Goal: Use online tool/utility: Utilize a website feature to perform a specific function

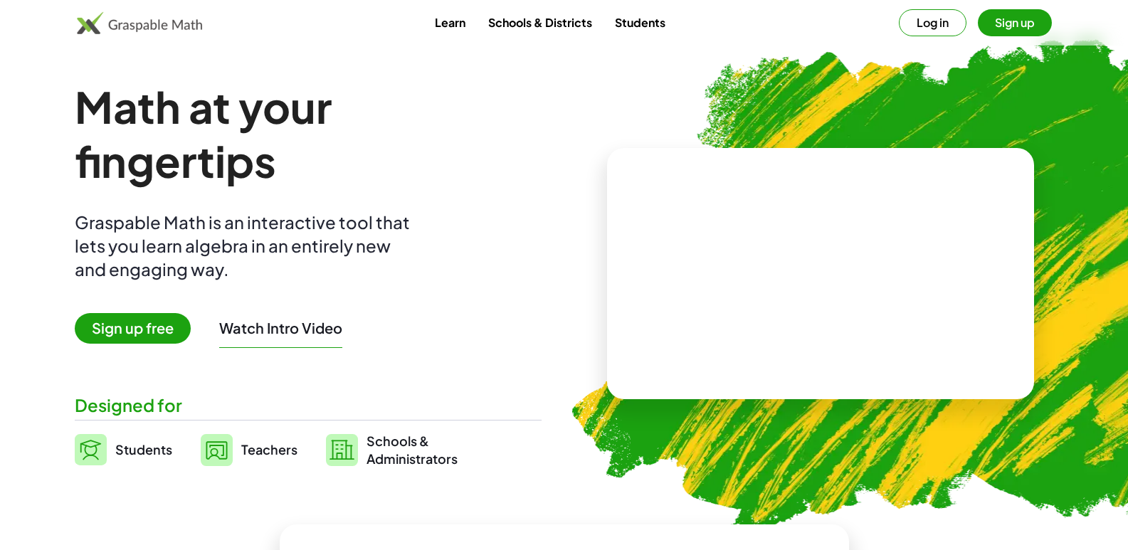
click at [412, 347] on div "Math at your fingertips Graspable Math is an interactive tool that lets you lea…" at bounding box center [308, 274] width 467 height 388
click at [157, 321] on span "Sign up free" at bounding box center [133, 328] width 116 height 31
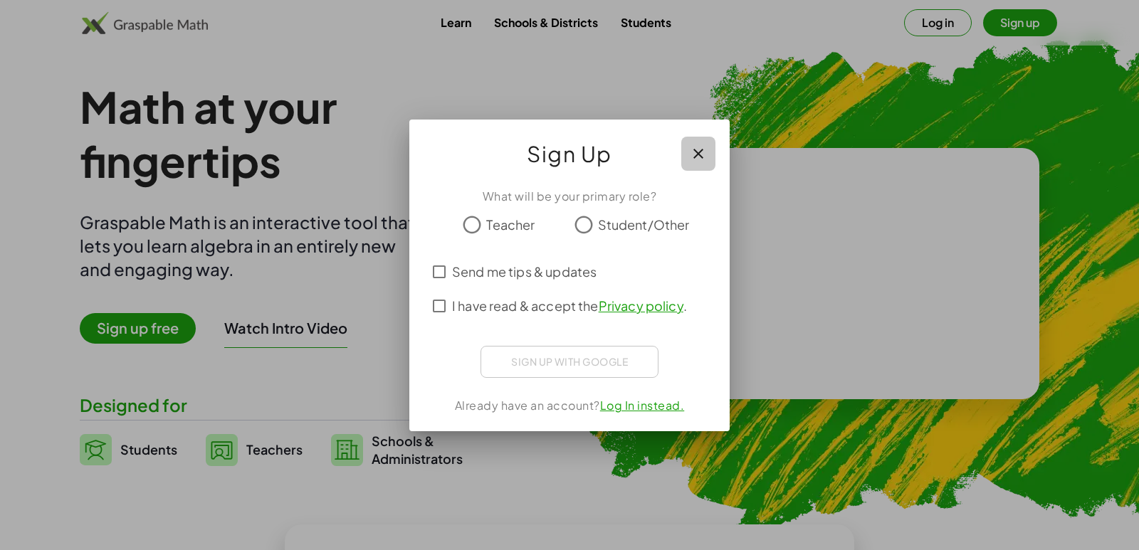
click at [702, 145] on icon "button" at bounding box center [698, 153] width 17 height 17
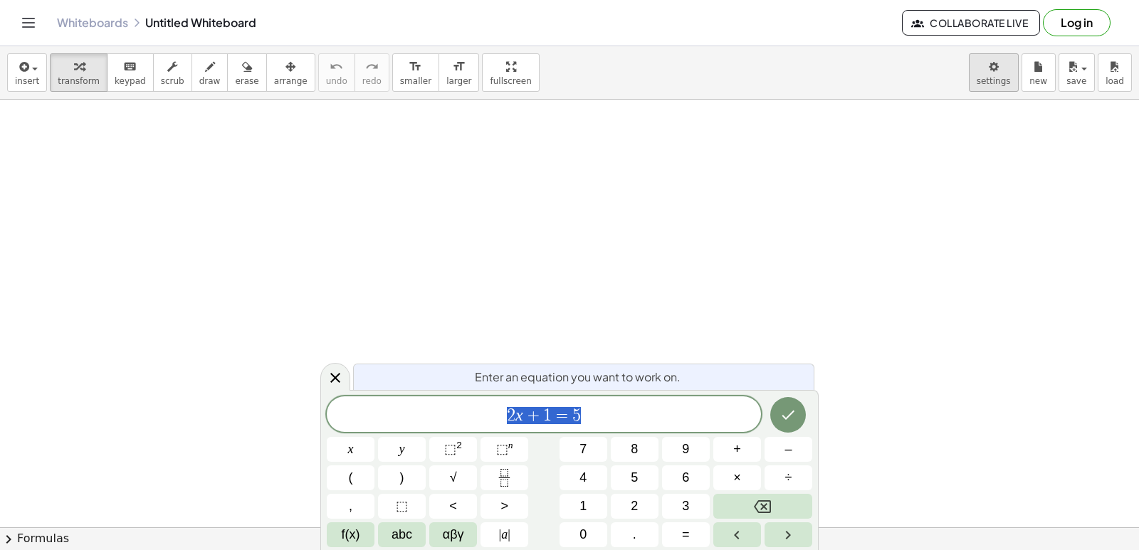
click at [997, 80] on body "Graspable Math Activities Get Started Activity Bank Assigned Work Classes White…" at bounding box center [569, 275] width 1139 height 550
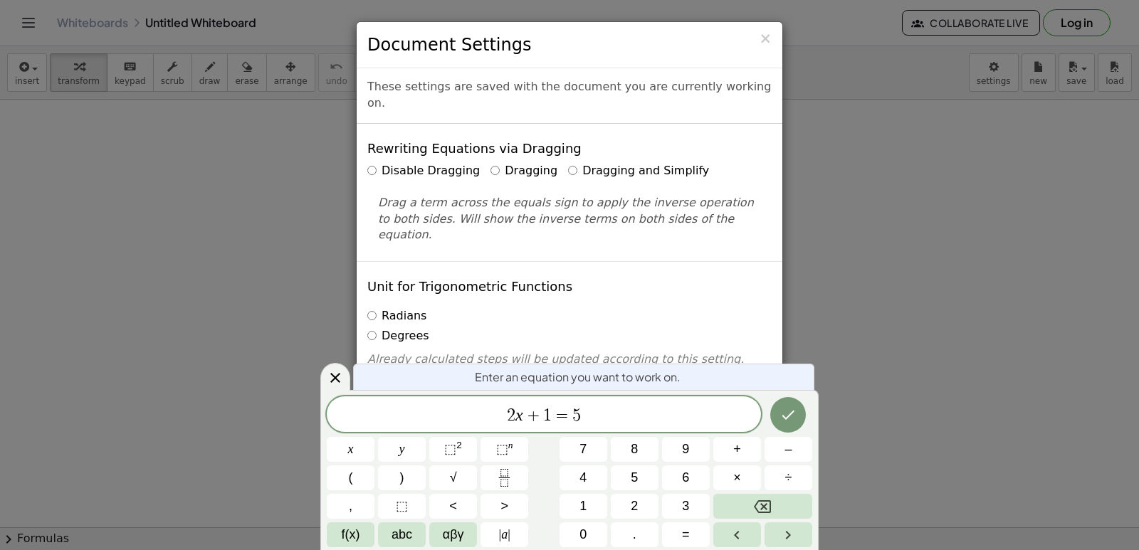
click at [652, 163] on label "Dragging and Simplify" at bounding box center [638, 171] width 141 height 16
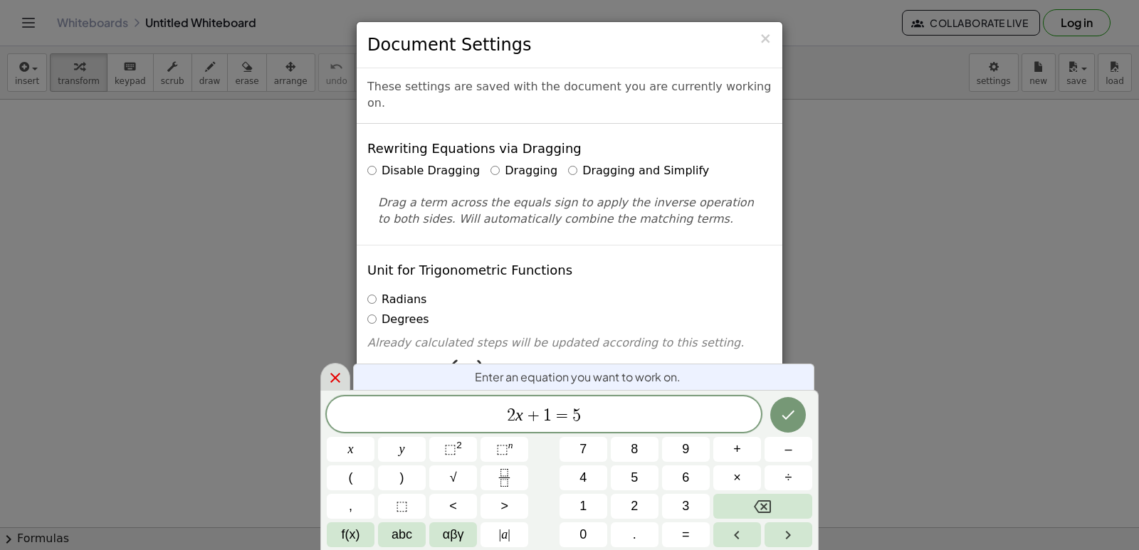
click at [347, 379] on div at bounding box center [335, 377] width 30 height 28
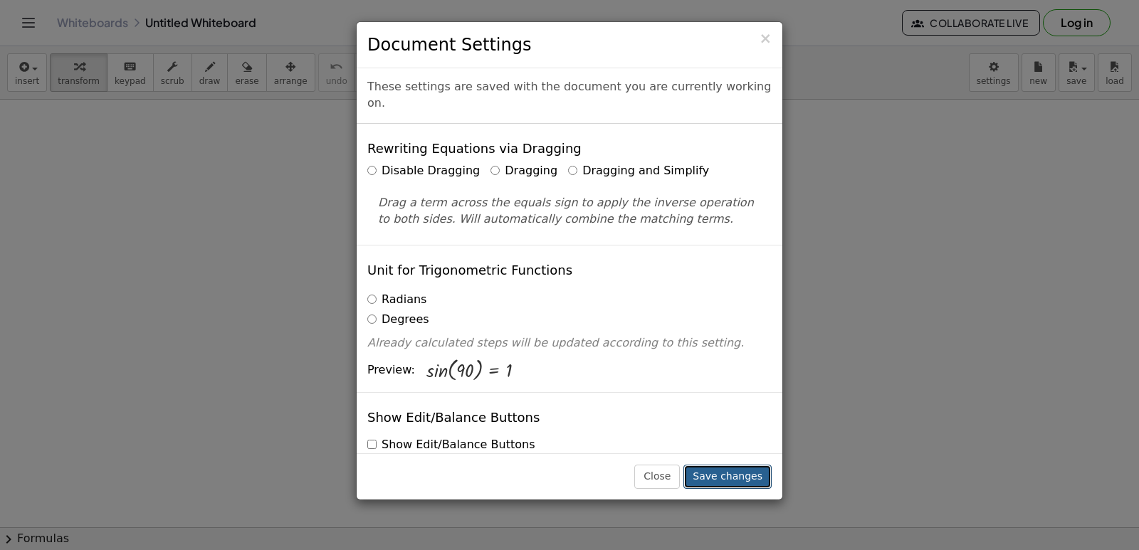
click at [741, 483] on button "Save changes" at bounding box center [727, 477] width 88 height 24
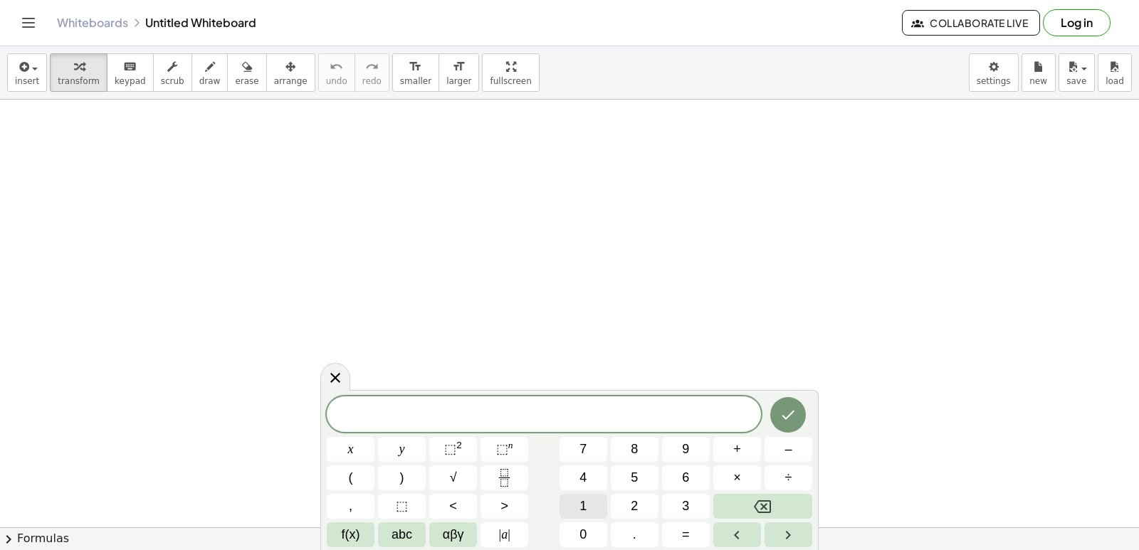
click at [574, 501] on button "1" at bounding box center [583, 506] width 48 height 25
click at [728, 509] on button "Backspace" at bounding box center [762, 506] width 99 height 25
click at [732, 505] on button "Backspace" at bounding box center [762, 506] width 99 height 25
click at [406, 443] on button "y" at bounding box center [402, 449] width 48 height 25
click at [728, 446] on button "+" at bounding box center [737, 449] width 48 height 25
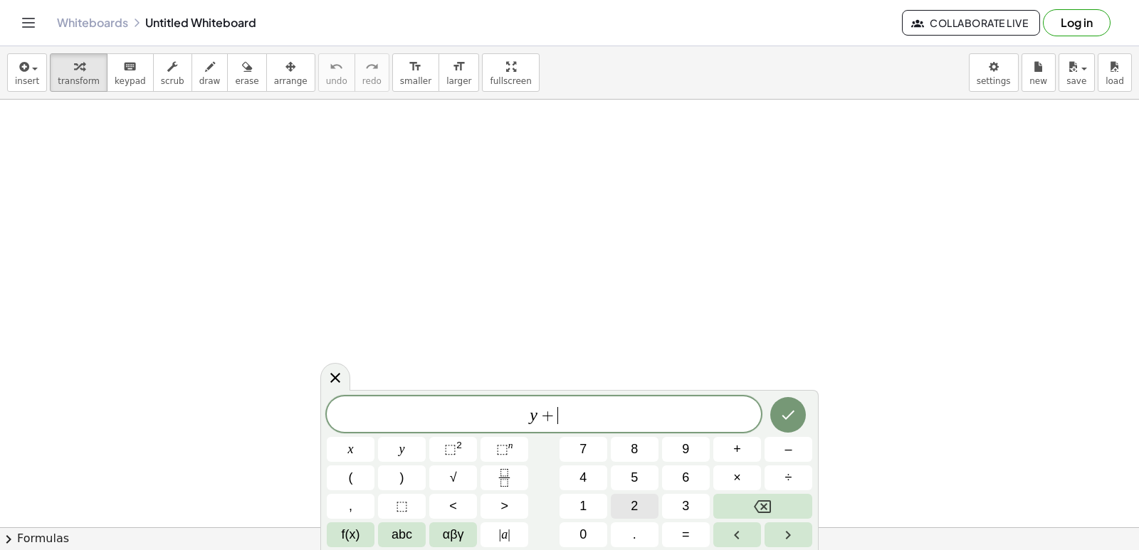
click at [627, 500] on button "2" at bounding box center [635, 506] width 48 height 25
click at [740, 475] on span "×" at bounding box center [737, 477] width 8 height 19
click at [742, 510] on button "Backspace" at bounding box center [762, 506] width 99 height 25
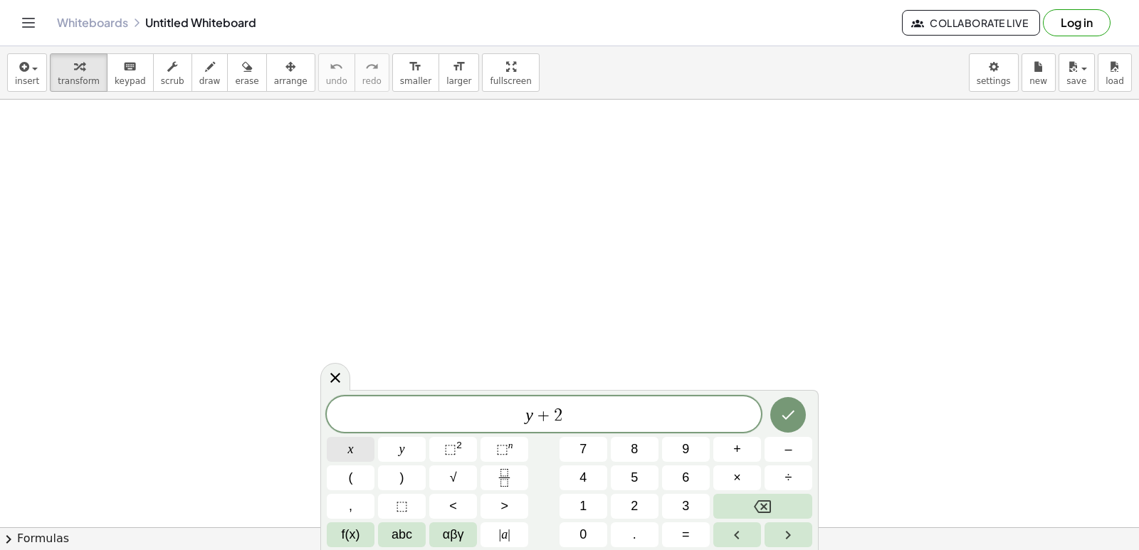
click at [367, 447] on button "x" at bounding box center [351, 449] width 48 height 25
click at [688, 531] on span "=" at bounding box center [686, 534] width 8 height 19
click at [575, 494] on button "1" at bounding box center [583, 506] width 48 height 25
click at [579, 525] on button "0" at bounding box center [583, 534] width 48 height 25
click at [793, 412] on icon "Done" at bounding box center [788, 415] width 13 height 9
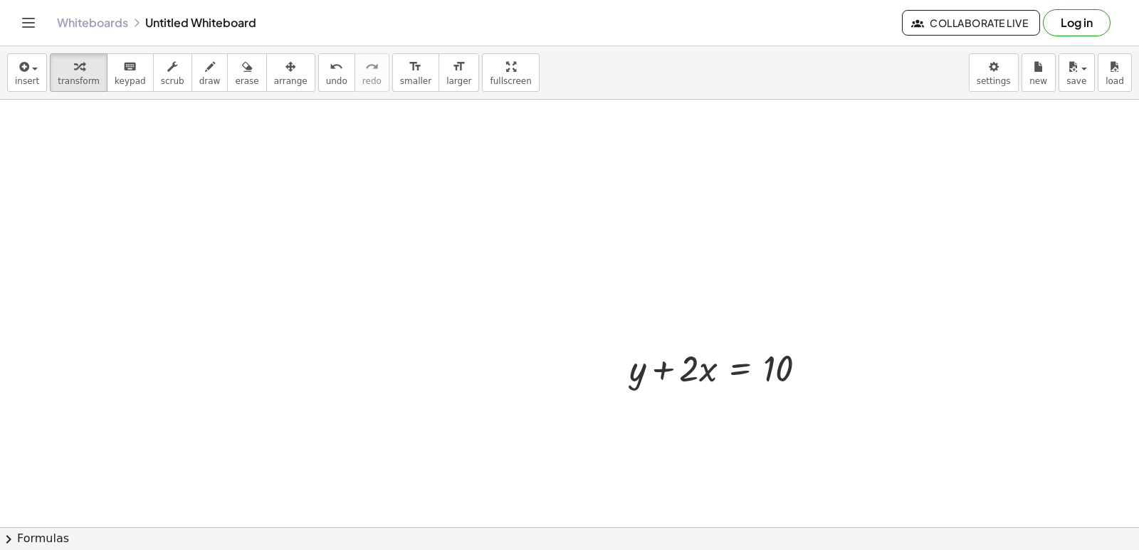
drag, startPoint x: 762, startPoint y: 394, endPoint x: 530, endPoint y: 220, distance: 289.2
click at [714, 346] on div at bounding box center [723, 367] width 203 height 48
click at [705, 374] on div at bounding box center [723, 367] width 203 height 48
drag, startPoint x: 705, startPoint y: 374, endPoint x: 752, endPoint y: 360, distance: 49.8
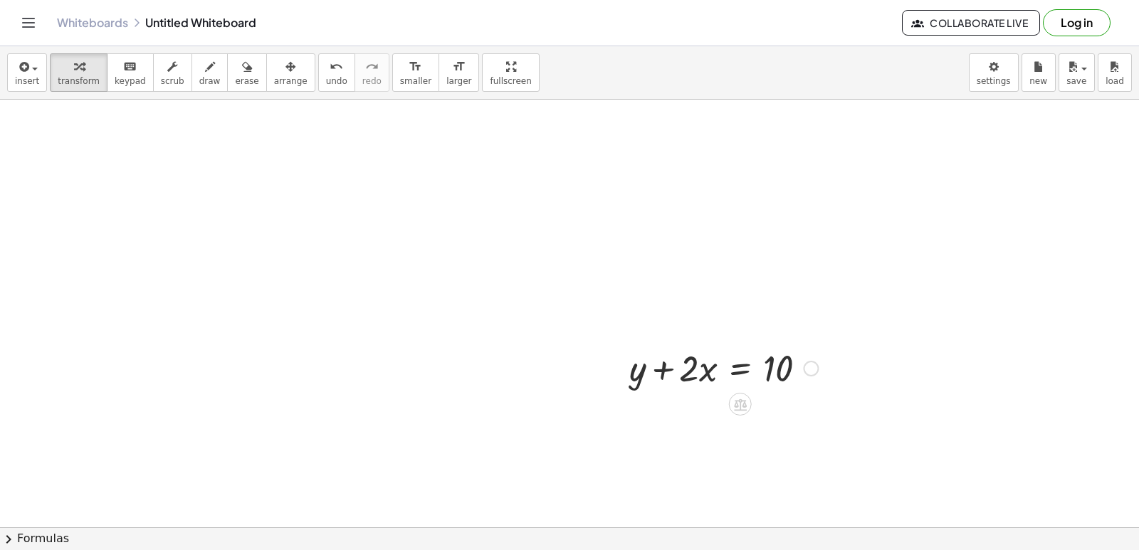
click at [746, 362] on div at bounding box center [723, 367] width 203 height 48
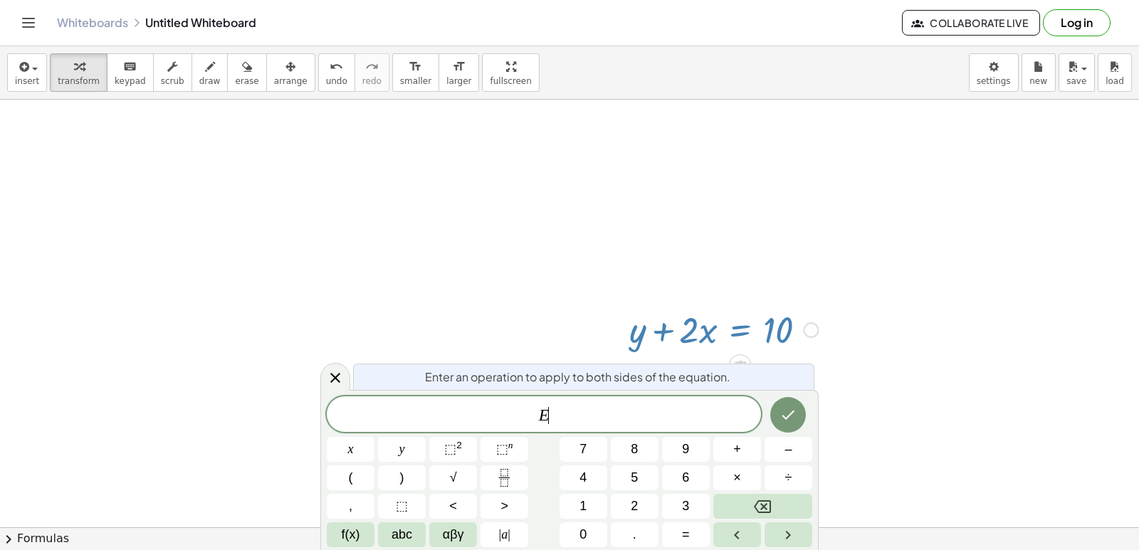
scroll to position [41, 0]
click at [737, 495] on button "Backspace" at bounding box center [762, 506] width 99 height 25
click at [781, 414] on icon "Done" at bounding box center [787, 414] width 17 height 17
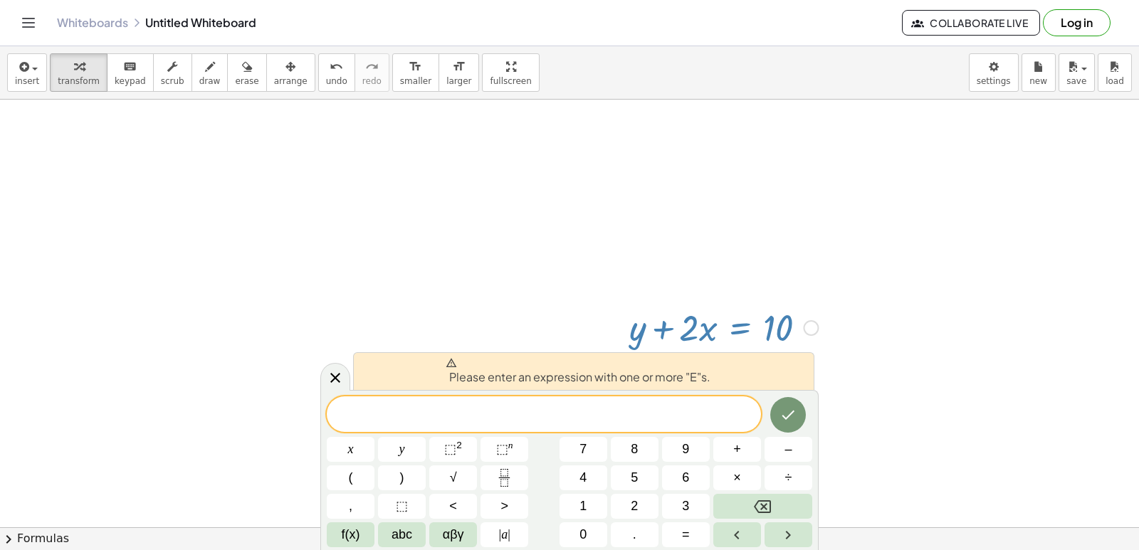
click at [815, 326] on div at bounding box center [811, 328] width 16 height 16
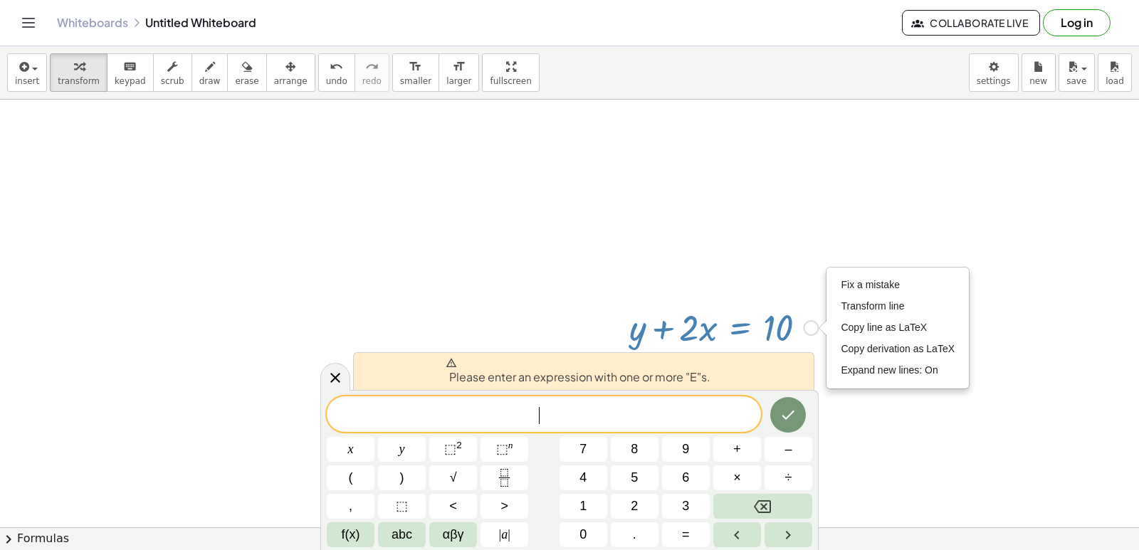
click at [803, 330] on div "Fix a mistake Transform line Copy line as LaTeX Copy derivation as LaTeX Expand…" at bounding box center [811, 328] width 16 height 16
click at [525, 406] on span "​" at bounding box center [544, 416] width 434 height 20
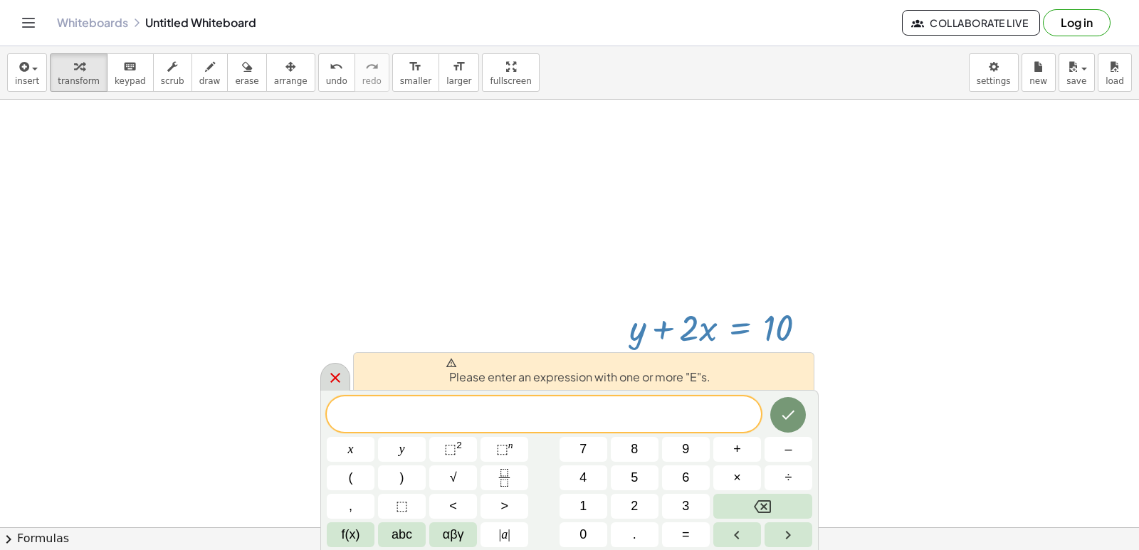
click at [325, 379] on body "Graspable Math Activities Get Started Activity Bank Assigned Work Classes White…" at bounding box center [569, 275] width 1139 height 550
click at [381, 313] on div at bounding box center [569, 533] width 1139 height 948
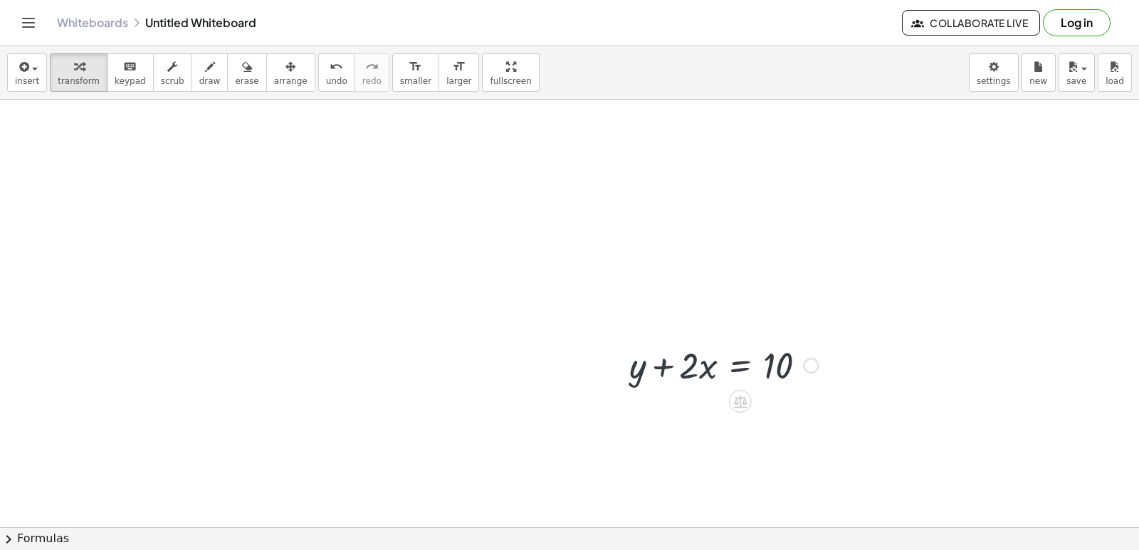
scroll to position [0, 0]
click at [808, 365] on div "Fix a mistake Transform line Copy line as LaTeX Copy derivation as LaTeX Expand…" at bounding box center [811, 369] width 16 height 16
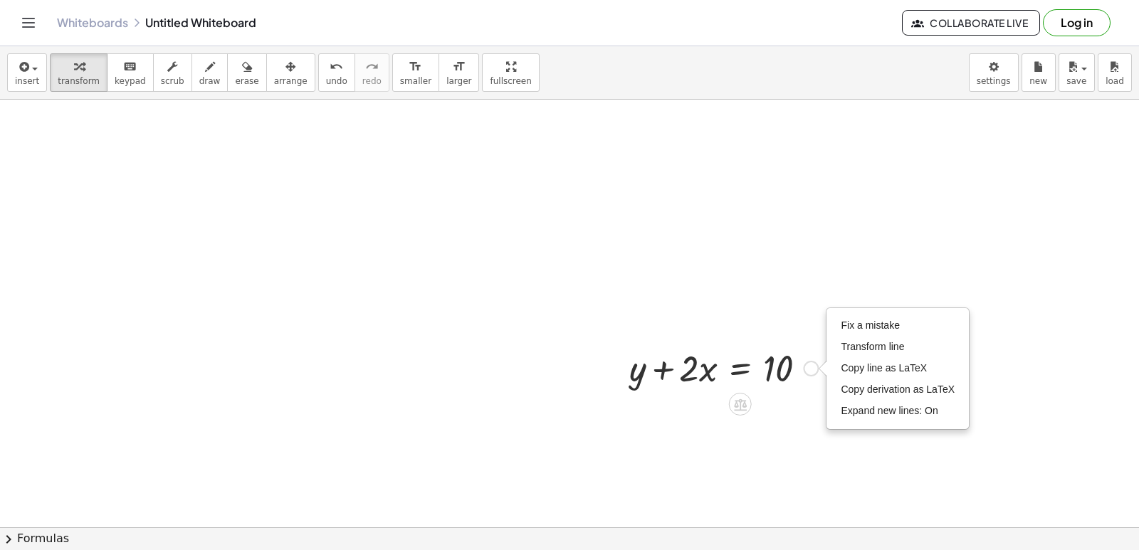
click at [719, 391] on div "+ y + · 2 · x = 10 Fix a mistake Transform line Copy line as LaTeX Copy derivat…" at bounding box center [718, 367] width 221 height 56
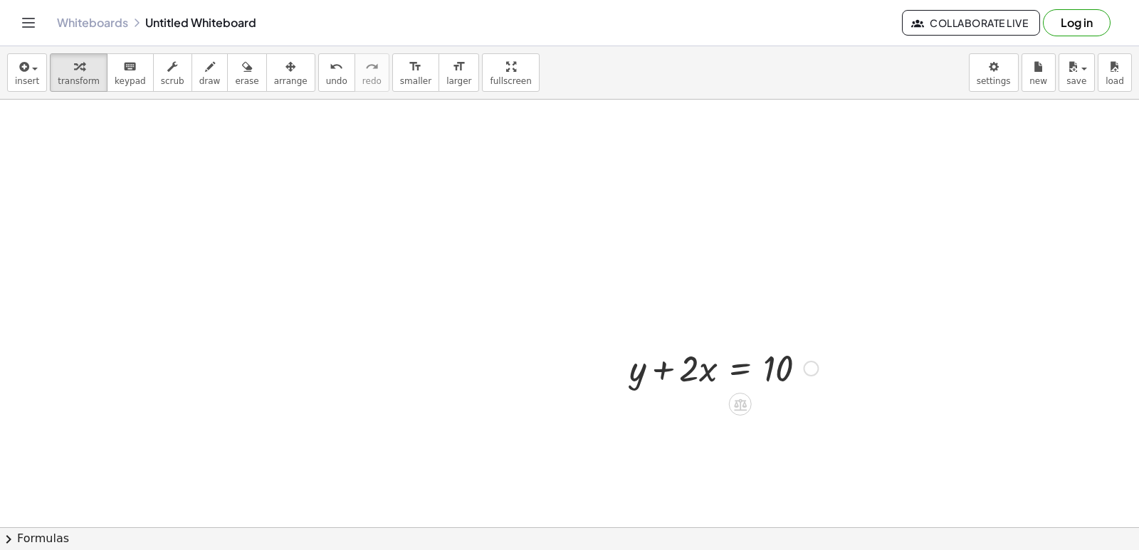
click at [717, 372] on div at bounding box center [723, 367] width 203 height 48
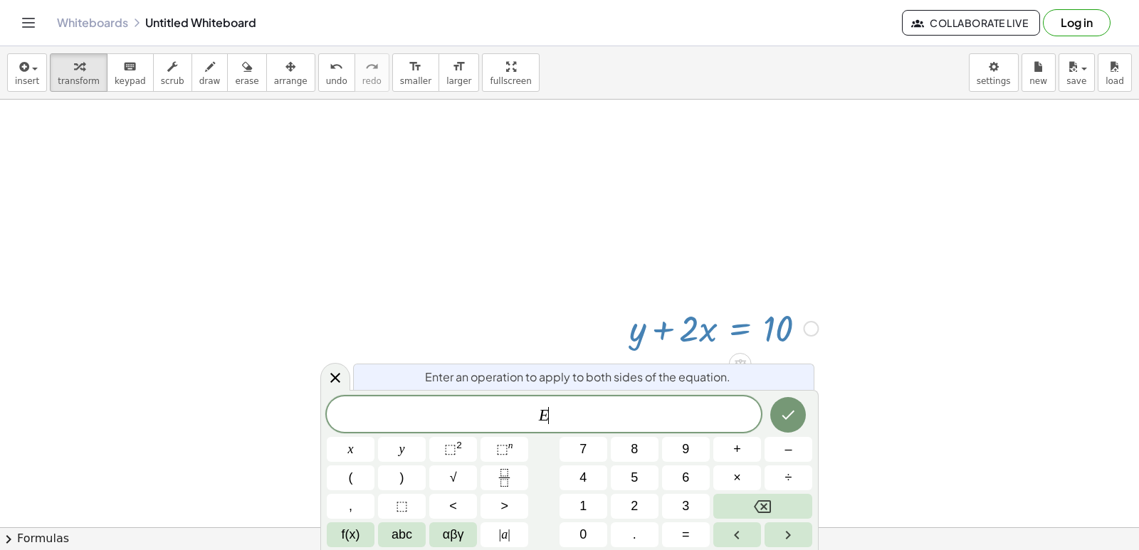
scroll to position [41, 0]
click at [786, 407] on icon "Done" at bounding box center [787, 414] width 17 height 17
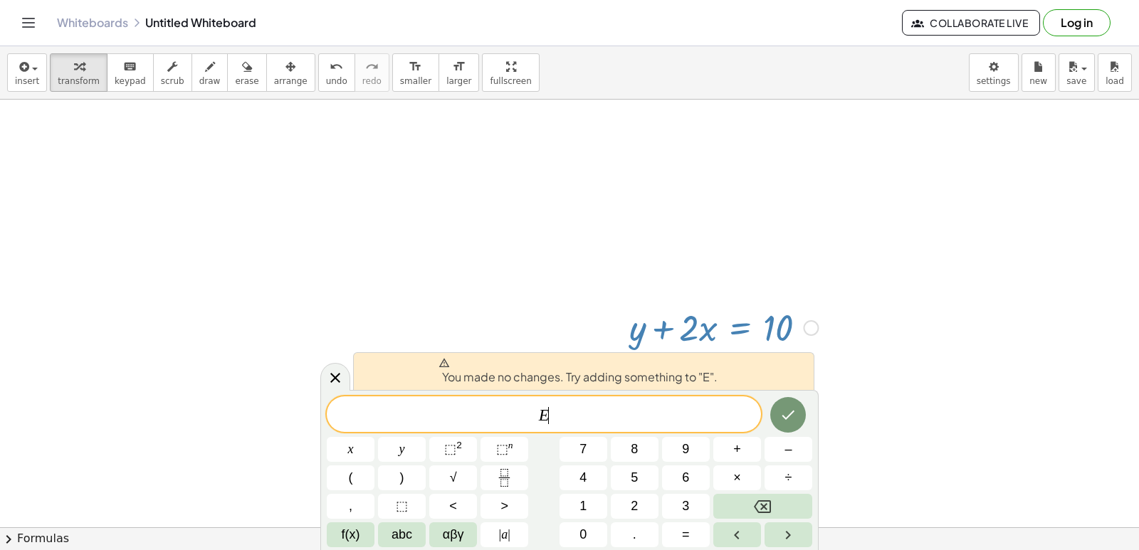
click at [663, 328] on div at bounding box center [723, 326] width 203 height 48
drag, startPoint x: 663, startPoint y: 328, endPoint x: 762, endPoint y: 258, distance: 121.6
click at [762, 258] on div "+ y + · 2 · x = 10 Fix a mistake Transform line Copy line as LaTeX Copy derivat…" at bounding box center [569, 533] width 1139 height 948
click at [851, 325] on div at bounding box center [569, 533] width 1139 height 948
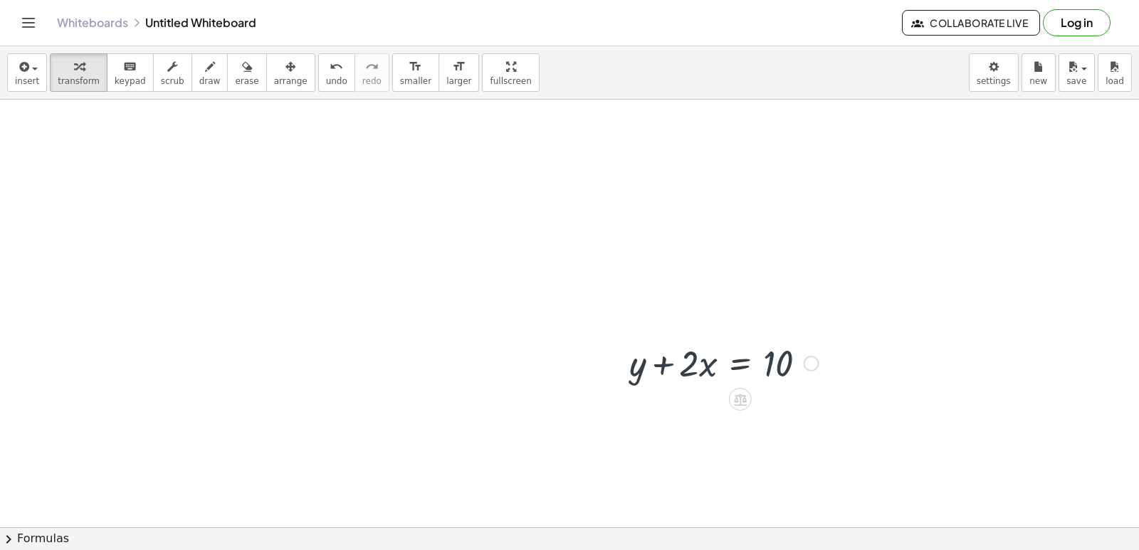
scroll to position [0, 0]
drag, startPoint x: 657, startPoint y: 363, endPoint x: 794, endPoint y: 354, distance: 137.6
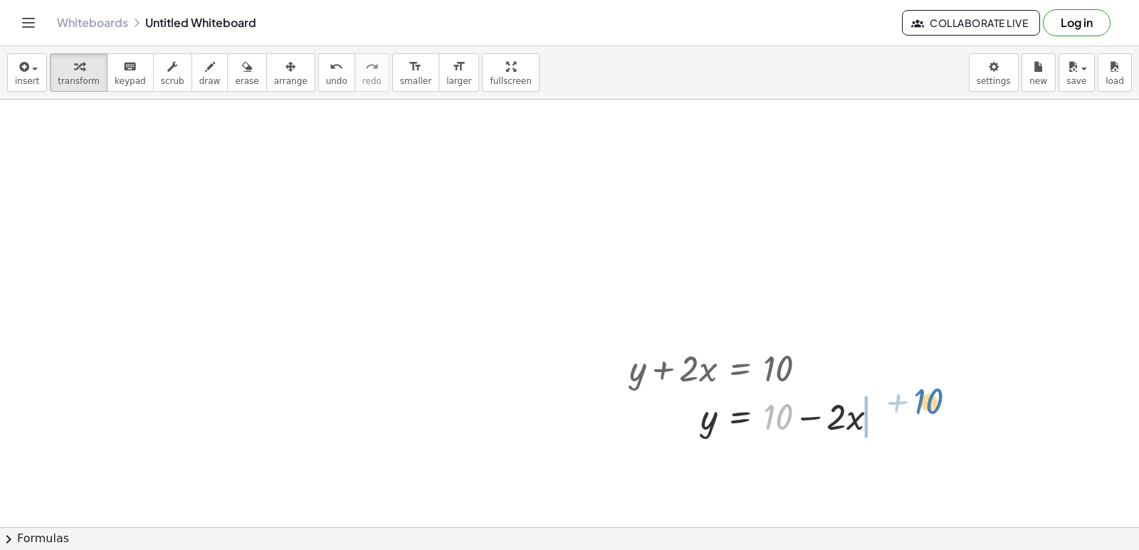
drag, startPoint x: 786, startPoint y: 423, endPoint x: 937, endPoint y: 404, distance: 152.0
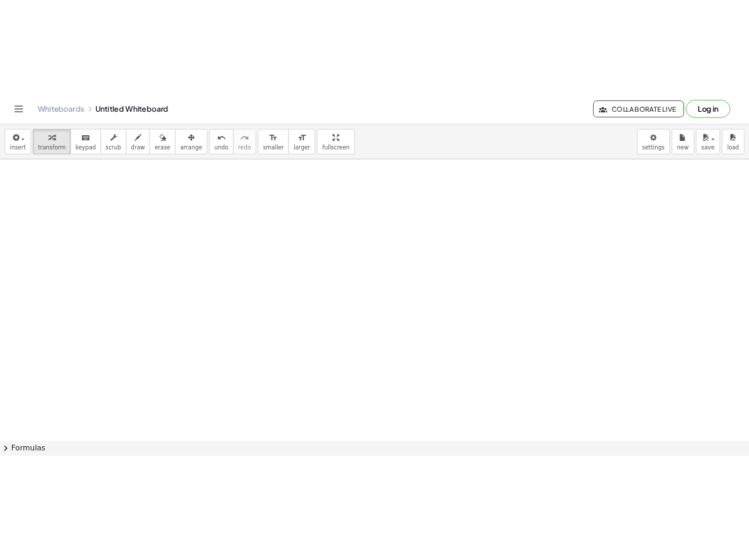
scroll to position [427, 0]
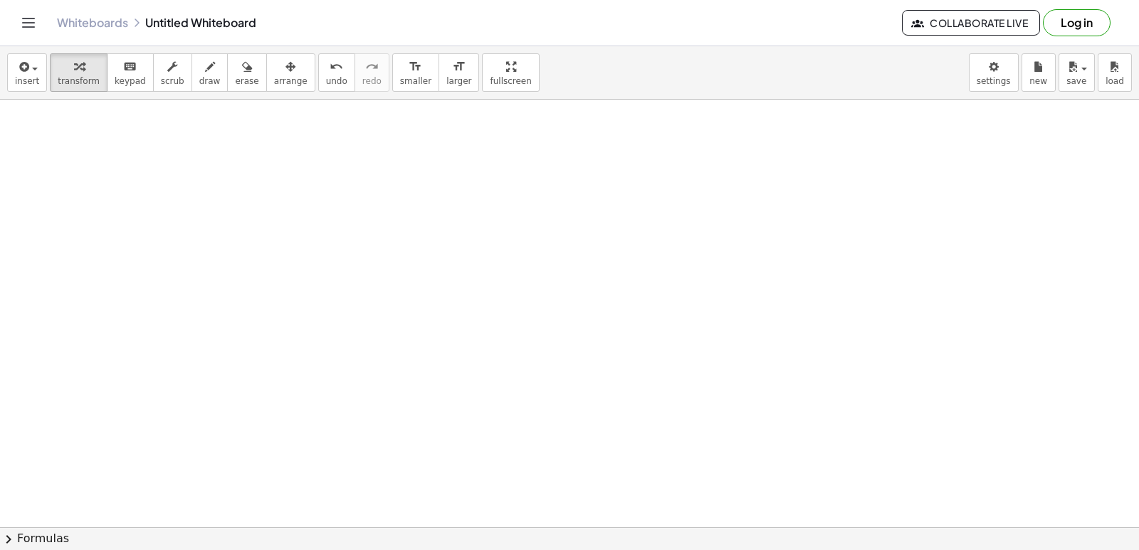
click at [547, 338] on div at bounding box center [569, 147] width 1139 height 948
drag, startPoint x: 517, startPoint y: 349, endPoint x: 418, endPoint y: 356, distance: 99.9
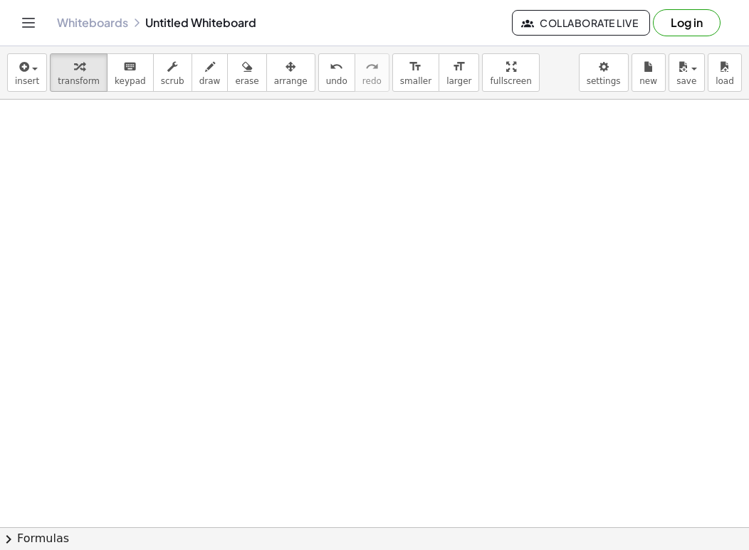
click at [69, 377] on div at bounding box center [374, 147] width 749 height 948
click at [119, 81] on span "keypad" at bounding box center [130, 81] width 31 height 10
click at [124, 312] on div at bounding box center [374, 147] width 749 height 948
drag, startPoint x: 143, startPoint y: 343, endPoint x: 130, endPoint y: 362, distance: 22.5
drag, startPoint x: 130, startPoint y: 362, endPoint x: 115, endPoint y: 412, distance: 52.9
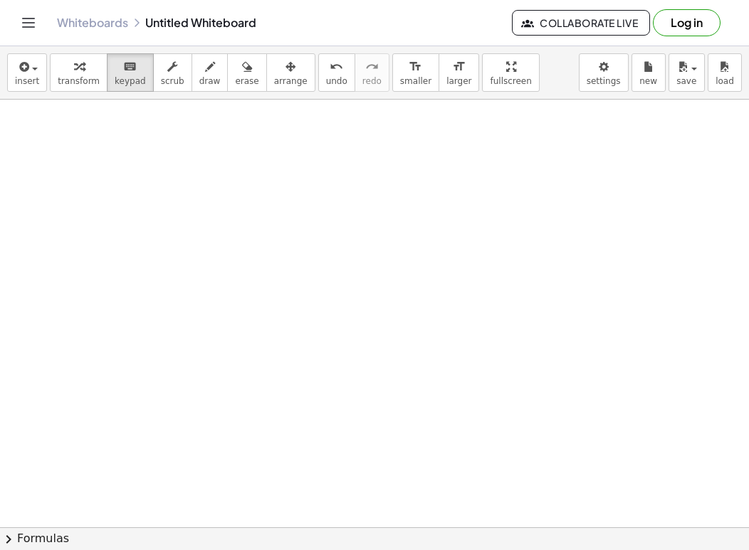
click at [115, 412] on div at bounding box center [374, 147] width 749 height 948
click at [232, 268] on div at bounding box center [374, 147] width 749 height 948
drag, startPoint x: 218, startPoint y: 273, endPoint x: 214, endPoint y: 259, distance: 15.1
click at [218, 270] on div at bounding box center [374, 147] width 749 height 948
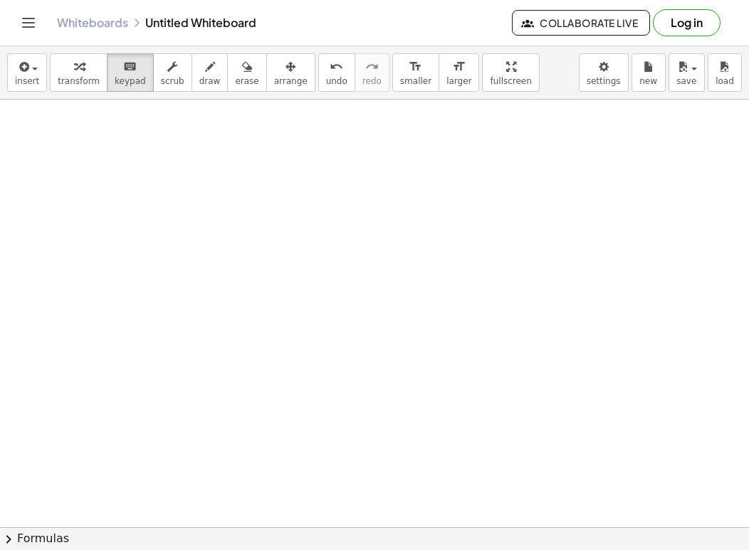
click at [212, 257] on div at bounding box center [374, 147] width 749 height 948
click at [205, 251] on div at bounding box center [374, 147] width 749 height 948
drag, startPoint x: 205, startPoint y: 251, endPoint x: 194, endPoint y: 241, distance: 15.6
click at [205, 251] on div at bounding box center [374, 147] width 749 height 948
click at [239, 293] on div at bounding box center [374, 147] width 749 height 948
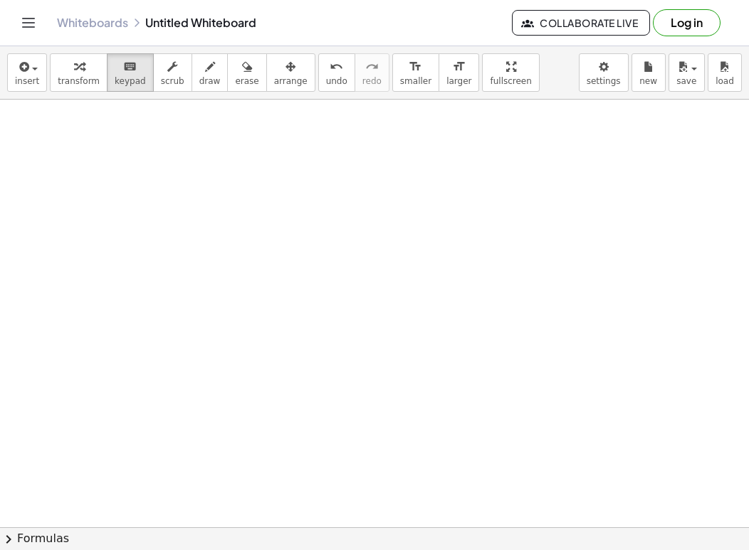
click at [311, 310] on div at bounding box center [374, 147] width 749 height 948
drag, startPoint x: 349, startPoint y: 346, endPoint x: 382, endPoint y: 304, distance: 53.2
click at [380, 308] on div at bounding box center [374, 147] width 749 height 948
click at [325, 300] on div at bounding box center [374, 147] width 749 height 948
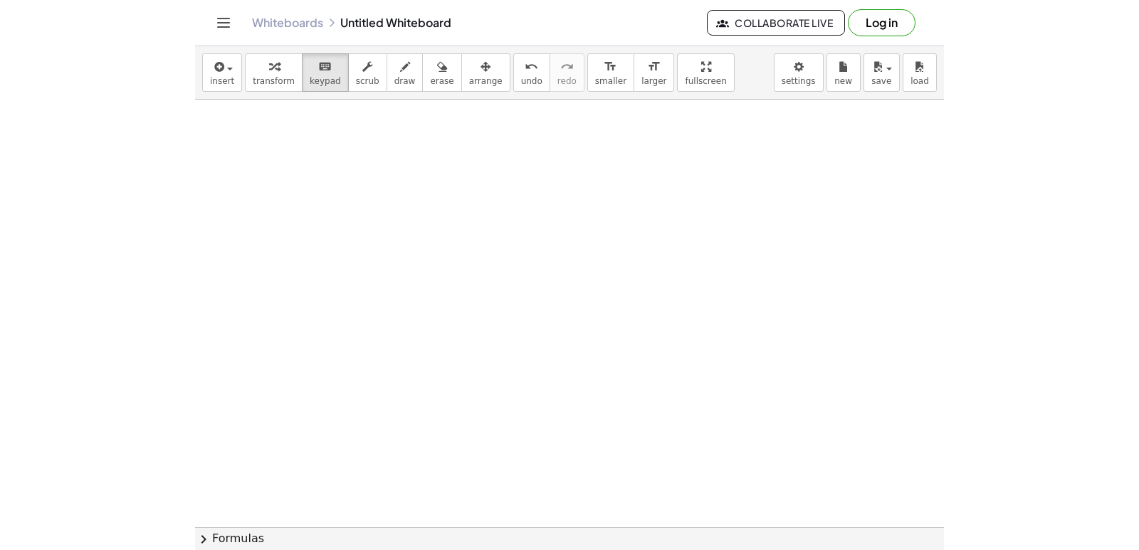
scroll to position [498, 0]
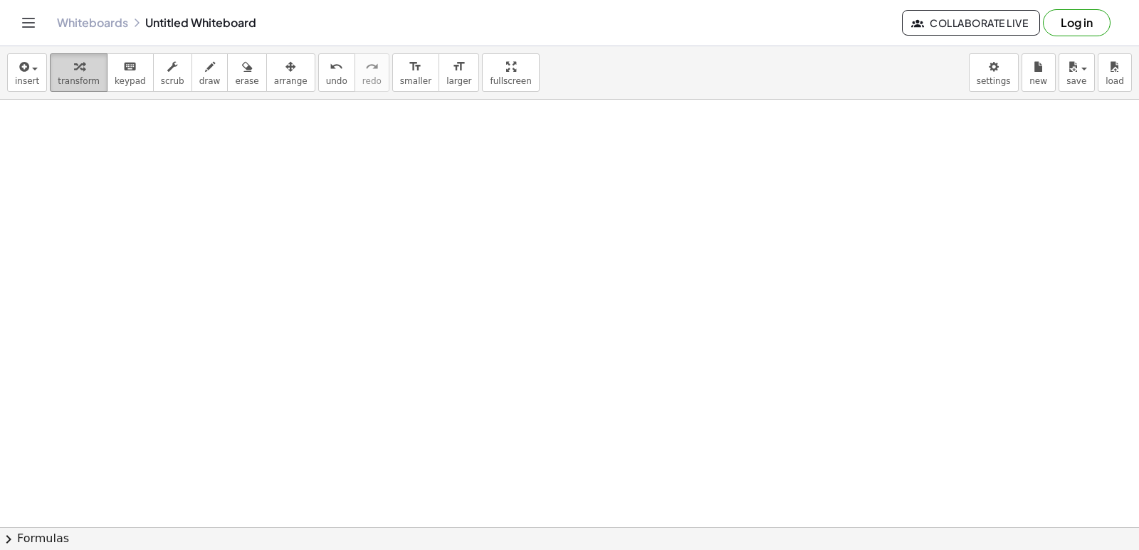
click at [77, 78] on span "transform" at bounding box center [79, 81] width 42 height 10
click at [322, 310] on div at bounding box center [569, 75] width 1139 height 948
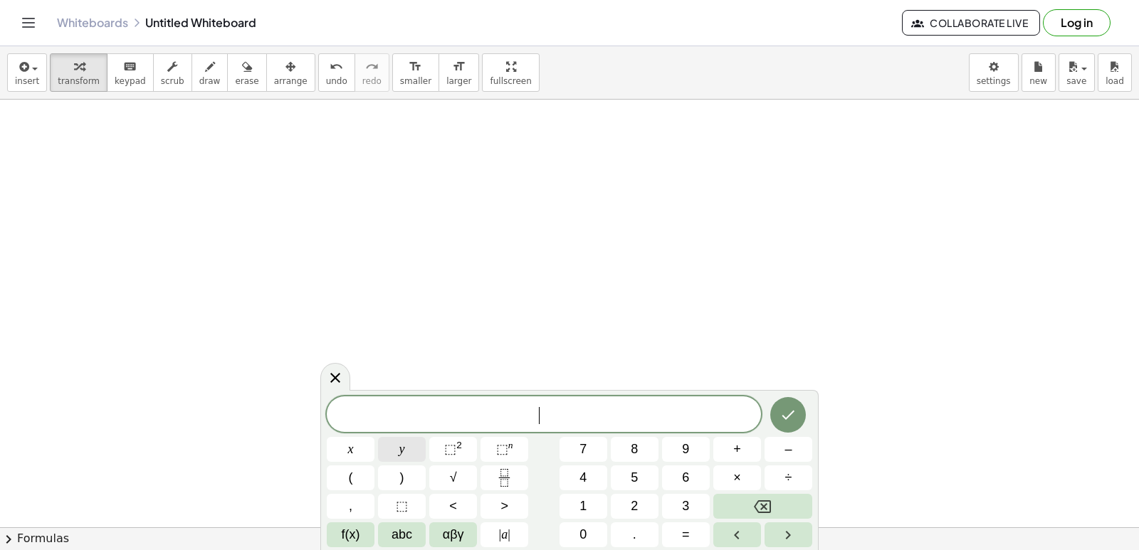
click at [403, 445] on span "y" at bounding box center [402, 449] width 6 height 19
click at [730, 450] on button "+" at bounding box center [737, 449] width 48 height 25
click at [673, 501] on button "3" at bounding box center [686, 506] width 48 height 25
click at [344, 443] on button "x" at bounding box center [351, 449] width 48 height 25
click at [682, 531] on span "=" at bounding box center [686, 534] width 8 height 19
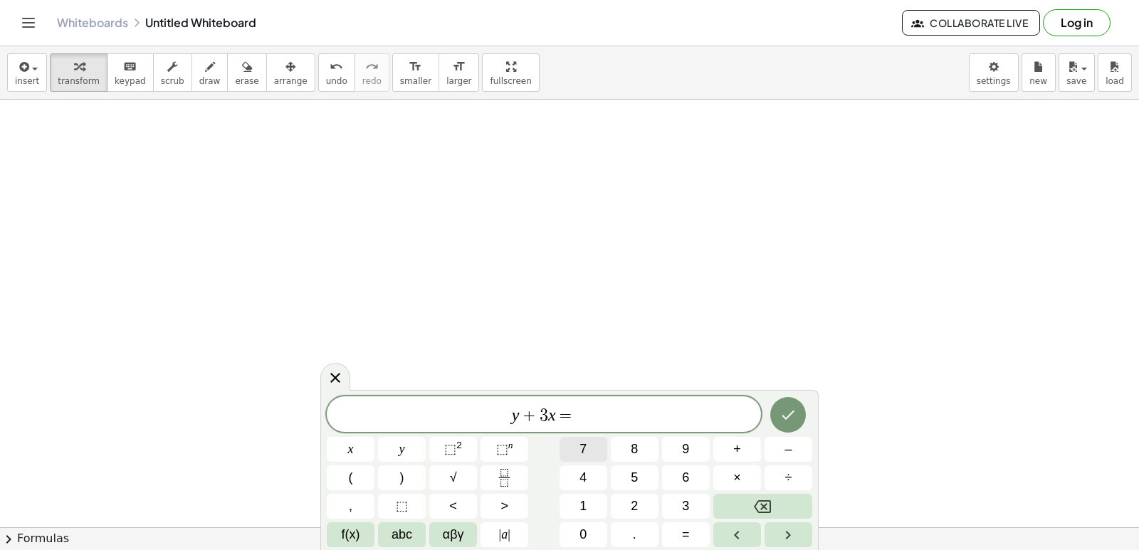
click at [584, 450] on span "7" at bounding box center [582, 449] width 7 height 19
click at [778, 414] on button "Done" at bounding box center [788, 415] width 36 height 36
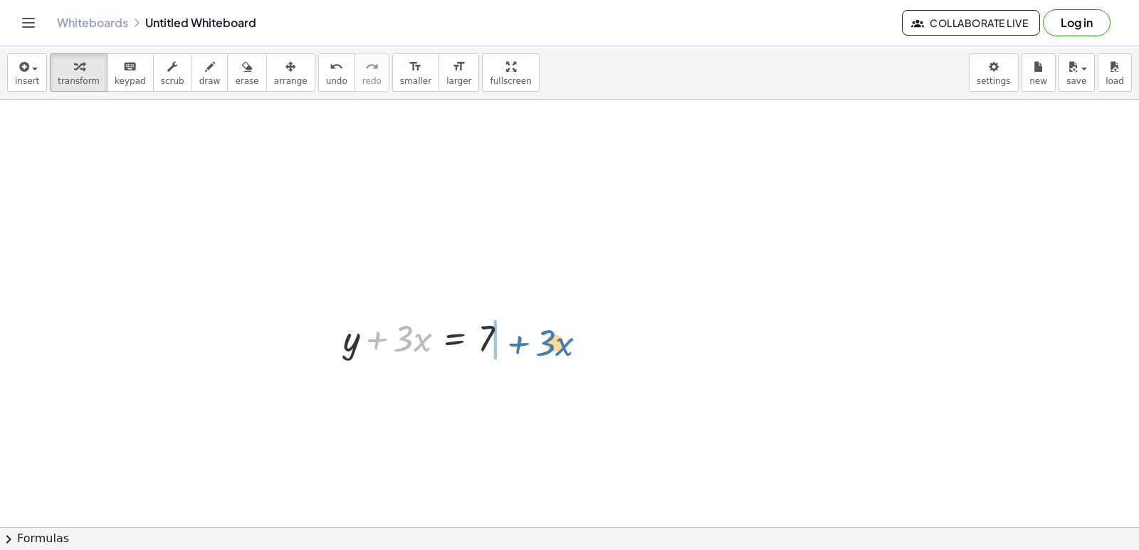
drag, startPoint x: 390, startPoint y: 337, endPoint x: 537, endPoint y: 335, distance: 146.6
click at [537, 335] on div "+ y + · 2 · x = 10 y = + 10 − · 2 · x y · 2 · x = 10 + − Fix a mistake Transfor…" at bounding box center [569, 75] width 1139 height 948
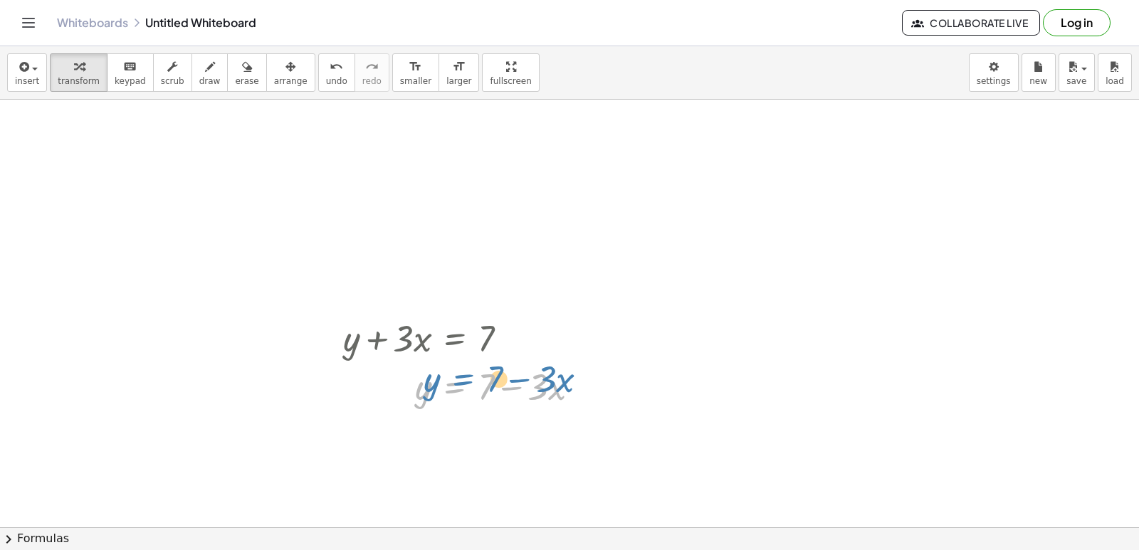
drag, startPoint x: 457, startPoint y: 381, endPoint x: 465, endPoint y: 372, distance: 12.1
click at [465, 372] on div at bounding box center [467, 386] width 262 height 48
click at [222, 410] on div at bounding box center [569, 75] width 1139 height 948
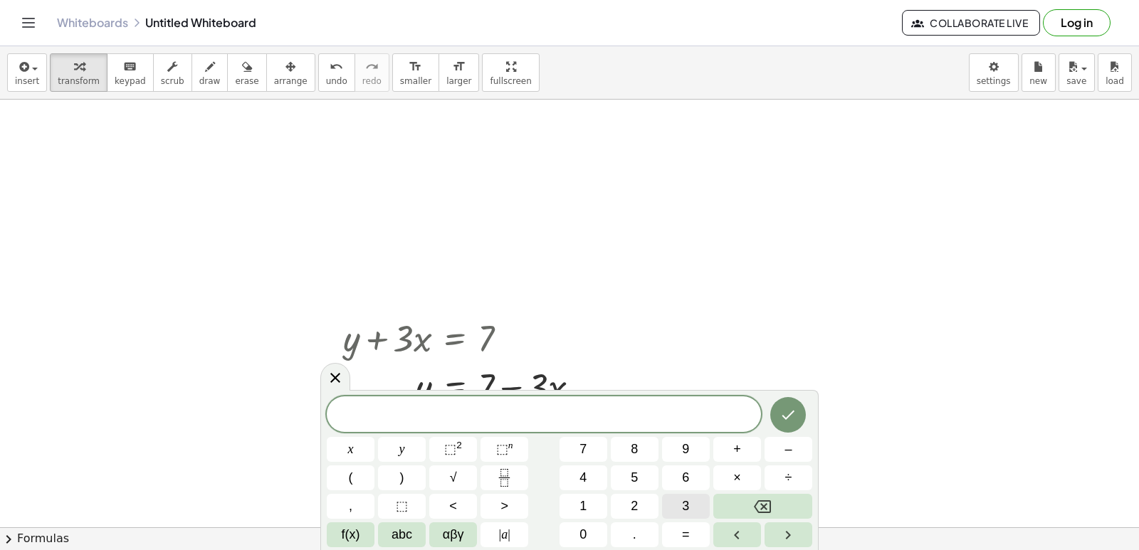
click at [683, 509] on button "3" at bounding box center [686, 506] width 48 height 25
click at [389, 453] on button "y" at bounding box center [402, 449] width 48 height 25
click at [724, 449] on button "+" at bounding box center [737, 449] width 48 height 25
click at [599, 507] on button "1" at bounding box center [583, 506] width 48 height 25
click at [623, 507] on button "2" at bounding box center [635, 506] width 48 height 25
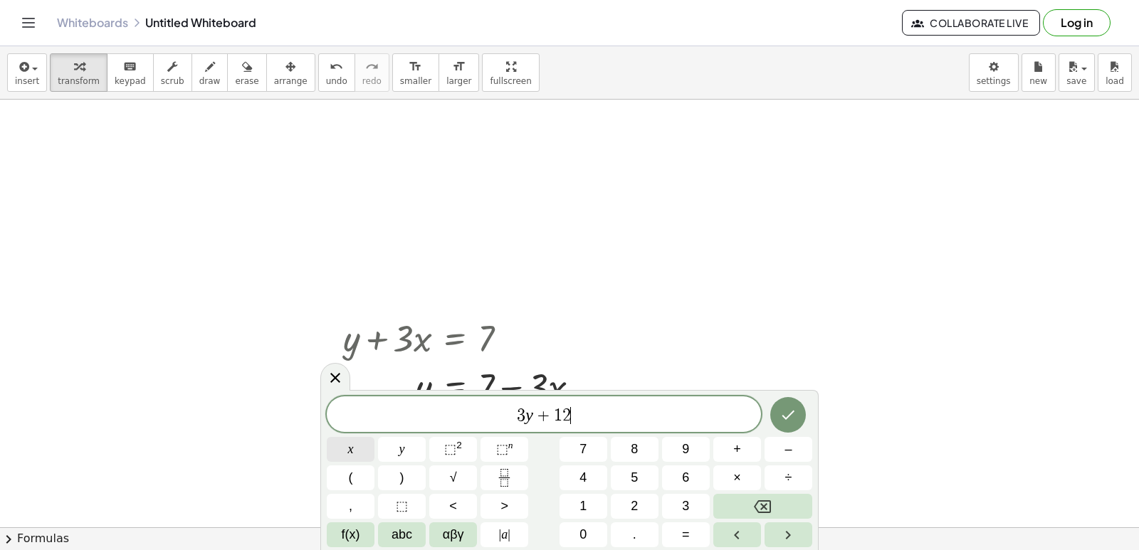
click at [344, 453] on button "x" at bounding box center [351, 449] width 48 height 25
click at [695, 529] on button "=" at bounding box center [686, 534] width 48 height 25
click at [579, 511] on button "1" at bounding box center [583, 506] width 48 height 25
click at [586, 544] on span "0" at bounding box center [582, 534] width 7 height 19
click at [766, 505] on icon "Backspace" at bounding box center [762, 506] width 17 height 13
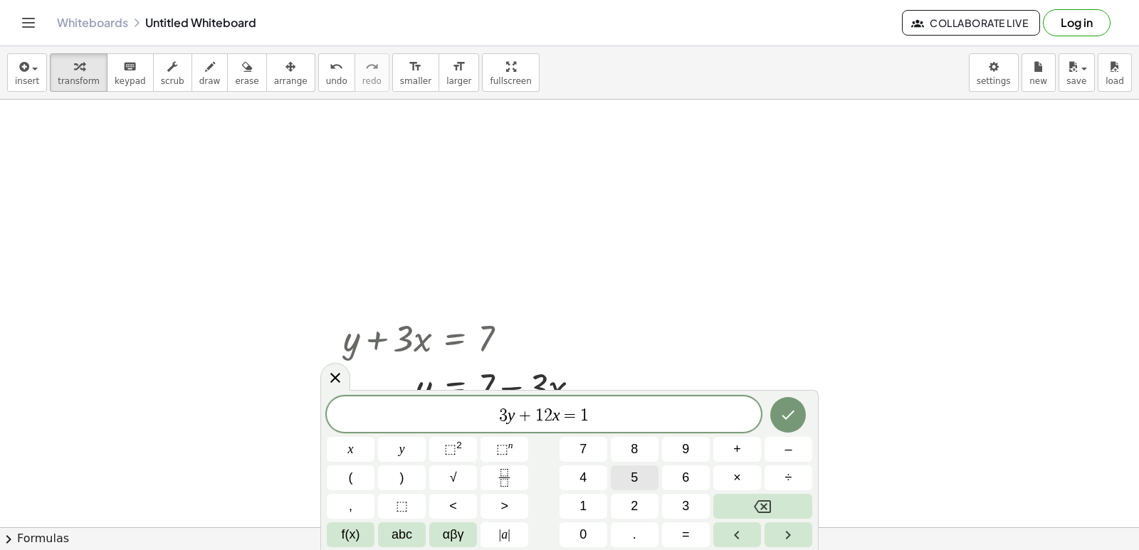
click at [635, 480] on span "5" at bounding box center [634, 477] width 7 height 19
click at [799, 405] on button "Done" at bounding box center [788, 415] width 36 height 36
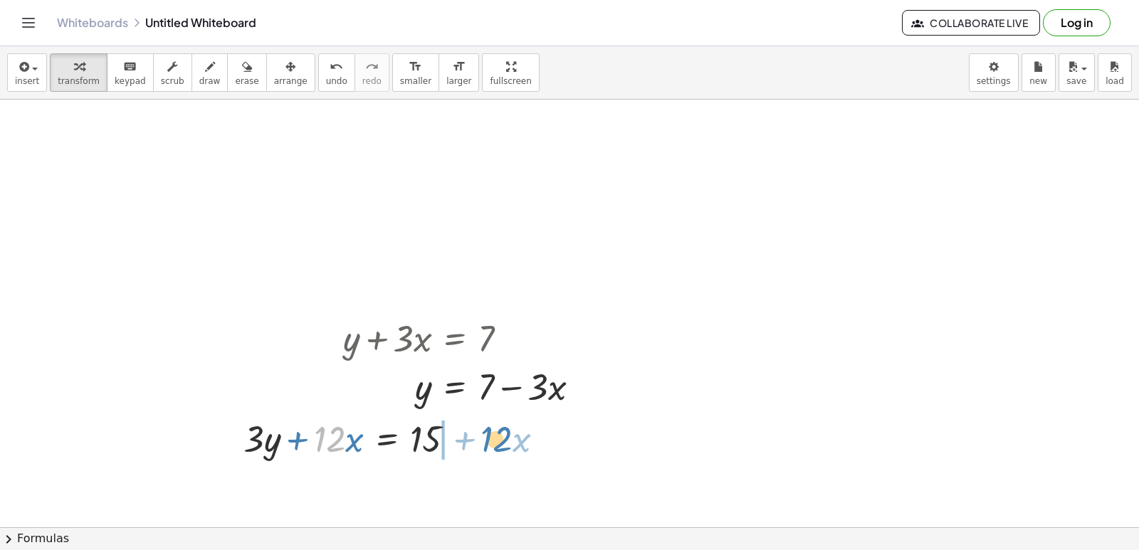
drag, startPoint x: 341, startPoint y: 434, endPoint x: 502, endPoint y: 426, distance: 161.7
click at [524, 418] on div "+ y + · 2 · x = 10 y = + 10 − · 2 · x y · 2 · x = 10 + − Fix a mistake Transfor…" at bounding box center [569, 75] width 1139 height 948
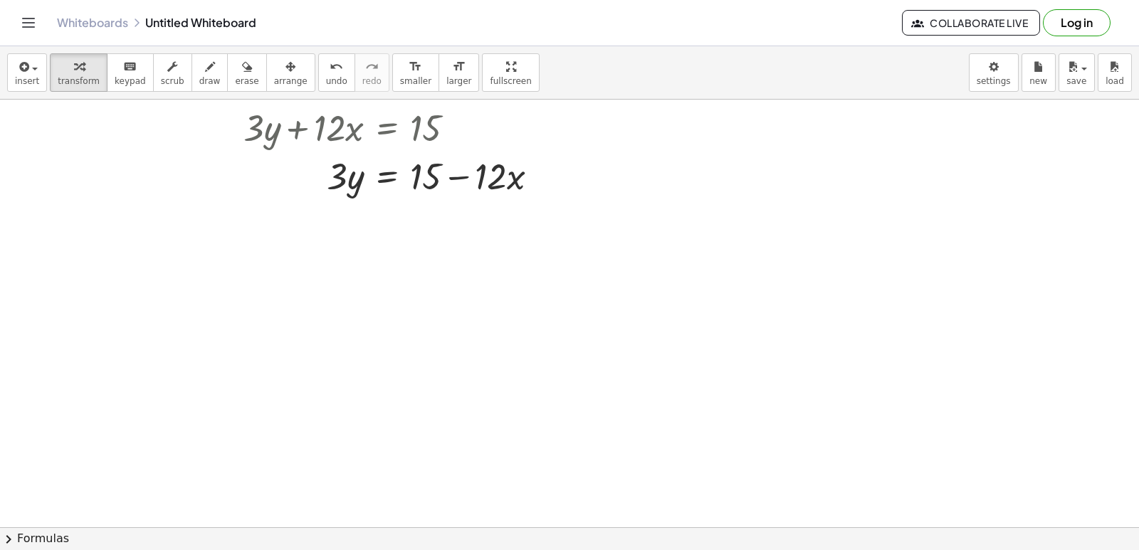
scroll to position [784, 0]
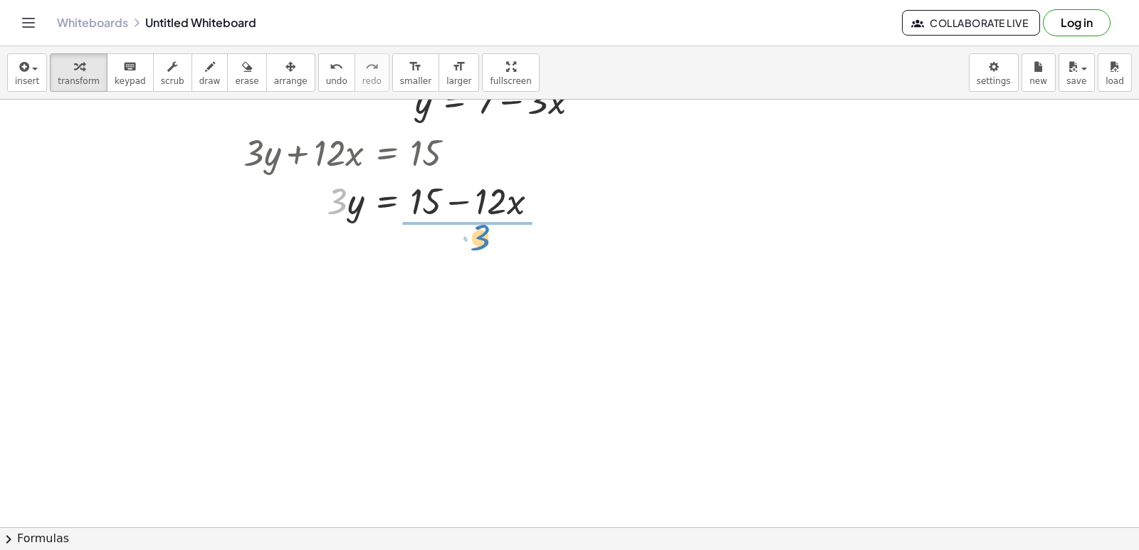
drag, startPoint x: 338, startPoint y: 199, endPoint x: 474, endPoint y: 235, distance: 140.7
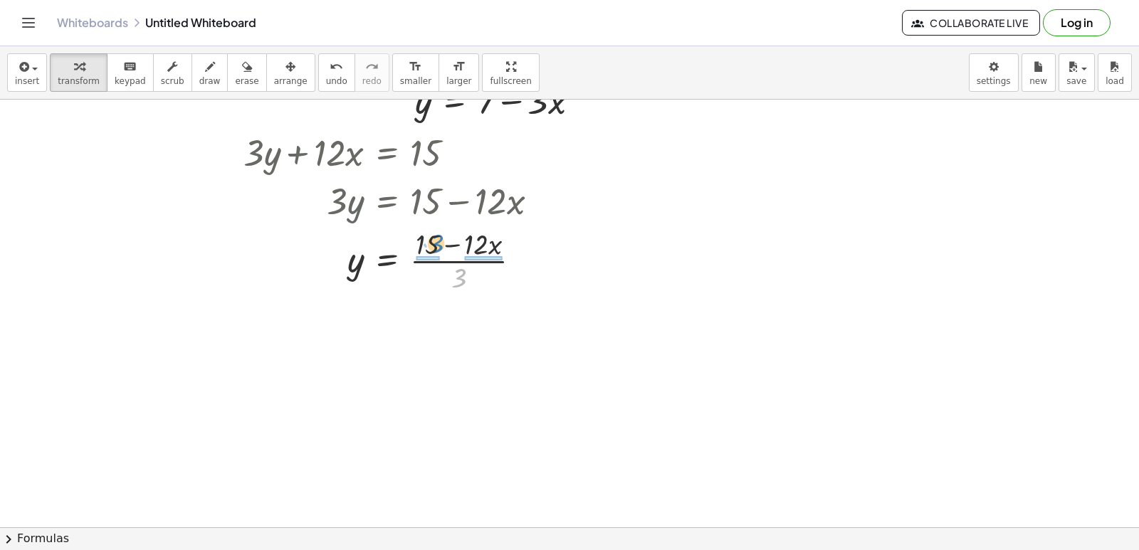
drag, startPoint x: 460, startPoint y: 281, endPoint x: 438, endPoint y: 247, distance: 41.1
click at [438, 247] on div at bounding box center [396, 259] width 320 height 71
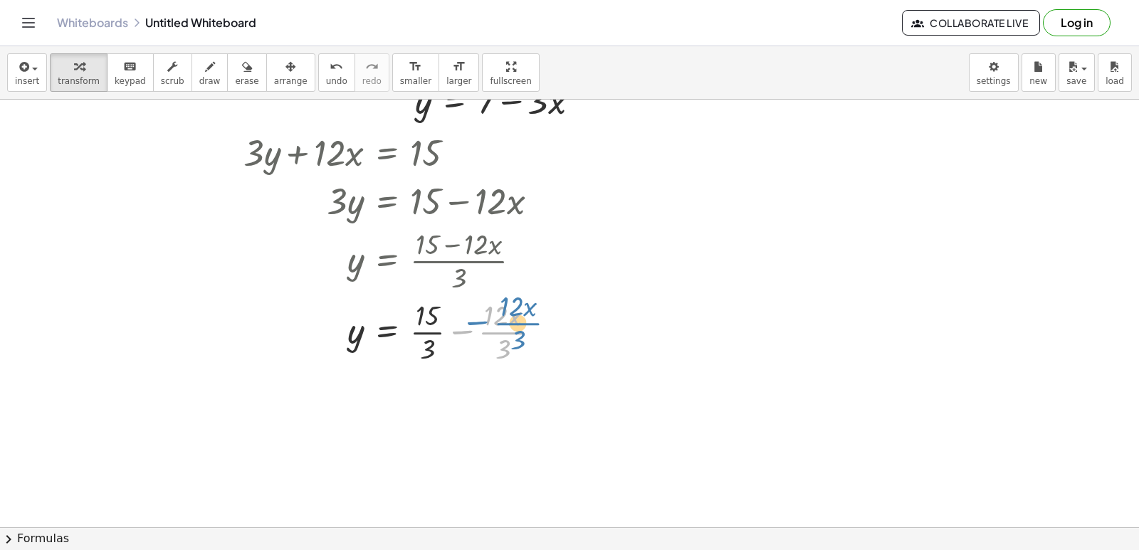
drag, startPoint x: 463, startPoint y: 331, endPoint x: 479, endPoint y: 321, distance: 18.6
click at [479, 321] on div at bounding box center [397, 330] width 323 height 71
drag, startPoint x: 422, startPoint y: 317, endPoint x: 437, endPoint y: 400, distance: 83.9
click at [426, 332] on div at bounding box center [397, 330] width 323 height 71
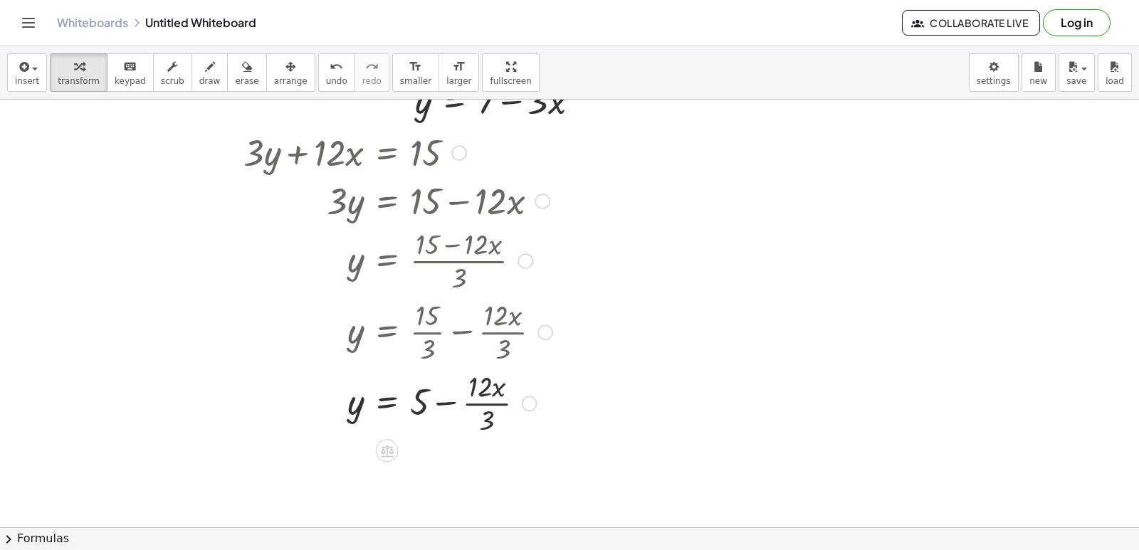
click at [492, 404] on div at bounding box center [397, 402] width 323 height 71
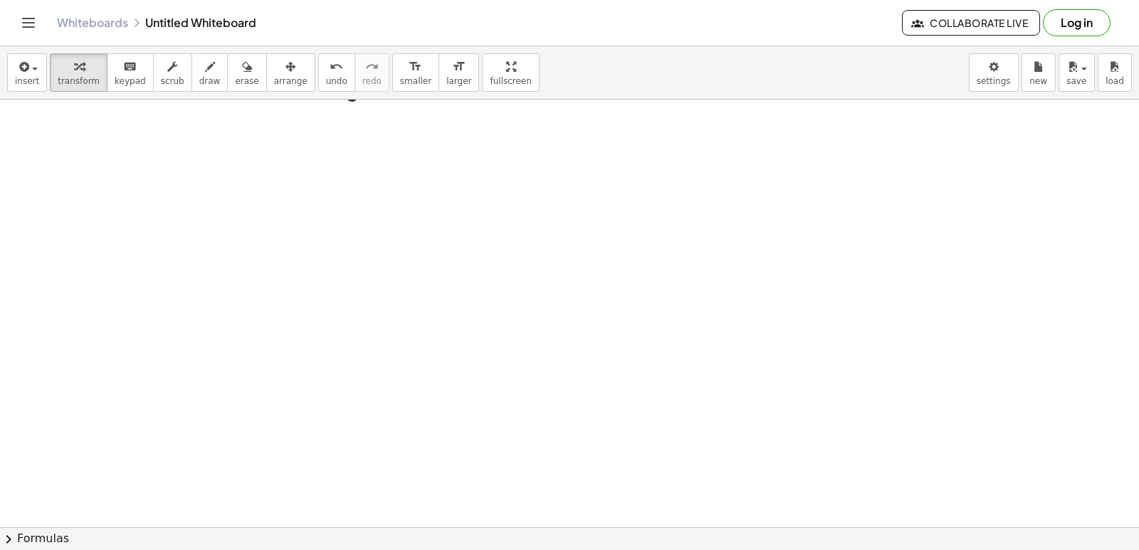
scroll to position [1140, 0]
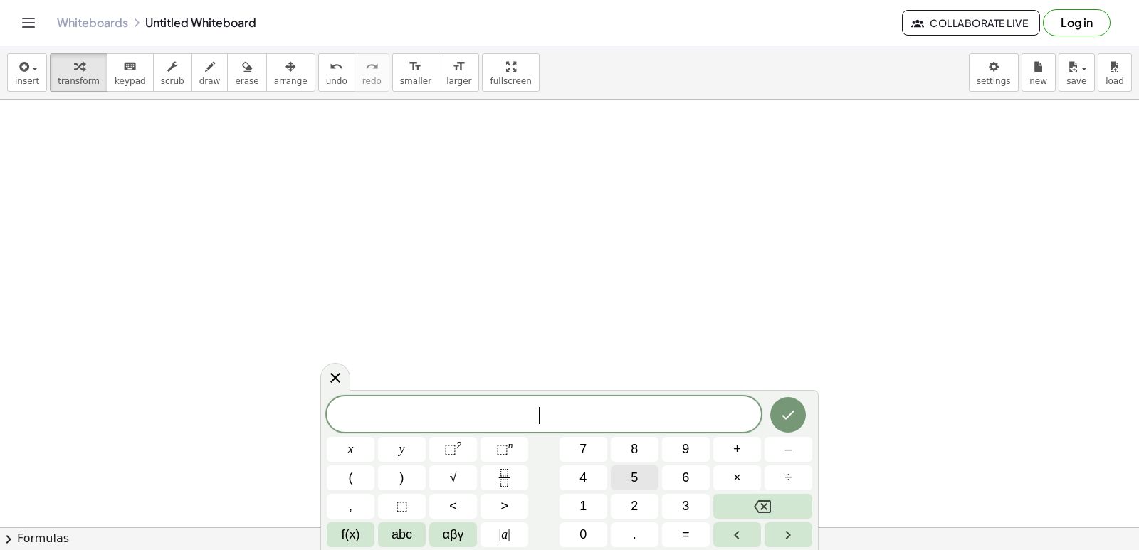
click at [632, 479] on span "5" at bounding box center [634, 477] width 7 height 19
click at [440, 448] on div "5 ​ x y ⬚ 2 ⬚ n 7 8 9 + – ( ) √ 4 5 6 × ÷ , ⬚ < > 1 2 3 f(x) abc αβγ | a | 0 . =" at bounding box center [569, 471] width 485 height 151
click at [800, 445] on button "–" at bounding box center [788, 449] width 48 height 25
click at [642, 468] on button "5" at bounding box center [635, 477] width 48 height 25
click at [368, 449] on button "x" at bounding box center [351, 449] width 48 height 25
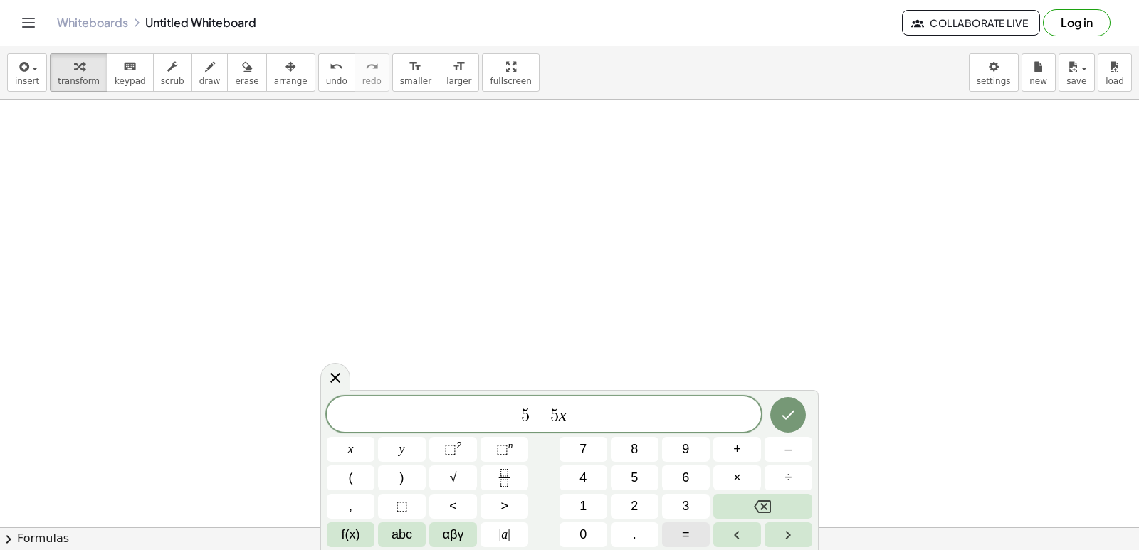
click at [690, 525] on button "=" at bounding box center [686, 534] width 48 height 25
click at [788, 447] on span "–" at bounding box center [787, 449] width 7 height 19
click at [627, 501] on button "2" at bounding box center [635, 506] width 48 height 25
click at [512, 414] on span "−" at bounding box center [519, 415] width 21 height 17
click at [403, 443] on span "y" at bounding box center [402, 449] width 6 height 19
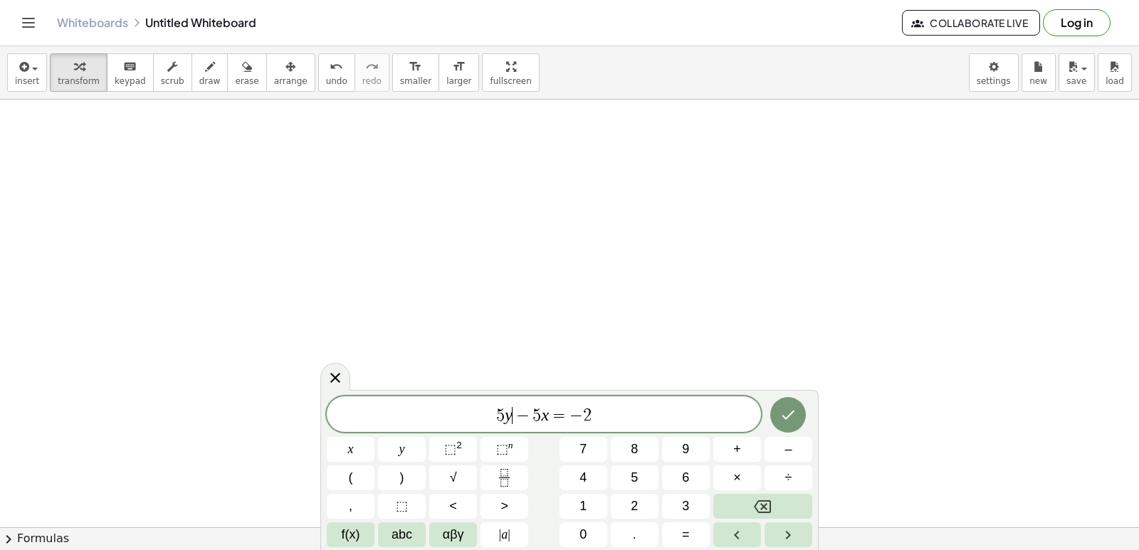
click at [586, 413] on span "2" at bounding box center [587, 415] width 9 height 17
click at [590, 413] on span "5 y − 5 x = − 2 ​" at bounding box center [544, 416] width 434 height 20
click at [593, 526] on button "0" at bounding box center [583, 534] width 48 height 25
click at [791, 417] on icon "Done" at bounding box center [787, 414] width 17 height 17
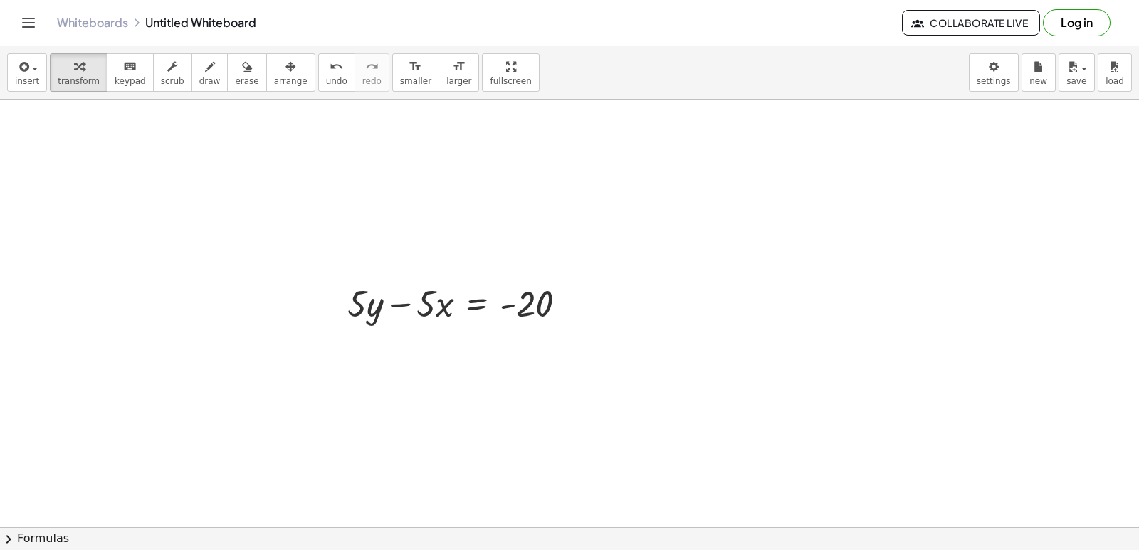
scroll to position [1282, 0]
drag, startPoint x: 403, startPoint y: 296, endPoint x: 598, endPoint y: 300, distance: 195.0
click at [579, 321] on div at bounding box center [463, 302] width 246 height 48
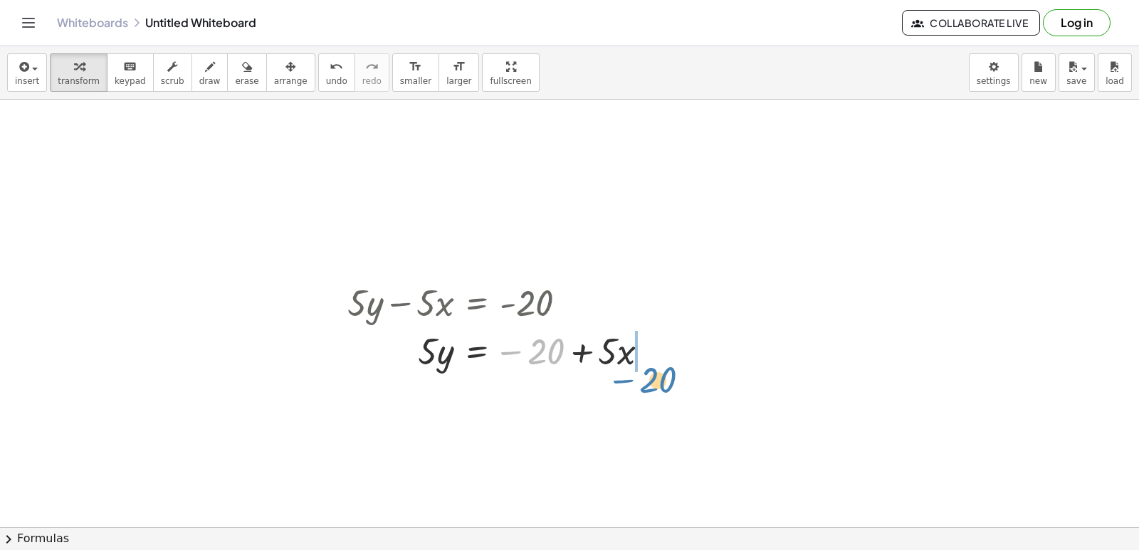
drag, startPoint x: 534, startPoint y: 360, endPoint x: 595, endPoint y: 376, distance: 62.7
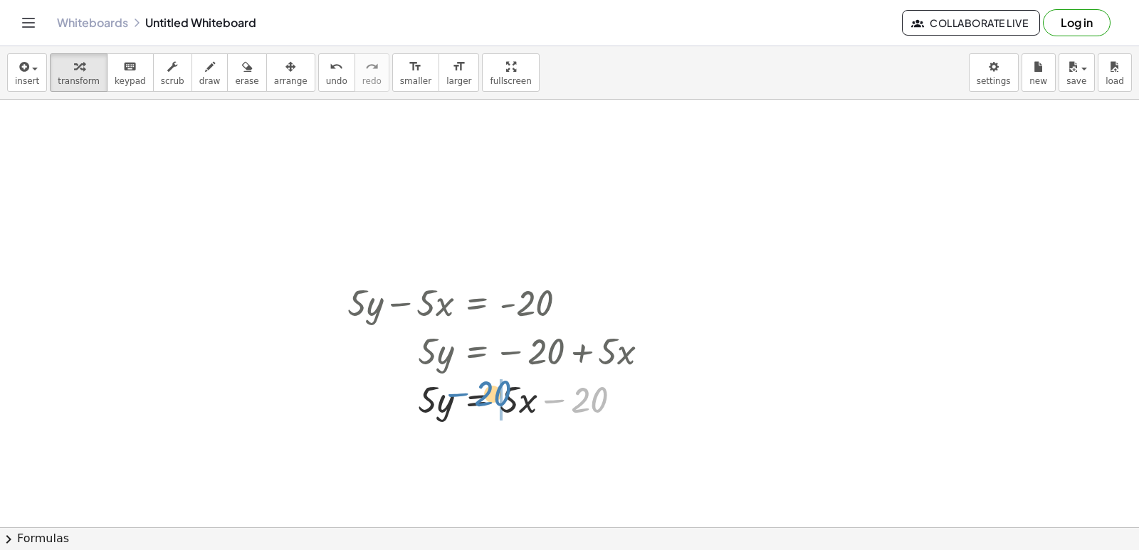
drag, startPoint x: 572, startPoint y: 386, endPoint x: 473, endPoint y: 384, distance: 99.0
click at [473, 384] on div at bounding box center [503, 398] width 327 height 48
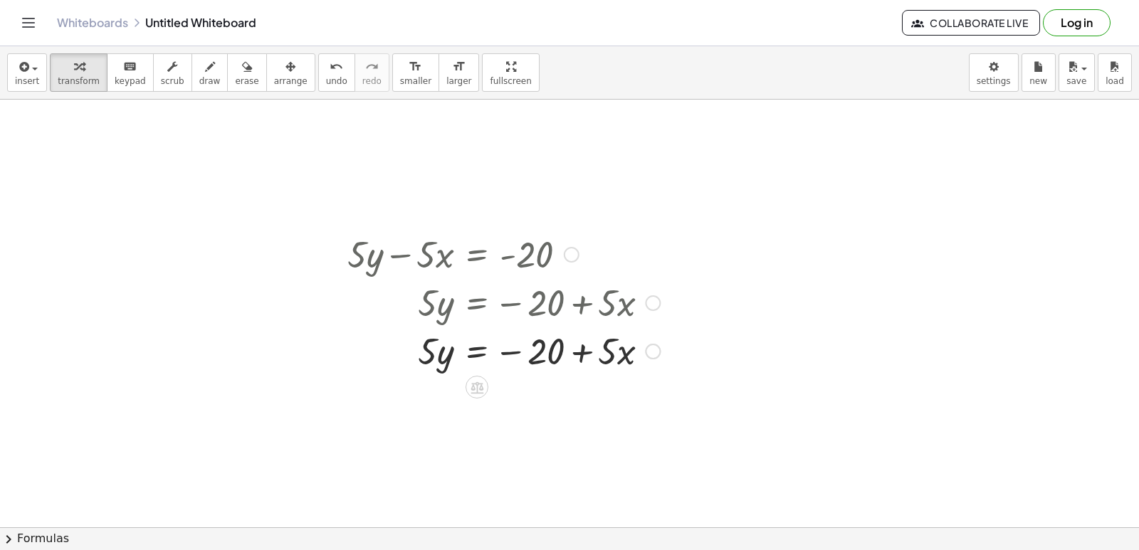
scroll to position [1354, 0]
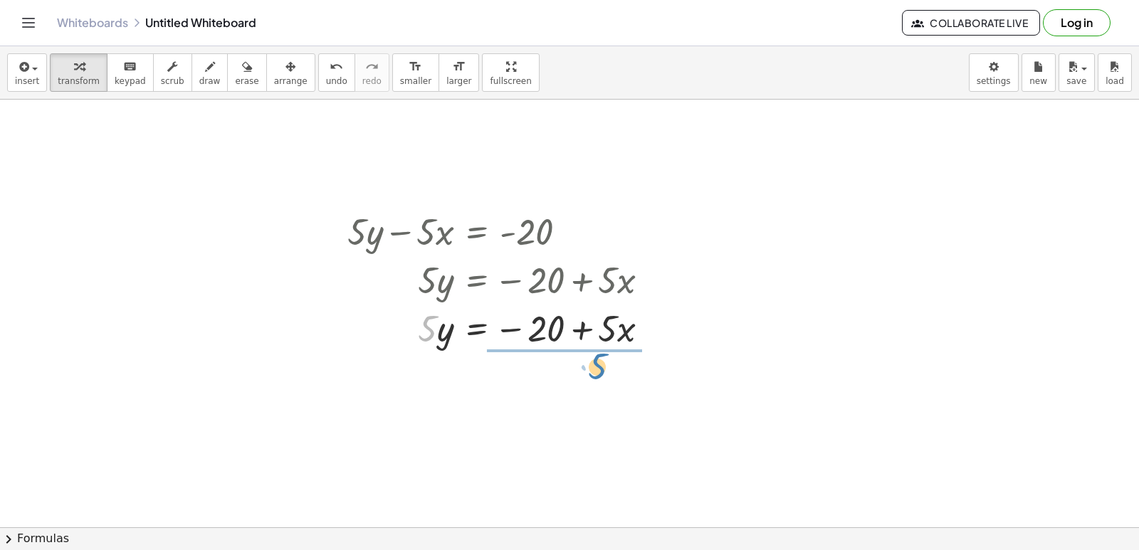
drag, startPoint x: 426, startPoint y: 322, endPoint x: 596, endPoint y: 360, distance: 174.2
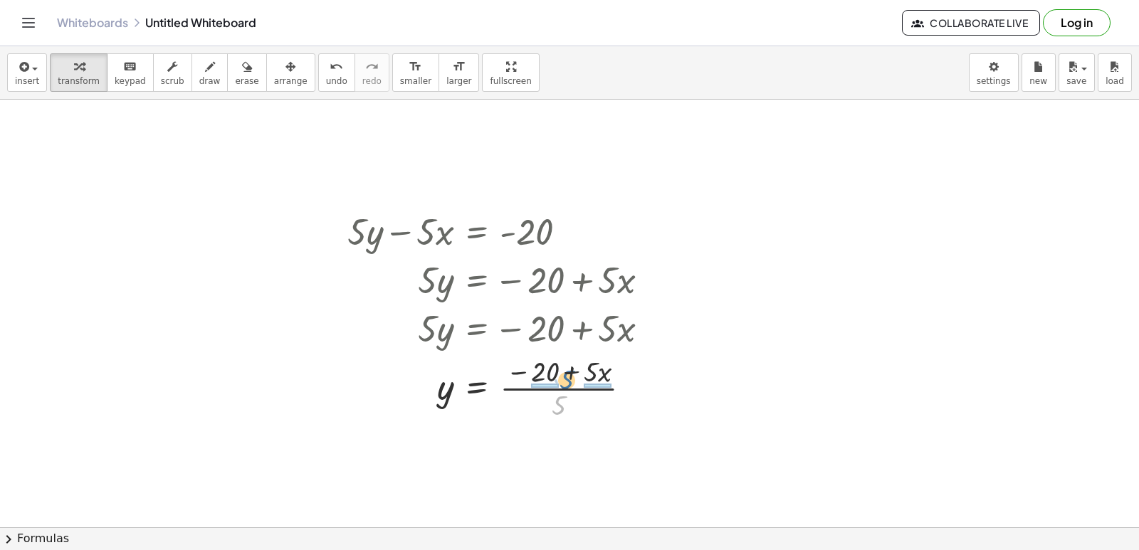
drag, startPoint x: 555, startPoint y: 405, endPoint x: 563, endPoint y: 372, distance: 33.7
click at [563, 372] on div at bounding box center [503, 387] width 327 height 71
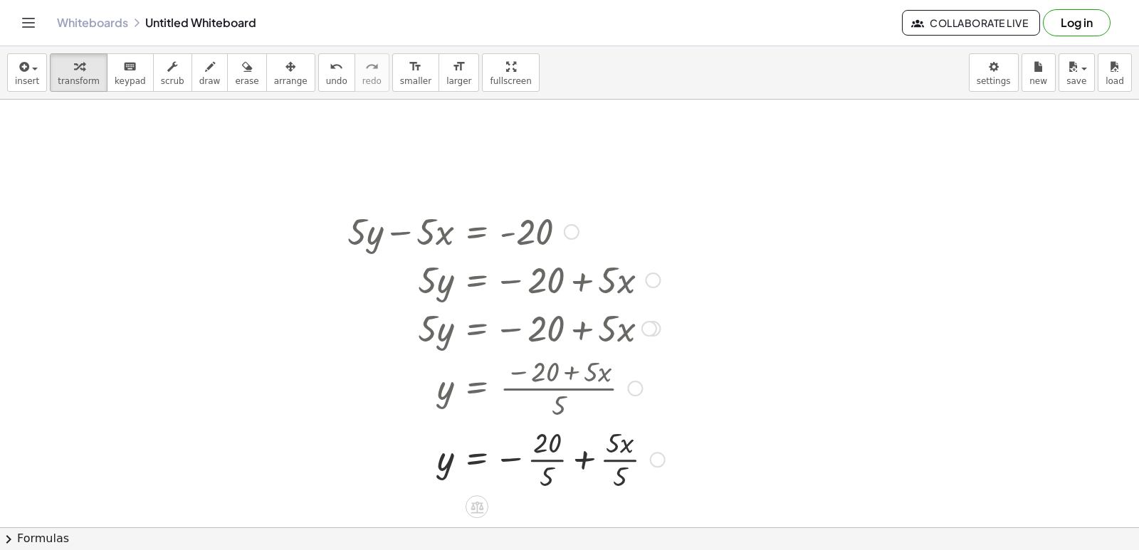
click at [555, 454] on div at bounding box center [506, 458] width 332 height 71
click at [606, 455] on div at bounding box center [503, 458] width 327 height 71
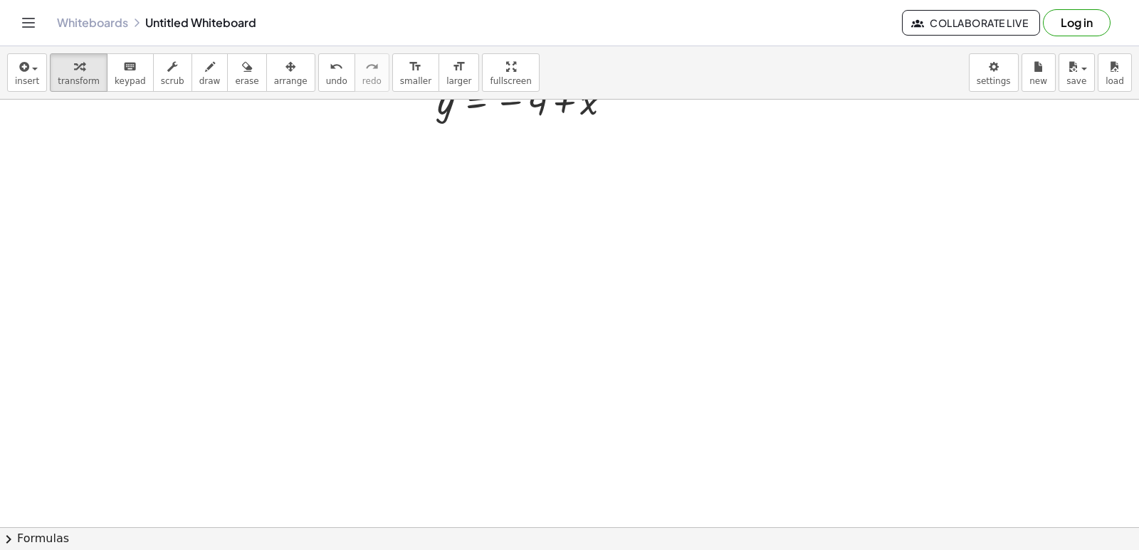
scroll to position [1782, 0]
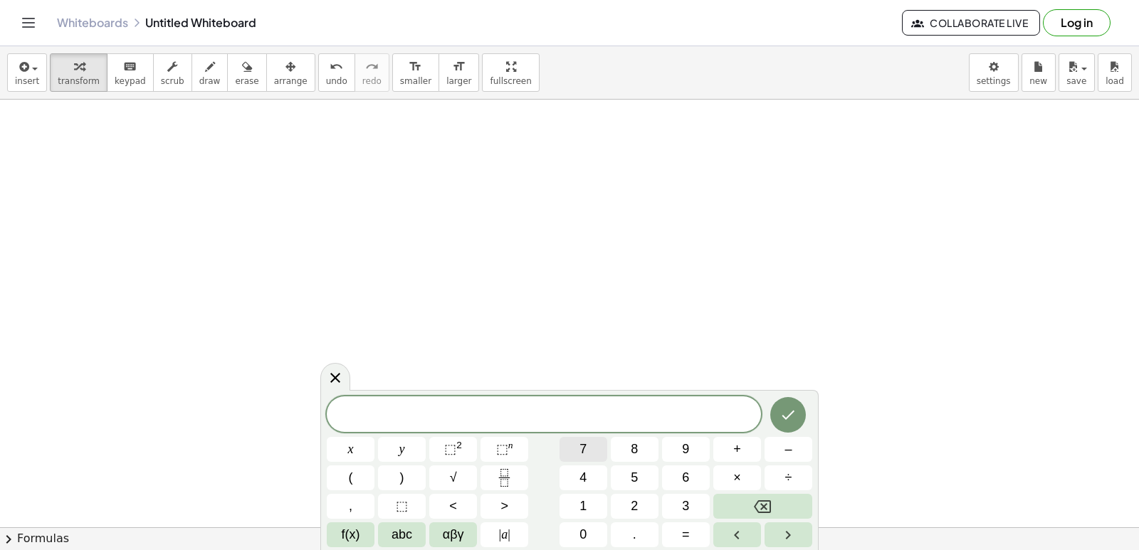
click at [579, 448] on button "7" at bounding box center [583, 449] width 48 height 25
click at [412, 441] on button "y" at bounding box center [402, 449] width 48 height 25
click at [795, 447] on button "–" at bounding box center [788, 449] width 48 height 25
click at [626, 501] on button "2" at bounding box center [635, 506] width 48 height 25
click at [599, 500] on button "1" at bounding box center [583, 506] width 48 height 25
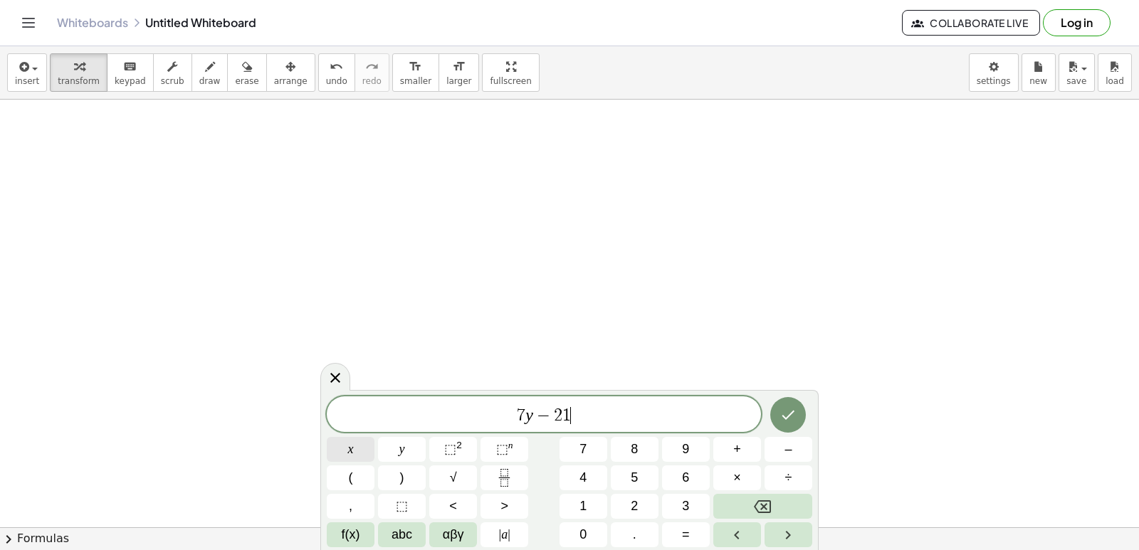
click at [385, 443] on div "7 y − 2 1 ​ x y ⬚ 2 ⬚ n 7 8 9 + – ( ) √ 4 5 6 × ÷ , ⬚ < > 1 2 3 f(x) abc αβγ | …" at bounding box center [569, 471] width 485 height 151
click at [674, 534] on button "=" at bounding box center [686, 534] width 48 height 25
click at [594, 448] on button "7" at bounding box center [583, 449] width 48 height 25
click at [786, 404] on button "Done" at bounding box center [788, 415] width 36 height 36
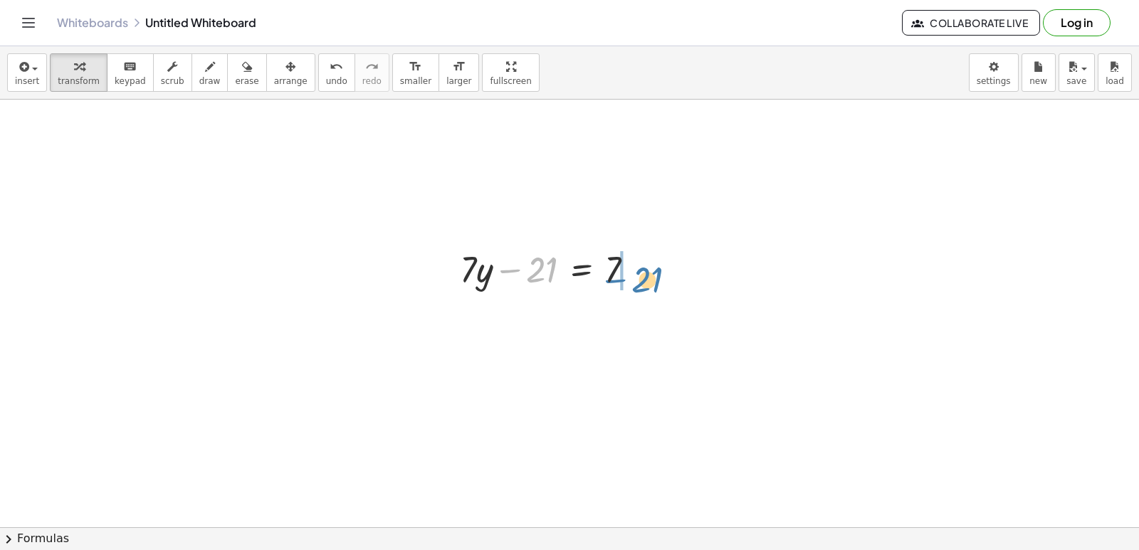
drag, startPoint x: 525, startPoint y: 268, endPoint x: 634, endPoint y: 275, distance: 109.8
click at [636, 277] on div at bounding box center [553, 268] width 200 height 48
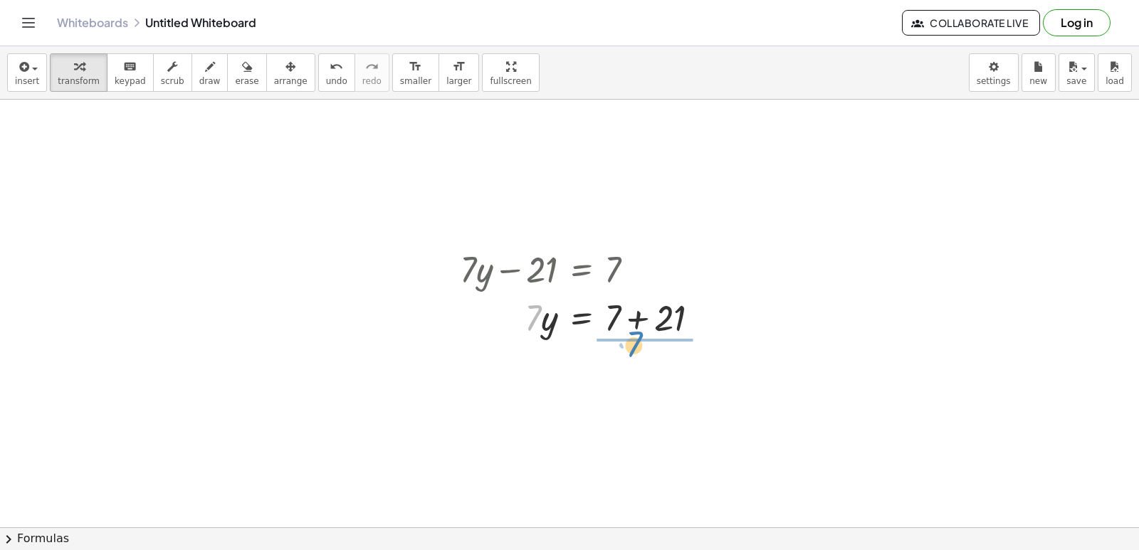
drag, startPoint x: 525, startPoint y: 305, endPoint x: 626, endPoint y: 335, distance: 105.4
click at [626, 335] on div at bounding box center [585, 317] width 265 height 48
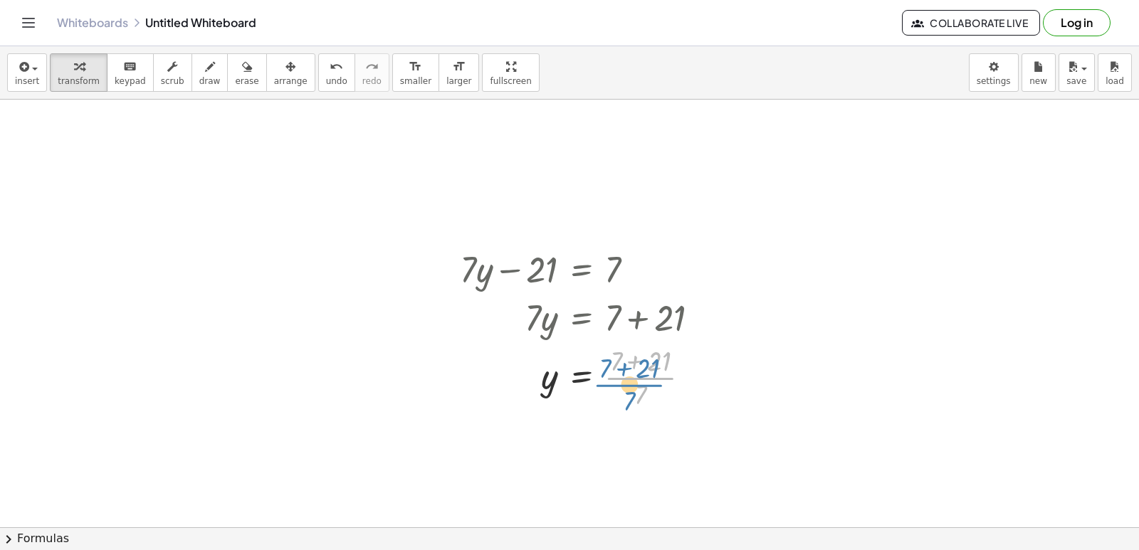
drag, startPoint x: 641, startPoint y: 384, endPoint x: 629, endPoint y: 393, distance: 14.7
click at [629, 393] on div at bounding box center [585, 376] width 265 height 71
drag, startPoint x: 642, startPoint y: 397, endPoint x: 629, endPoint y: 352, distance: 47.3
click at [629, 352] on div at bounding box center [585, 376] width 265 height 71
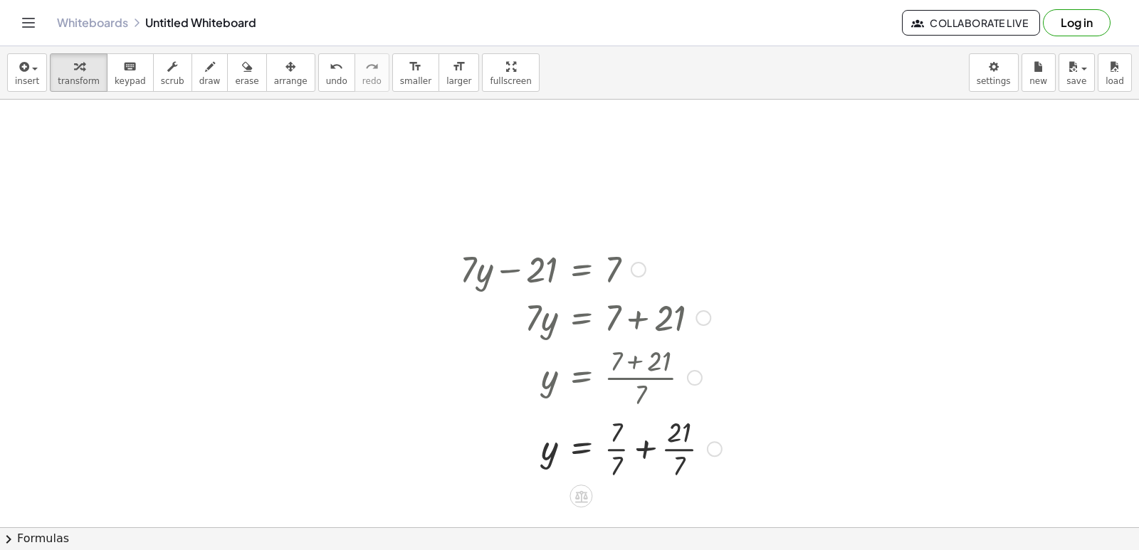
click at [609, 446] on div at bounding box center [591, 447] width 276 height 71
click at [670, 445] on div at bounding box center [585, 447] width 265 height 71
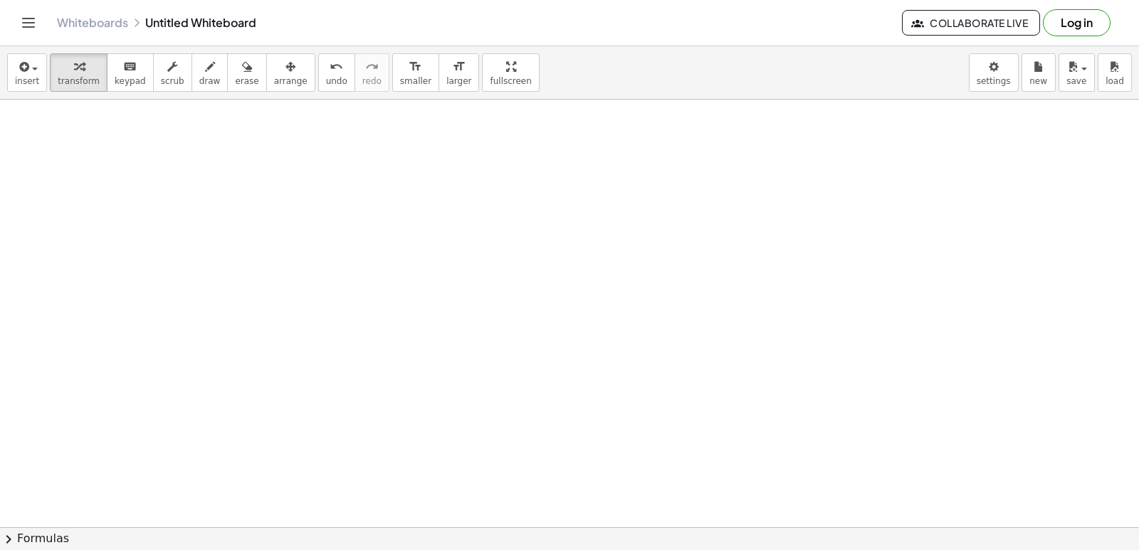
scroll to position [2281, 0]
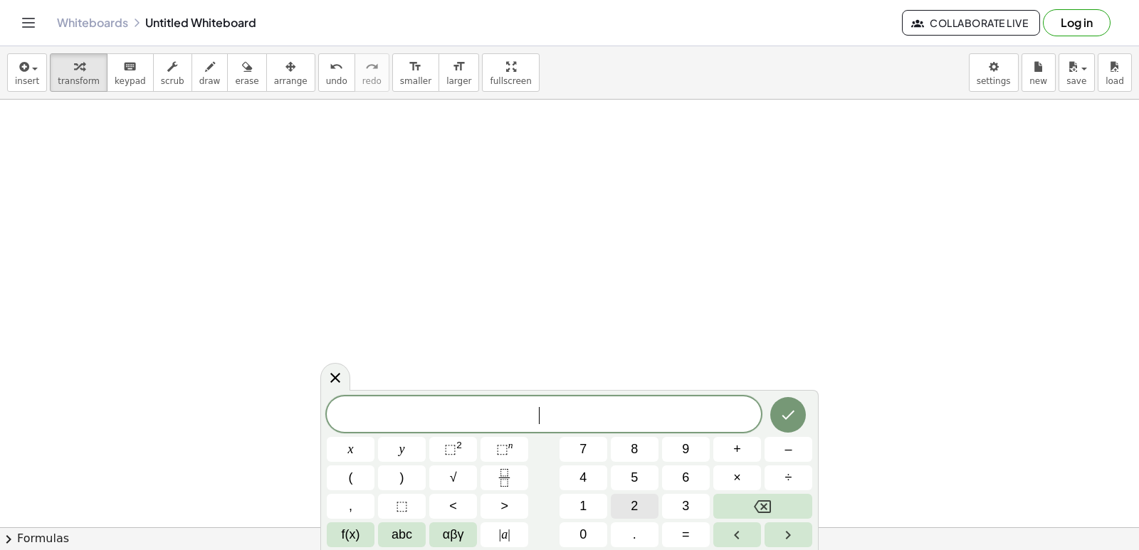
click at [644, 507] on button "2" at bounding box center [635, 506] width 48 height 25
click at [414, 452] on button "y" at bounding box center [402, 449] width 48 height 25
click at [740, 451] on span "+" at bounding box center [737, 449] width 8 height 19
click at [732, 471] on button "×" at bounding box center [737, 477] width 48 height 25
click at [743, 497] on button "Backspace" at bounding box center [762, 506] width 99 height 25
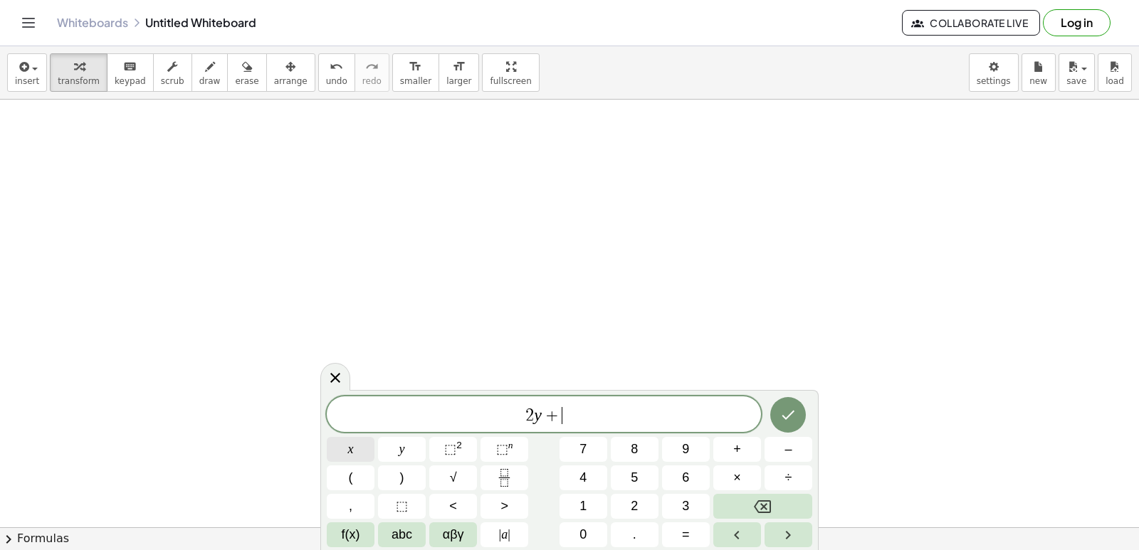
click at [352, 447] on span "x" at bounding box center [351, 449] width 6 height 19
click at [683, 534] on span "=" at bounding box center [686, 534] width 8 height 19
click at [586, 522] on div "2 y + x = ​ x y ⬚ 2 ⬚ n 7 8 9 + – ( ) √ 4 5 6 × ÷ , ⬚ < > 1 2 3 f(x) abc αβγ | …" at bounding box center [569, 471] width 485 height 151
click at [585, 527] on span "0" at bounding box center [582, 534] width 7 height 19
click at [766, 510] on icon "Backspace" at bounding box center [762, 506] width 17 height 17
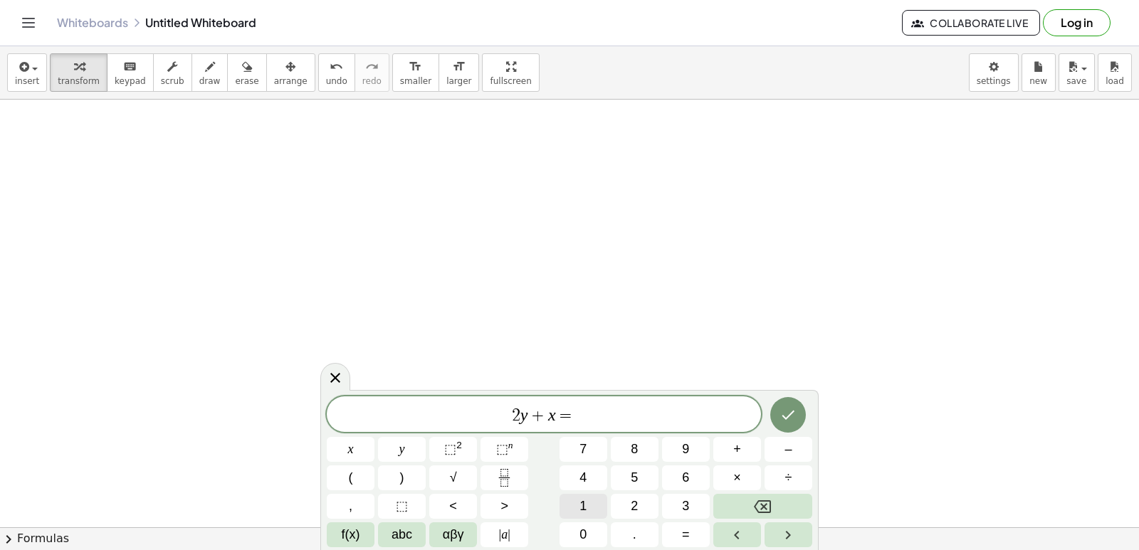
click at [591, 498] on button "1" at bounding box center [583, 506] width 48 height 25
click at [623, 548] on div "2 y + x = 1 ​ x y ⬚ 2 ⬚ n 7 8 9 + – ( ) √ 4 5 6 × ÷ , ⬚ < > 1 2 3 f(x) abc αβγ …" at bounding box center [569, 470] width 498 height 160
click at [796, 405] on button "Done" at bounding box center [788, 415] width 36 height 36
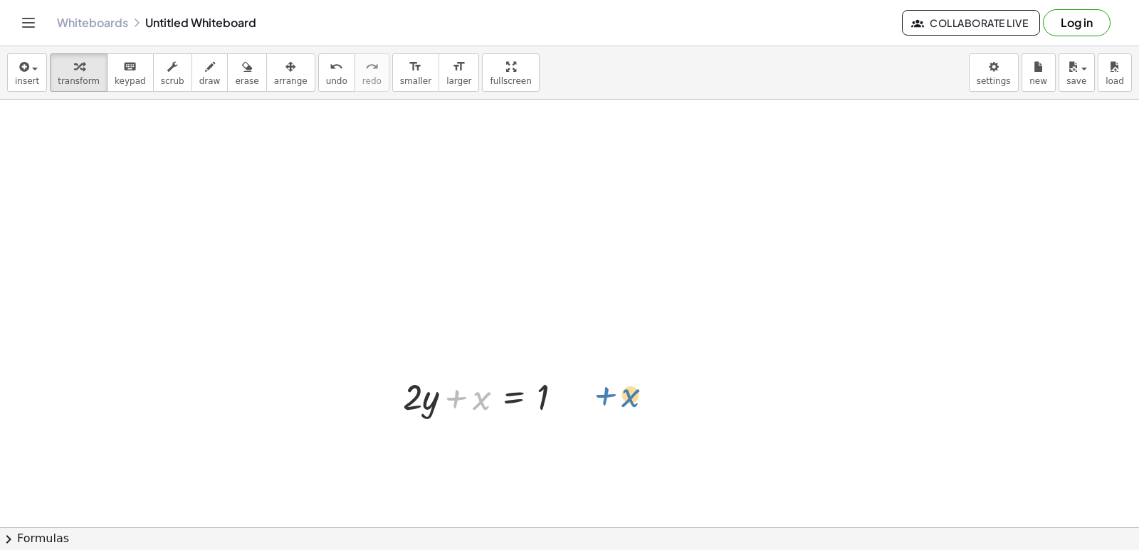
drag, startPoint x: 478, startPoint y: 396, endPoint x: 628, endPoint y: 389, distance: 150.3
click at [511, 169] on div at bounding box center [488, 182] width 185 height 48
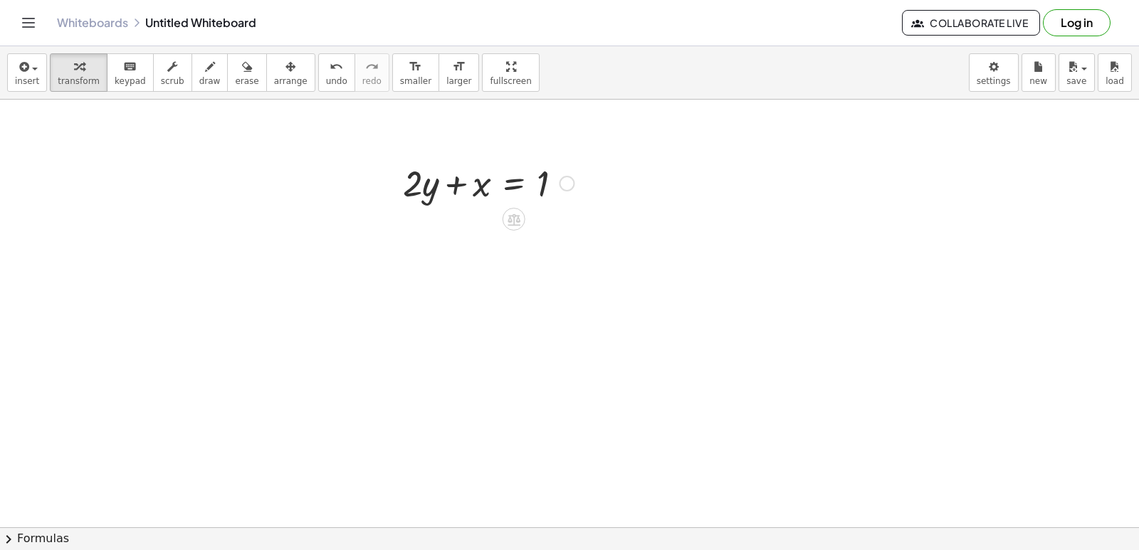
click at [552, 184] on div at bounding box center [488, 182] width 185 height 48
click at [514, 184] on div at bounding box center [488, 182] width 185 height 48
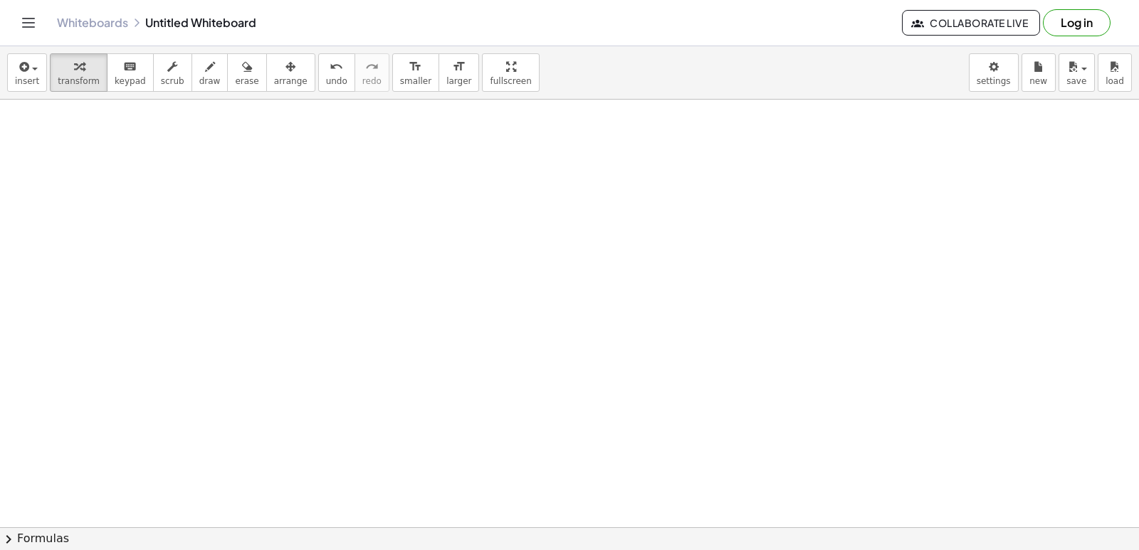
scroll to position [2851, 0]
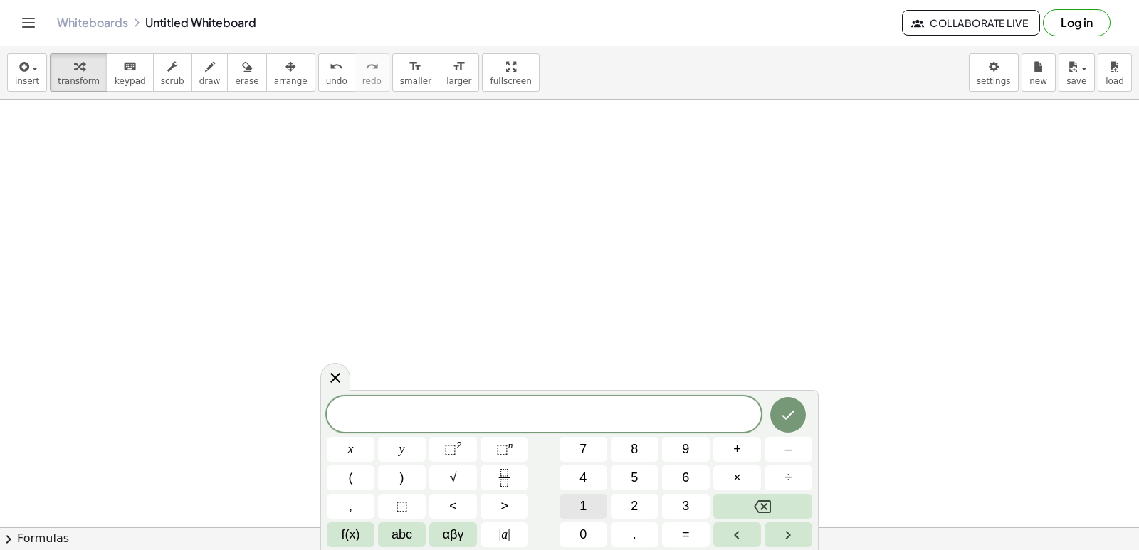
click at [653, 502] on div "​ x y ⬚ 2 ⬚ n 7 8 9 + – ( ) √ 4 5 6 × ÷ , ⬚ < > 1 2 3 f(x) abc αβγ | a | 0 . =" at bounding box center [569, 471] width 485 height 151
click at [641, 469] on button "5" at bounding box center [635, 477] width 48 height 25
click at [415, 445] on button "y" at bounding box center [402, 449] width 48 height 25
click at [734, 443] on button "+" at bounding box center [737, 449] width 48 height 25
click at [624, 476] on button "5" at bounding box center [635, 477] width 48 height 25
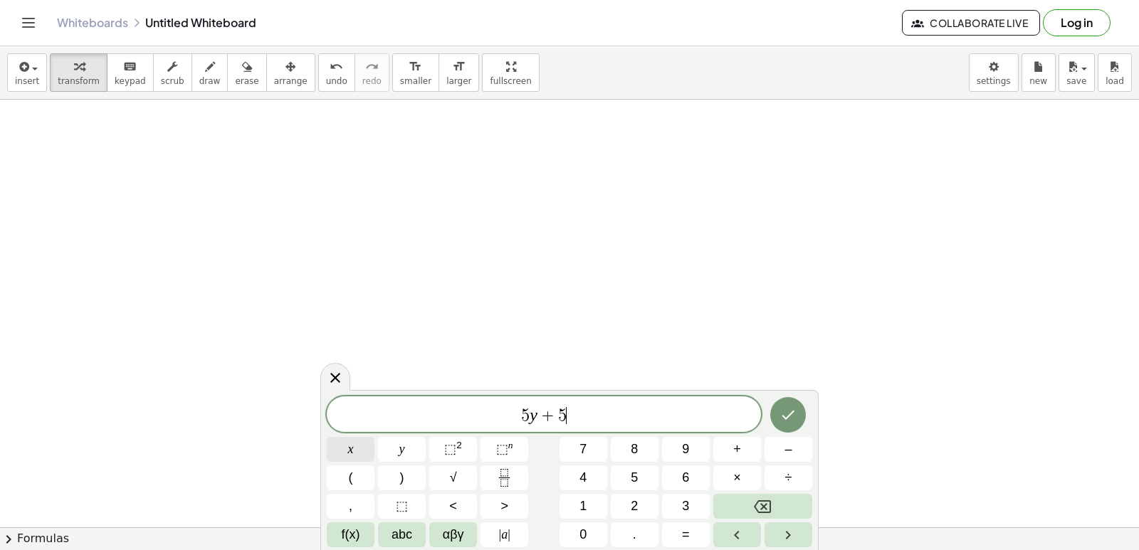
click at [362, 448] on button "x" at bounding box center [351, 449] width 48 height 25
click at [692, 529] on button "=" at bounding box center [686, 534] width 48 height 25
click at [796, 451] on button "–" at bounding box center [788, 449] width 48 height 25
click at [634, 501] on span "2" at bounding box center [634, 506] width 7 height 19
click at [588, 520] on div "5 y + 5 x = − 2 x y ⬚ 2 ⬚ n 7 8 9 + – ( ) √ 4 5 6 × ÷ , ⬚ < > 1 2 3 f(x) abc αβ…" at bounding box center [569, 471] width 485 height 151
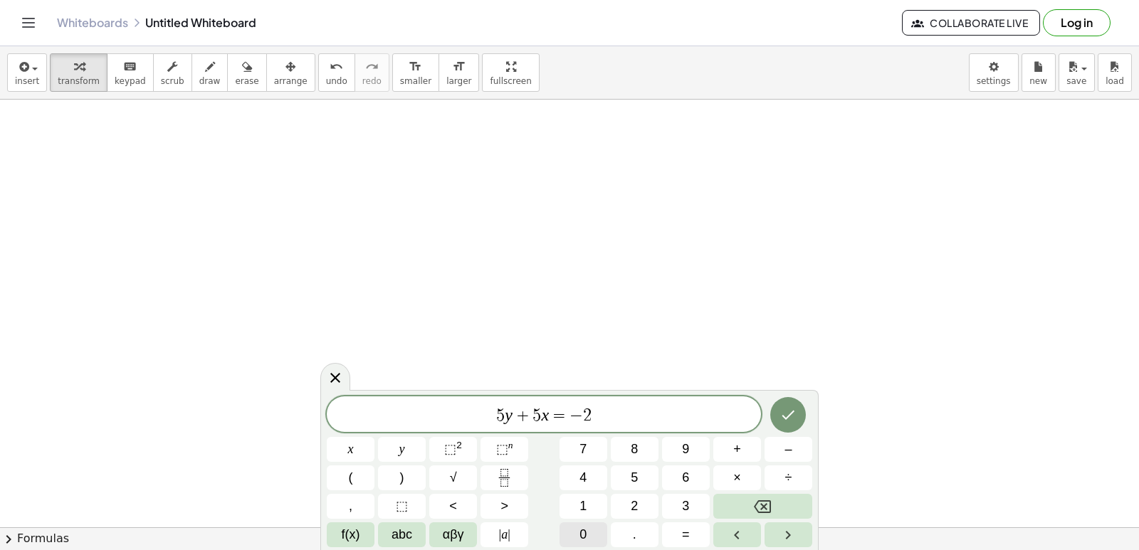
click at [586, 524] on button "0" at bounding box center [583, 534] width 48 height 25
click at [776, 416] on button "Done" at bounding box center [788, 415] width 36 height 36
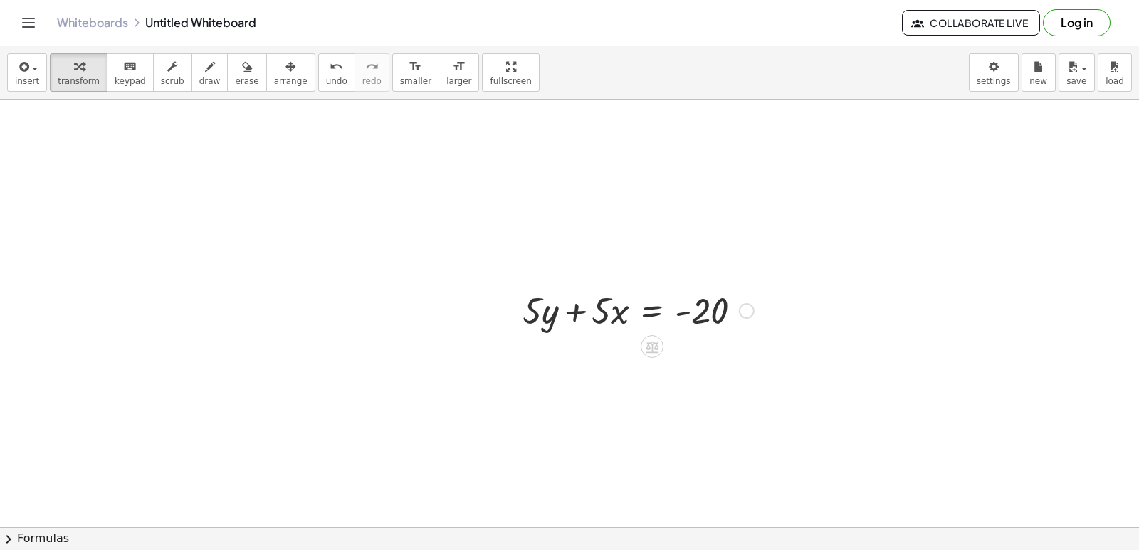
click at [522, 310] on div at bounding box center [638, 309] width 246 height 48
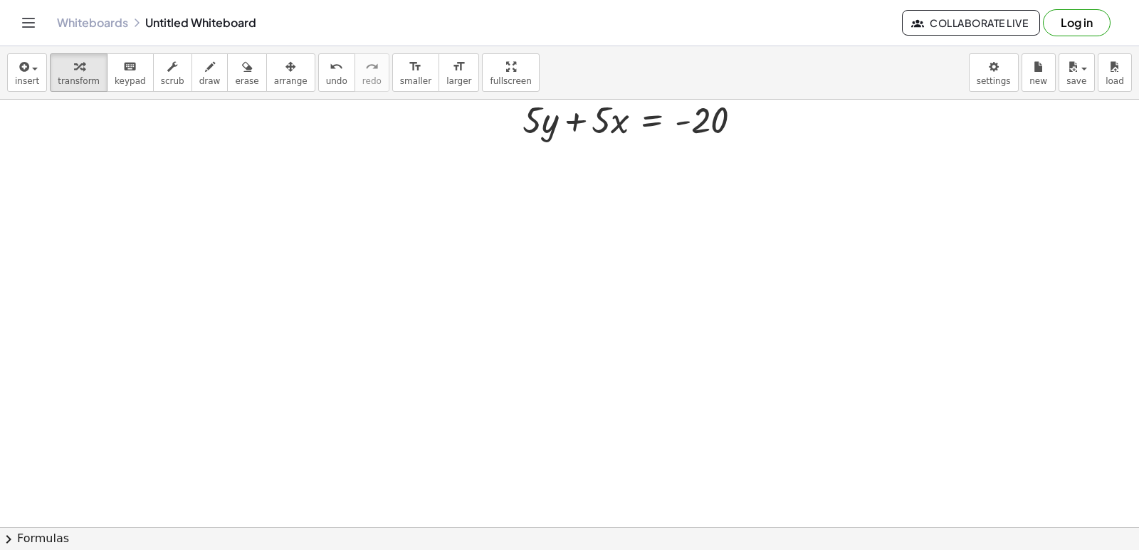
scroll to position [3065, 0]
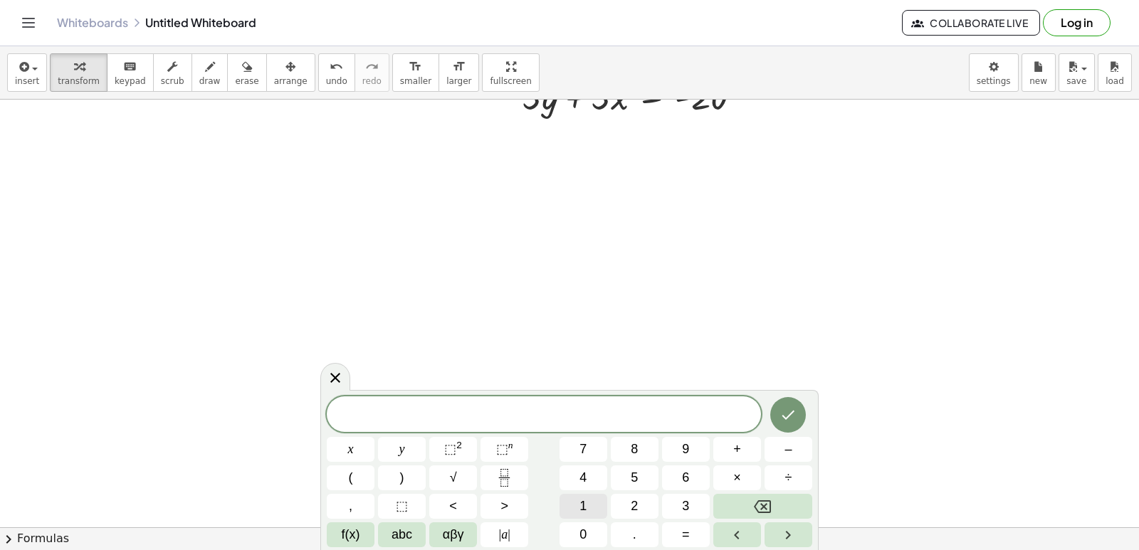
click at [574, 504] on button "1" at bounding box center [583, 506] width 48 height 25
click at [623, 480] on button "5" at bounding box center [635, 477] width 48 height 25
click at [405, 446] on button "y" at bounding box center [402, 449] width 48 height 25
click at [685, 481] on div "1 5 y ​ x y ⬚ 2 ⬚ n 7 8 9 + – ( ) √ 4 5 6 × ÷ , ⬚ < > 1 2 3 f(x) abc αβγ | a | …" at bounding box center [569, 471] width 485 height 151
click at [720, 450] on button "+" at bounding box center [737, 449] width 48 height 25
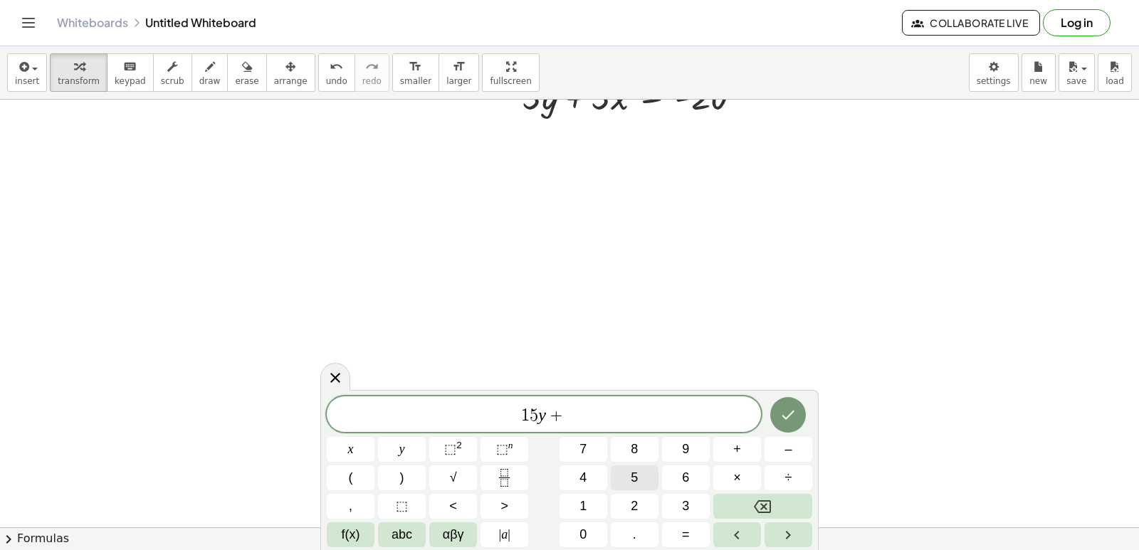
click at [634, 480] on span "5" at bounding box center [634, 477] width 7 height 19
click at [349, 444] on span "x" at bounding box center [351, 449] width 6 height 19
click at [692, 539] on button "=" at bounding box center [686, 534] width 48 height 25
click at [771, 453] on button "–" at bounding box center [788, 449] width 48 height 25
click at [637, 512] on span "2" at bounding box center [634, 506] width 7 height 19
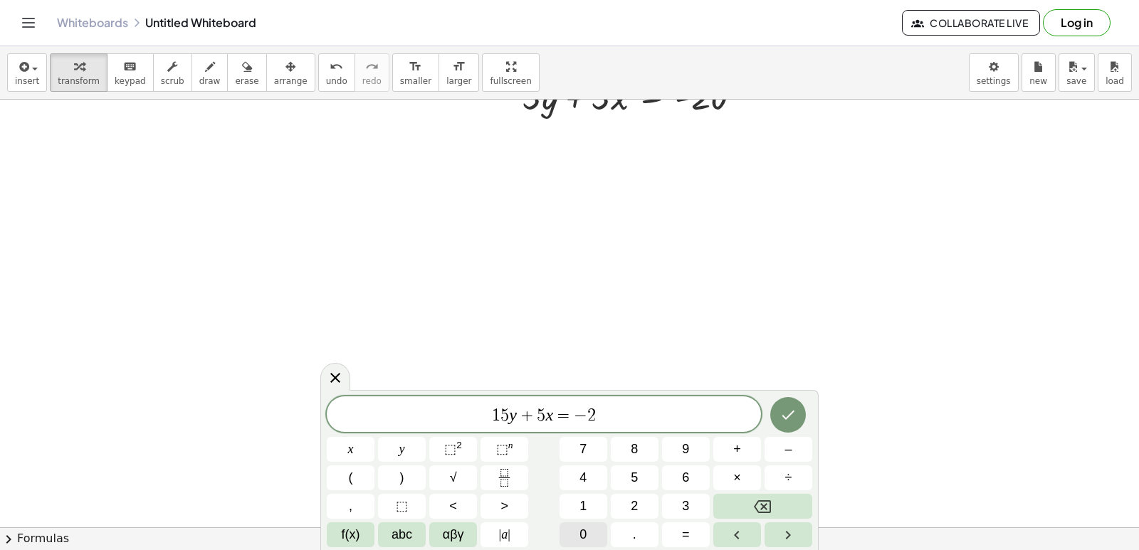
click at [586, 532] on span "0" at bounding box center [582, 534] width 7 height 19
click at [786, 419] on icon "Done" at bounding box center [788, 415] width 13 height 9
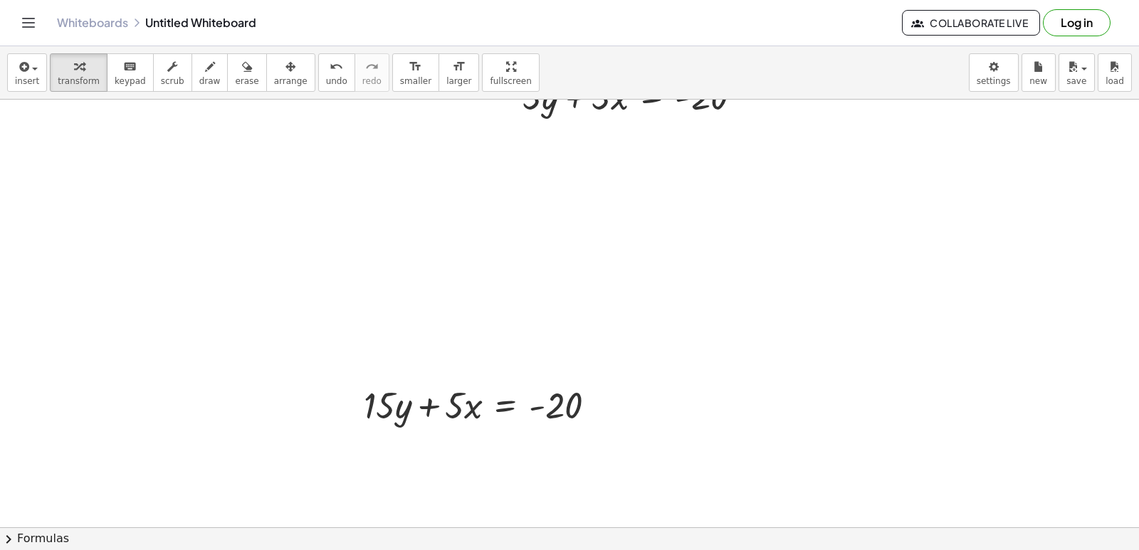
scroll to position [3279, 0]
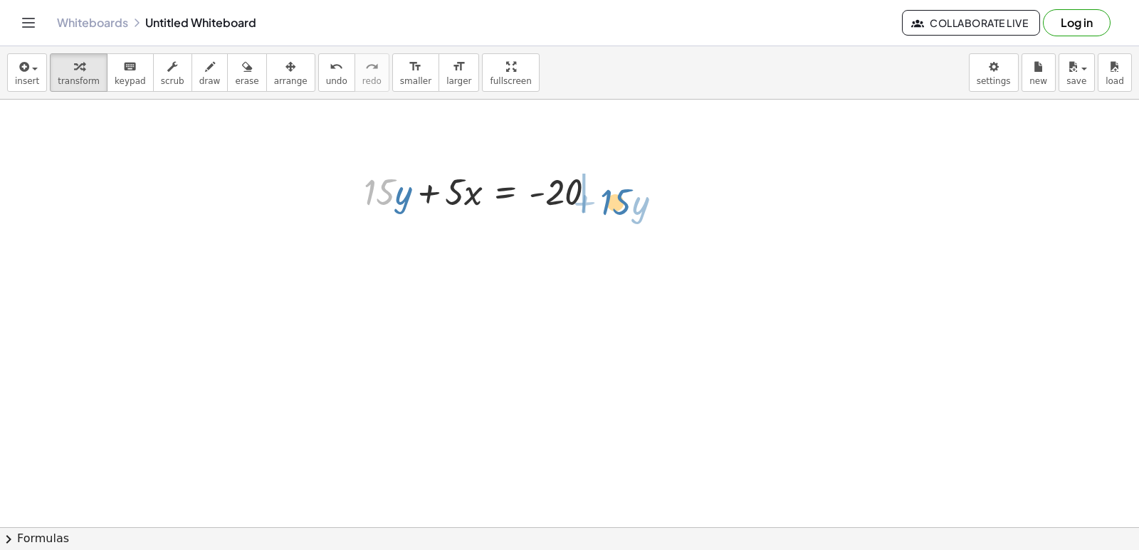
drag, startPoint x: 384, startPoint y: 194, endPoint x: 623, endPoint y: 206, distance: 240.1
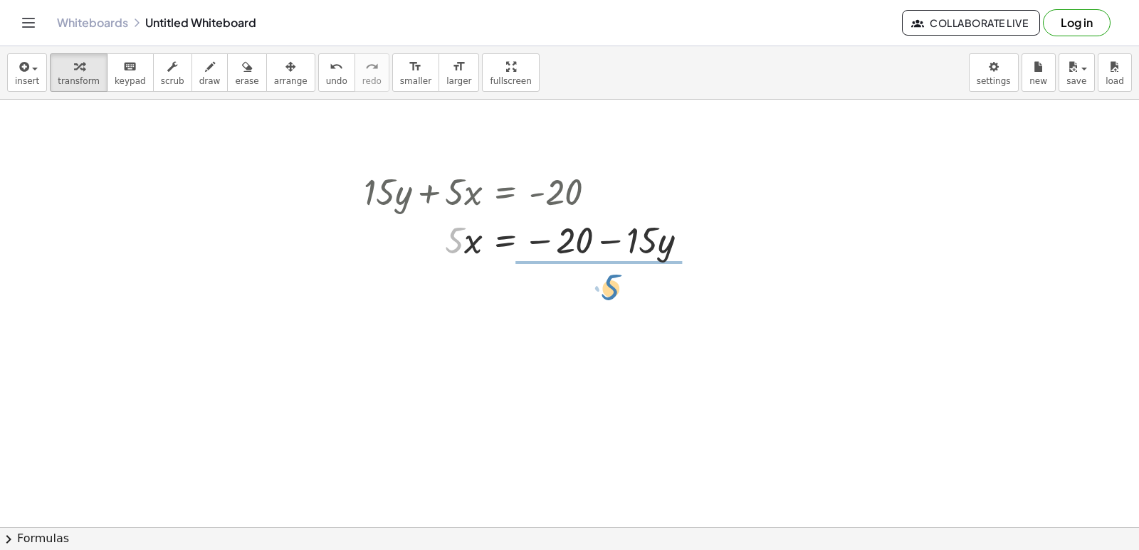
drag, startPoint x: 454, startPoint y: 235, endPoint x: 614, endPoint y: 285, distance: 167.9
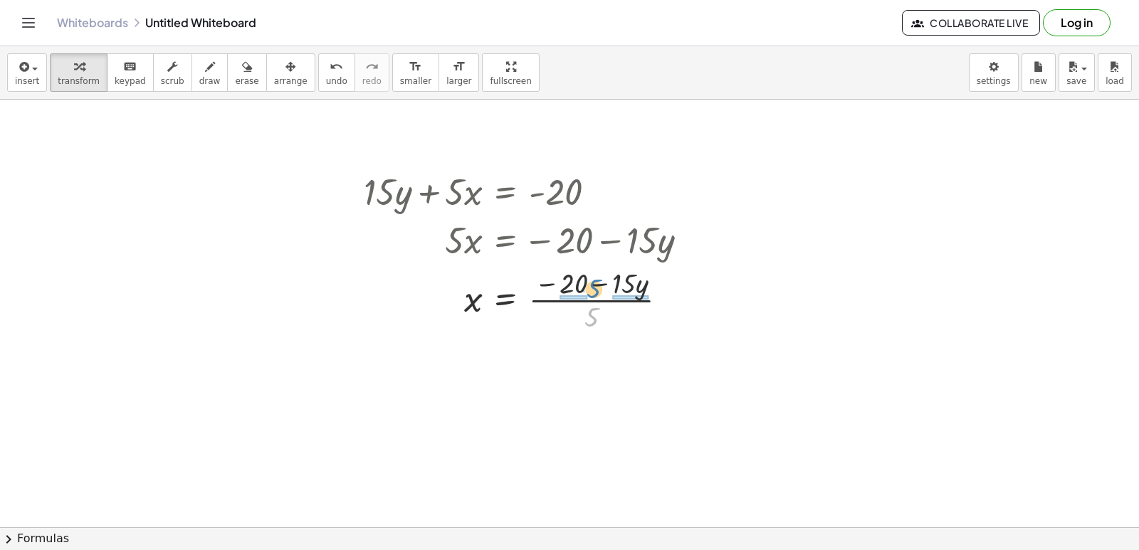
drag, startPoint x: 584, startPoint y: 315, endPoint x: 586, endPoint y: 288, distance: 27.8
click at [586, 288] on div at bounding box center [532, 298] width 350 height 71
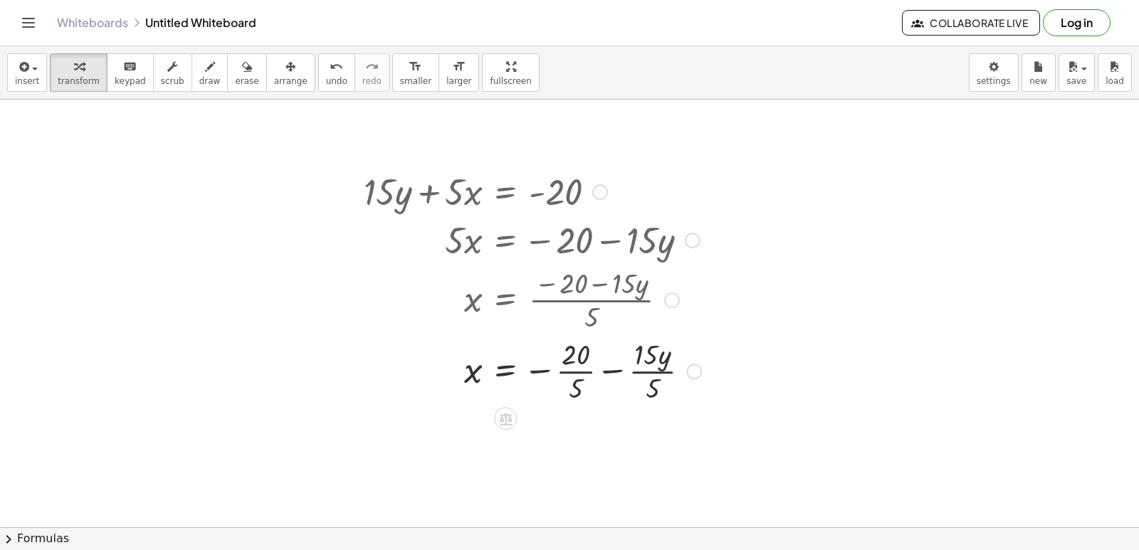
click at [576, 366] on div at bounding box center [533, 369] width 352 height 71
drag, startPoint x: 636, startPoint y: 371, endPoint x: 631, endPoint y: 438, distance: 67.8
click at [505, 192] on div "+ · 15 · y + · 5 · x = - 20 · 5 · x = − 20 − · 15 · y x = · ( − 20 − · 15 · y )…" at bounding box center [505, 192] width 0 height 0
click at [629, 438] on div at bounding box center [533, 441] width 352 height 71
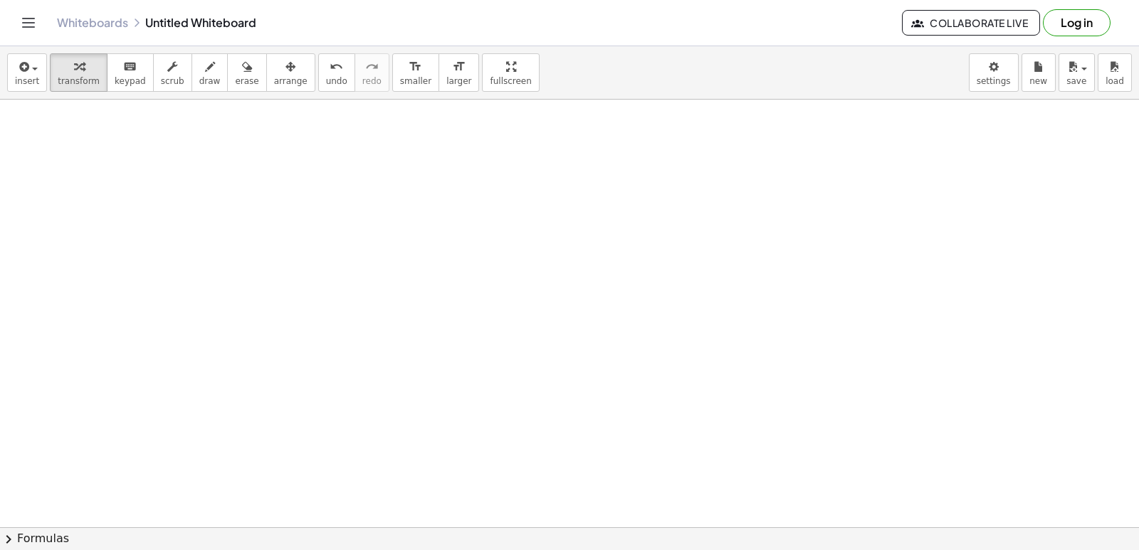
scroll to position [3706, 0]
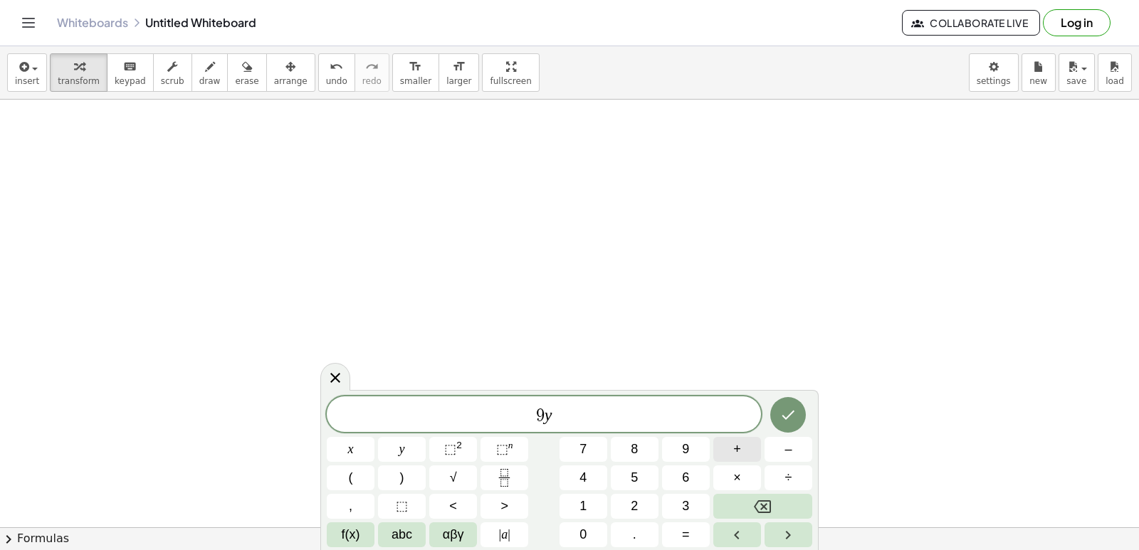
click at [744, 446] on button "+" at bounding box center [737, 449] width 48 height 25
click at [674, 500] on button "3" at bounding box center [686, 506] width 48 height 25
click at [352, 443] on span "x" at bounding box center [351, 449] width 6 height 19
click at [700, 529] on button "=" at bounding box center [686, 534] width 48 height 25
click at [578, 505] on button "1" at bounding box center [583, 506] width 48 height 25
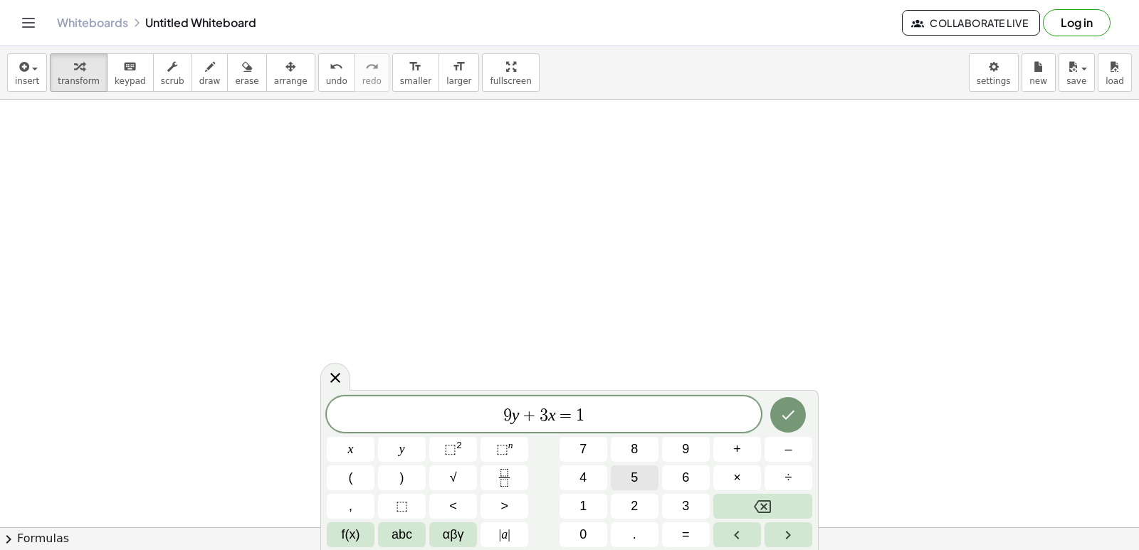
click at [637, 475] on span "5" at bounding box center [634, 477] width 7 height 19
click at [784, 414] on icon "Done" at bounding box center [787, 414] width 17 height 17
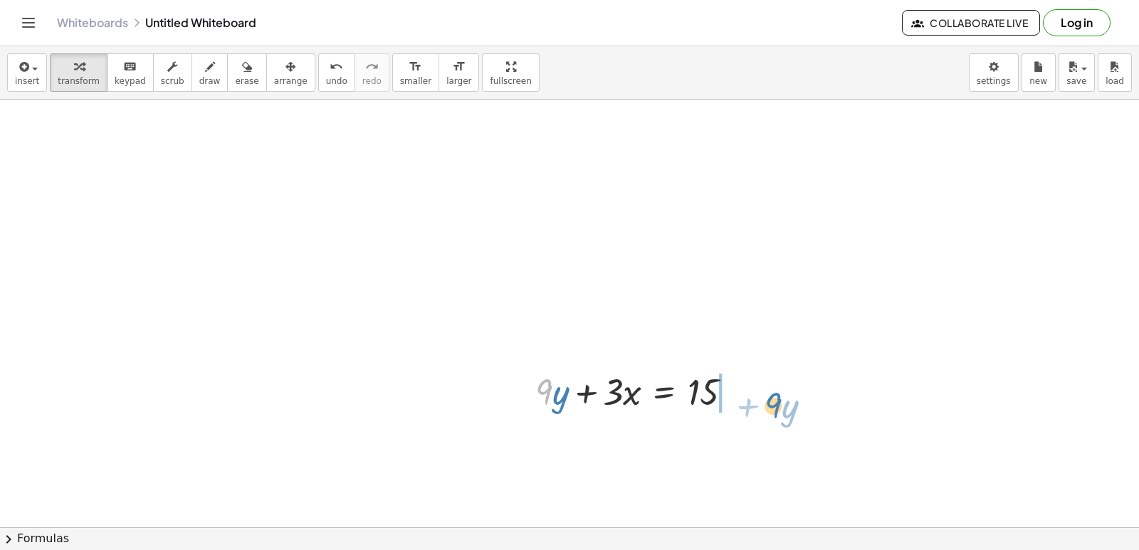
drag, startPoint x: 539, startPoint y: 394, endPoint x: 764, endPoint y: 389, distance: 224.2
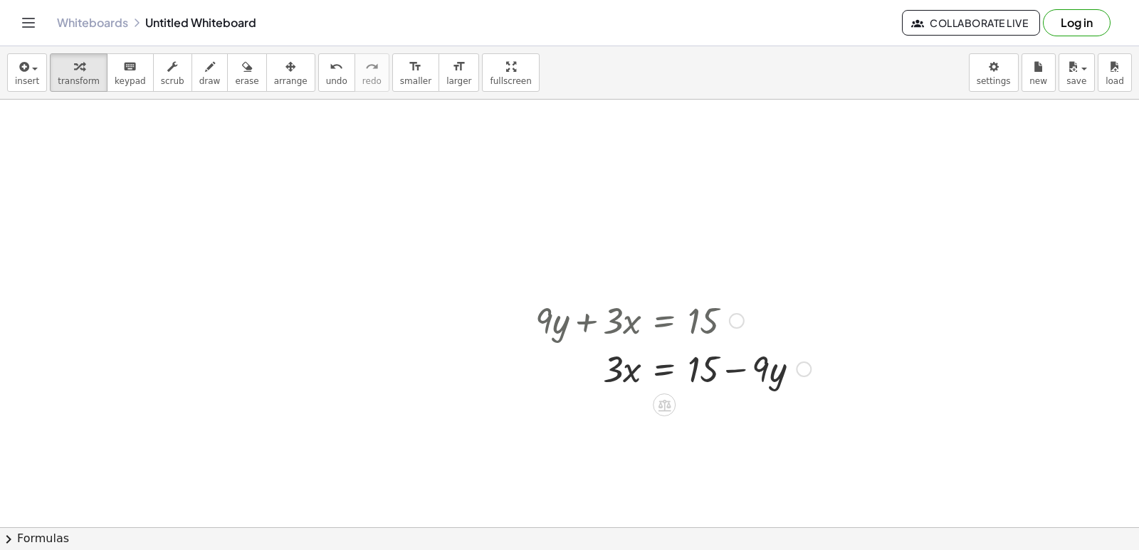
scroll to position [3848, 0]
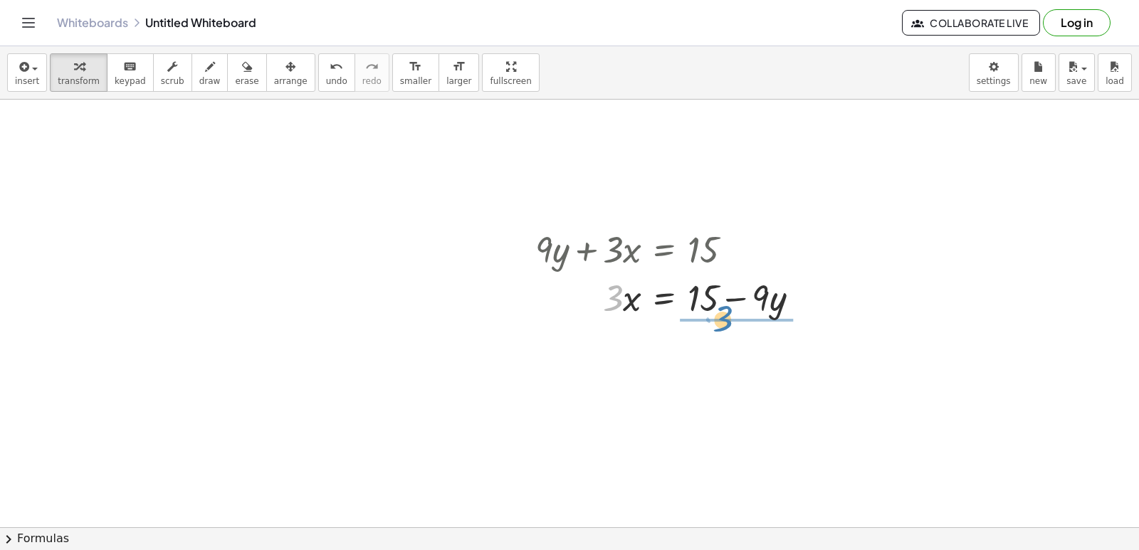
drag, startPoint x: 616, startPoint y: 302, endPoint x: 726, endPoint y: 349, distance: 119.2
drag, startPoint x: 731, startPoint y: 371, endPoint x: 724, endPoint y: 337, distance: 34.8
click at [724, 337] on div at bounding box center [673, 356] width 290 height 71
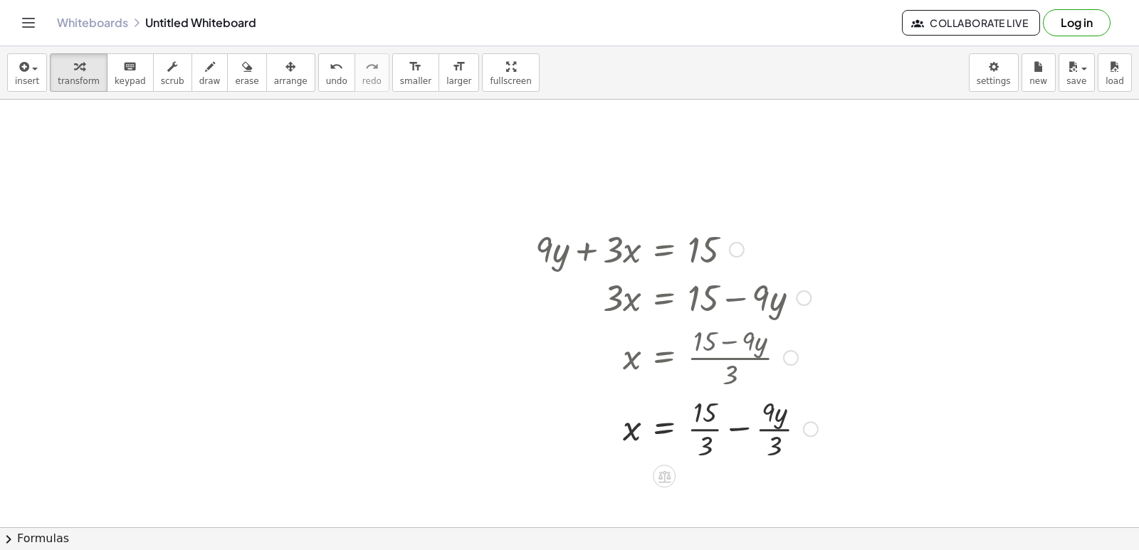
click at [696, 427] on div at bounding box center [676, 427] width 297 height 71
click at [762, 427] on div at bounding box center [673, 427] width 290 height 71
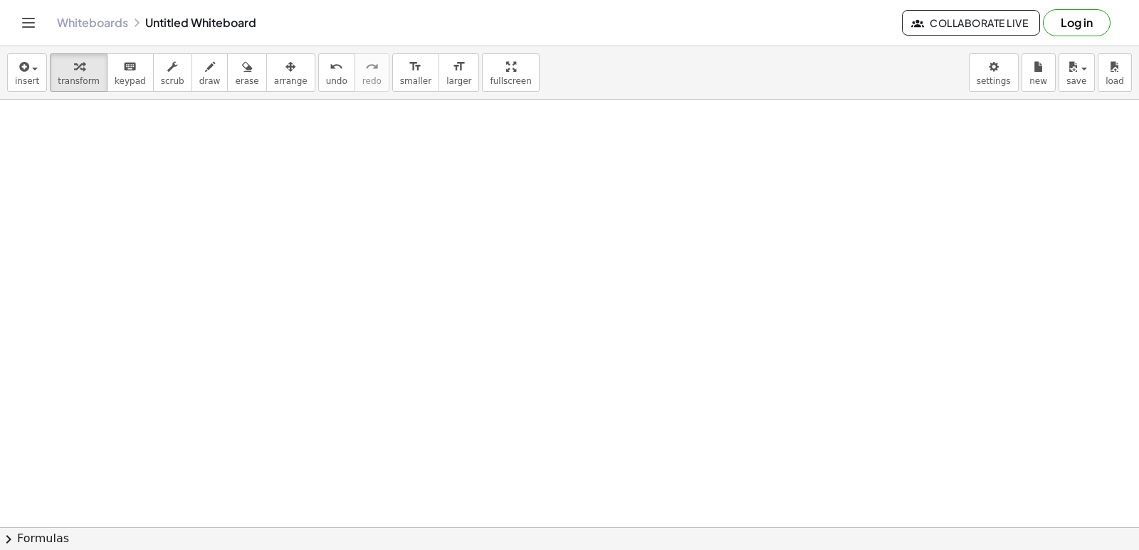
scroll to position [4275, 0]
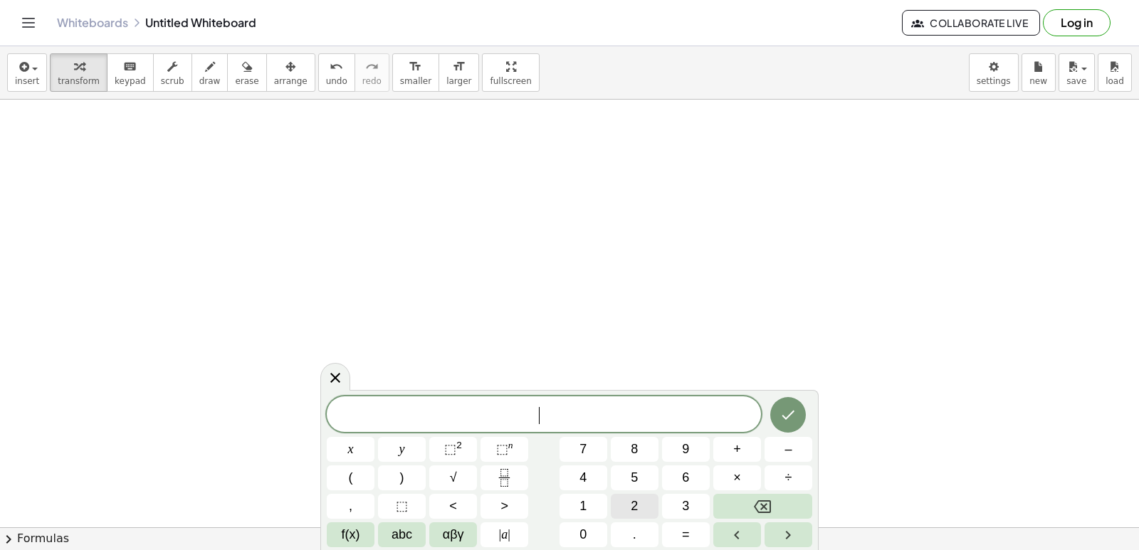
click at [617, 510] on button "2" at bounding box center [635, 506] width 48 height 25
click at [418, 445] on button "y" at bounding box center [402, 449] width 48 height 25
click at [733, 441] on span "+" at bounding box center [737, 449] width 8 height 19
click at [342, 447] on button "x" at bounding box center [351, 449] width 48 height 25
click at [786, 415] on icon "Done" at bounding box center [787, 414] width 17 height 17
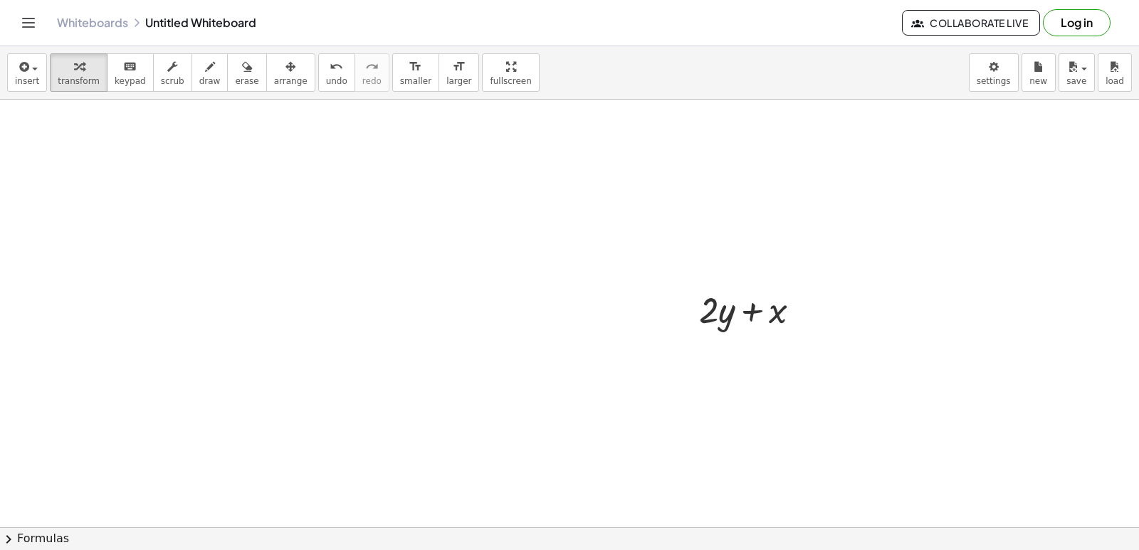
scroll to position [4489, 0]
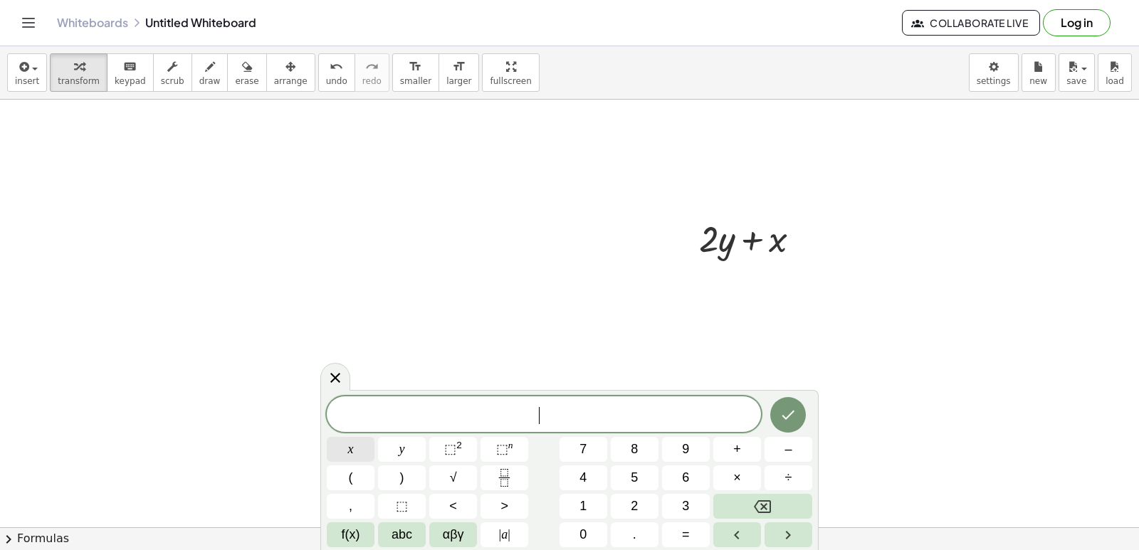
click at [362, 447] on button "x" at bounding box center [351, 449] width 48 height 25
click at [681, 532] on button "=" at bounding box center [686, 534] width 48 height 25
click at [647, 470] on button "5" at bounding box center [635, 477] width 48 height 25
click at [794, 414] on icon "Done" at bounding box center [787, 414] width 17 height 17
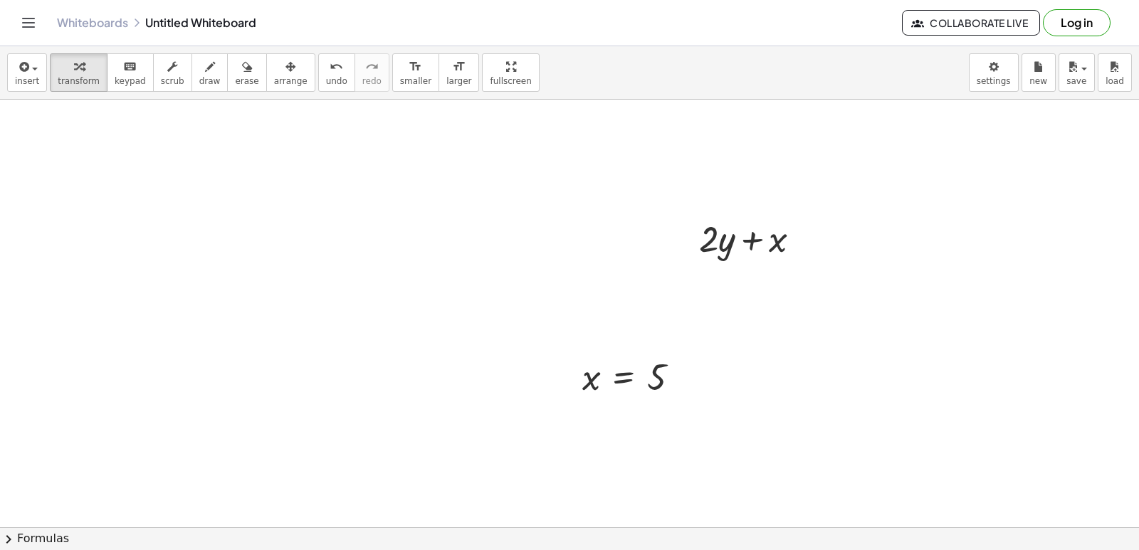
scroll to position [4560, 0]
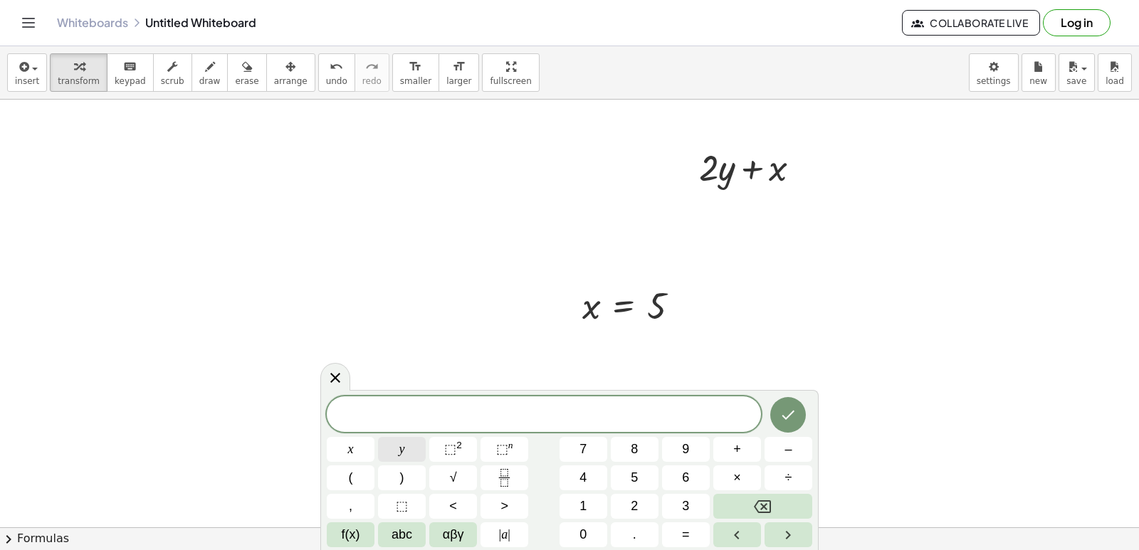
click at [396, 438] on button "y" at bounding box center [402, 449] width 48 height 25
click at [683, 540] on span "=" at bounding box center [686, 534] width 8 height 19
click at [685, 511] on span "3" at bounding box center [685, 506] width 7 height 19
click at [790, 404] on button "Done" at bounding box center [788, 415] width 36 height 36
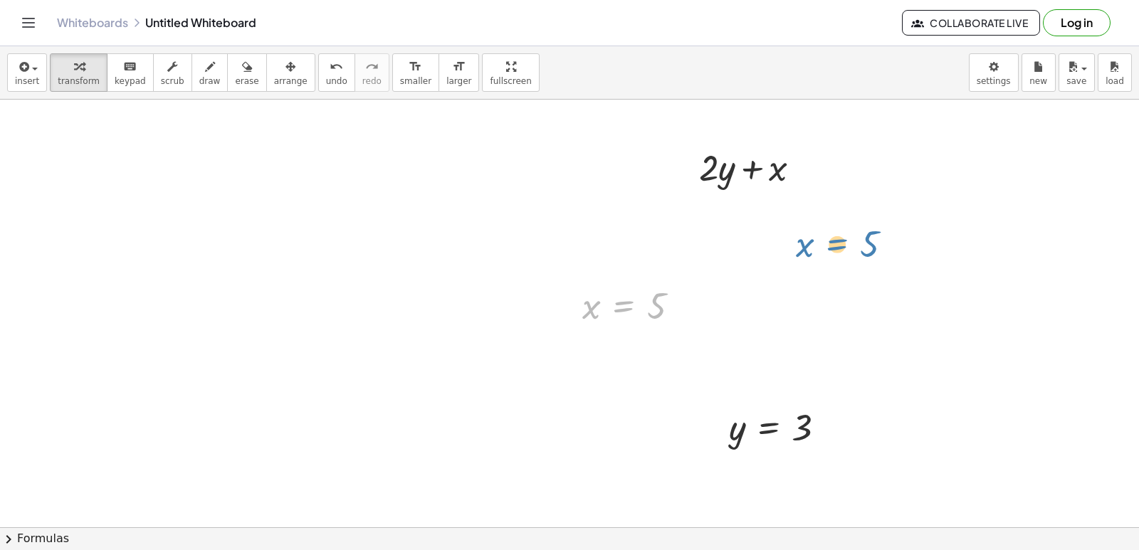
drag, startPoint x: 635, startPoint y: 308, endPoint x: 848, endPoint y: 248, distance: 221.9
drag, startPoint x: 636, startPoint y: 299, endPoint x: 899, endPoint y: 220, distance: 274.2
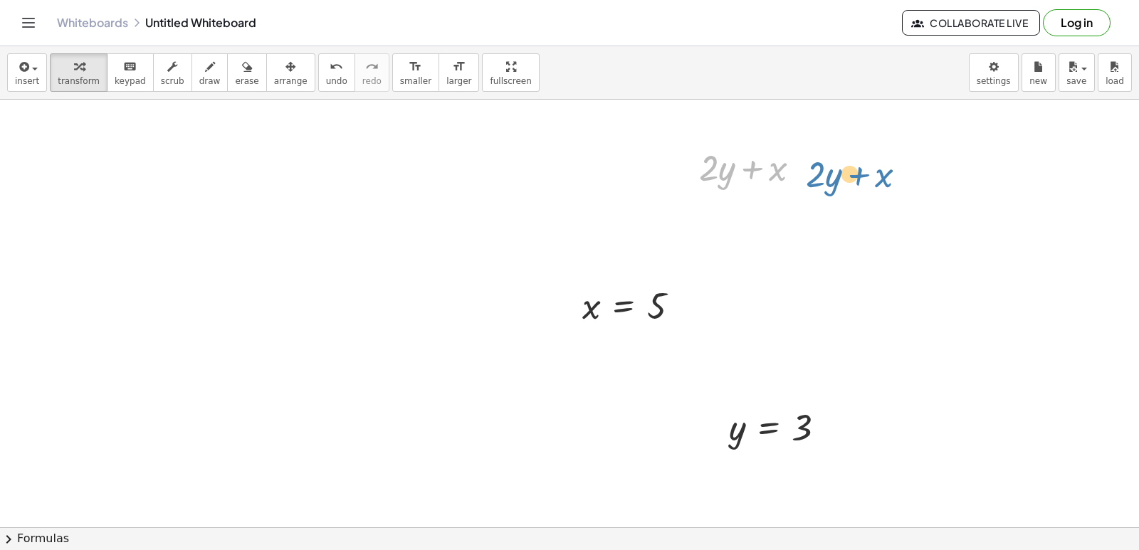
drag, startPoint x: 782, startPoint y: 177, endPoint x: 888, endPoint y: 168, distance: 106.4
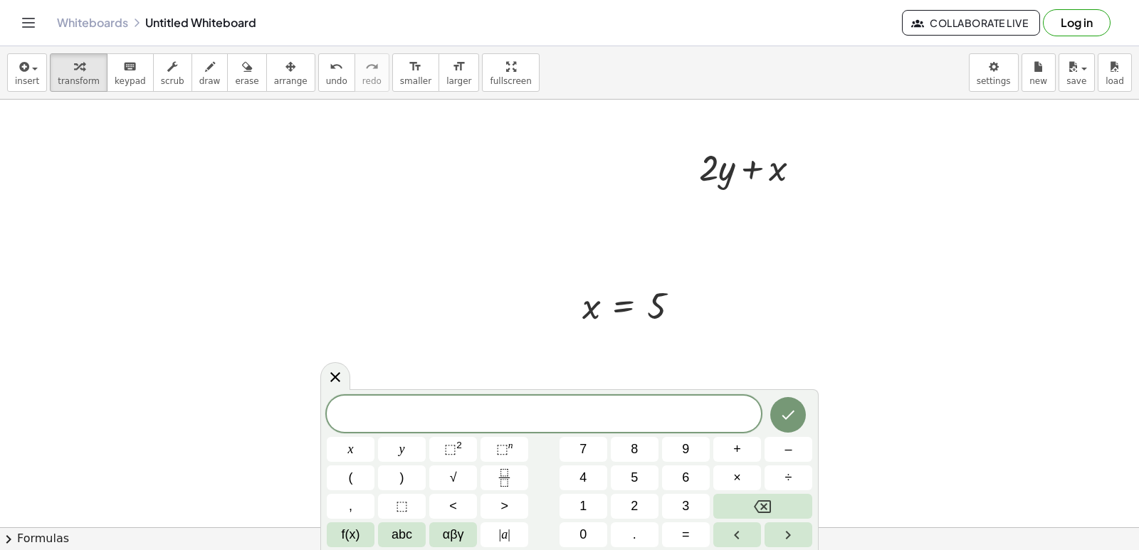
drag, startPoint x: 860, startPoint y: 275, endPoint x: 839, endPoint y: 287, distance: 24.5
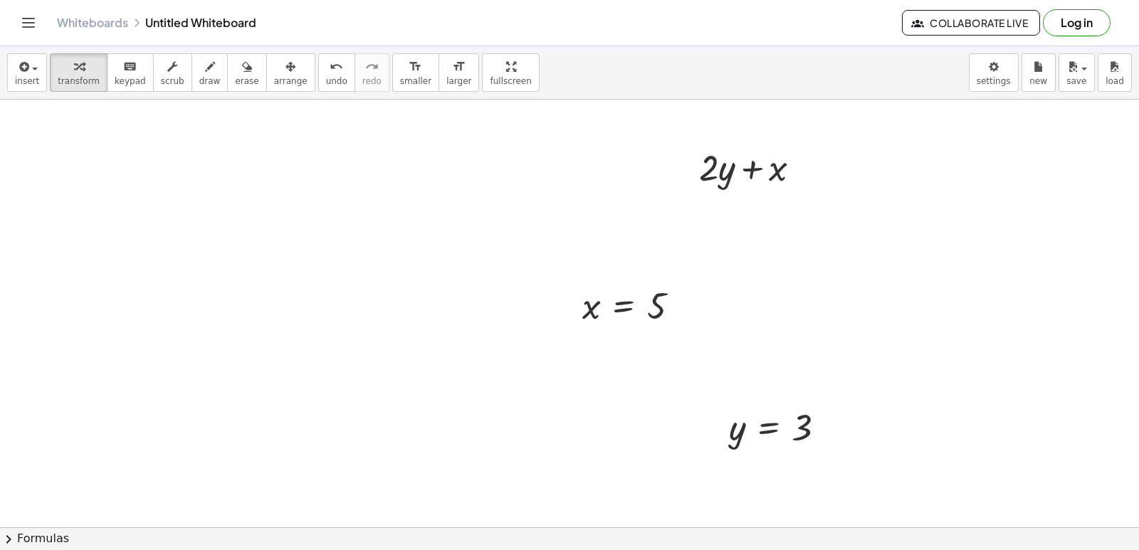
drag, startPoint x: 608, startPoint y: 297, endPoint x: 710, endPoint y: 275, distance: 104.1
drag, startPoint x: 710, startPoint y: 275, endPoint x: 450, endPoint y: 325, distance: 263.9
click at [584, 315] on div at bounding box center [636, 305] width 122 height 47
drag, startPoint x: 560, startPoint y: 313, endPoint x: 548, endPoint y: 333, distance: 23.3
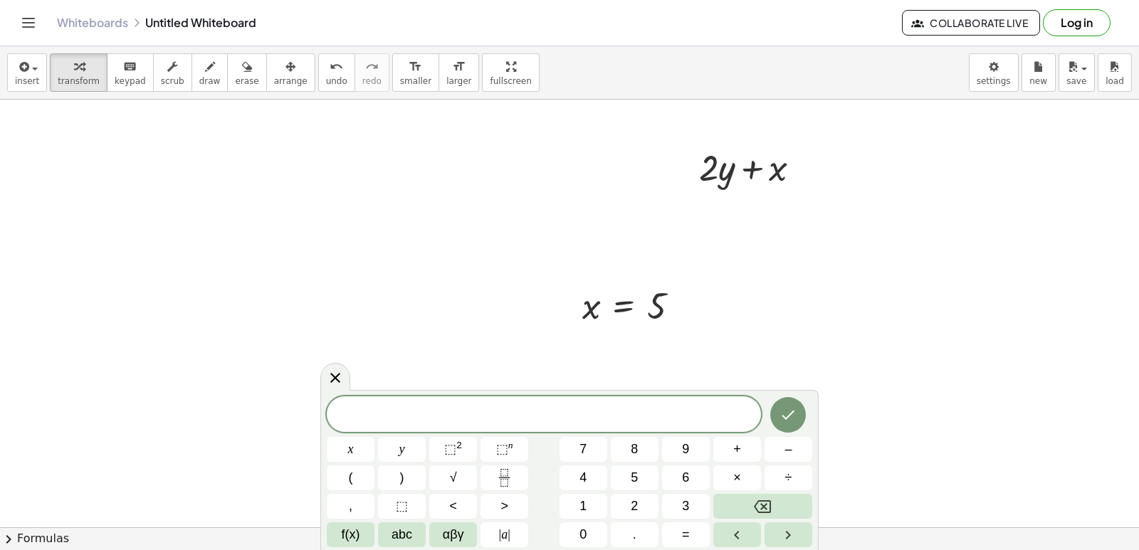
drag, startPoint x: 675, startPoint y: 172, endPoint x: 663, endPoint y: 176, distance: 13.5
click at [701, 175] on div at bounding box center [755, 166] width 127 height 48
click at [686, 175] on div at bounding box center [688, 167] width 21 height 56
click at [685, 175] on div at bounding box center [688, 167] width 21 height 56
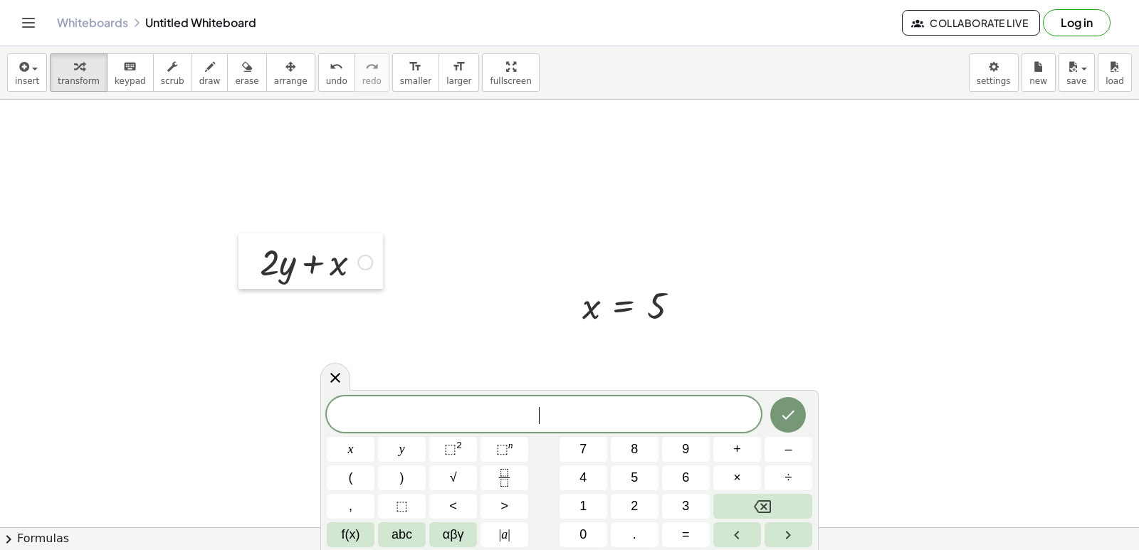
drag, startPoint x: 685, startPoint y: 175, endPoint x: 241, endPoint y: 271, distance: 453.7
click at [241, 270] on div at bounding box center [248, 261] width 21 height 56
drag, startPoint x: 450, startPoint y: 316, endPoint x: 532, endPoint y: 300, distance: 83.5
drag, startPoint x: 599, startPoint y: 274, endPoint x: 610, endPoint y: 275, distance: 10.8
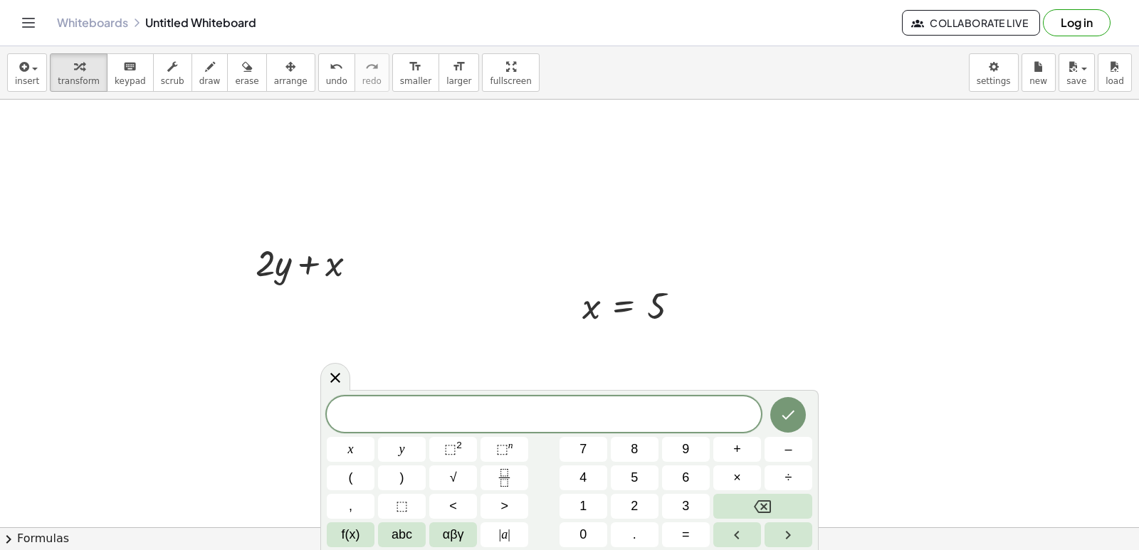
drag, startPoint x: 610, startPoint y: 275, endPoint x: 608, endPoint y: 247, distance: 28.5
drag, startPoint x: 608, startPoint y: 247, endPoint x: 563, endPoint y: 278, distance: 54.7
click at [563, 278] on div at bounding box center [571, 305] width 21 height 54
drag, startPoint x: 577, startPoint y: 291, endPoint x: 412, endPoint y: 297, distance: 165.2
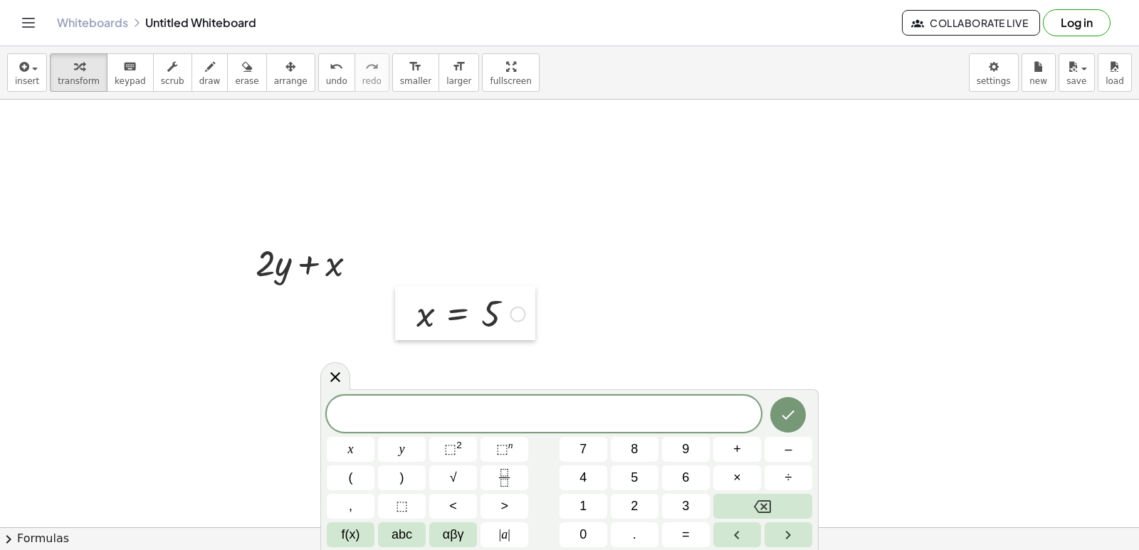
click at [412, 297] on div at bounding box center [405, 313] width 21 height 54
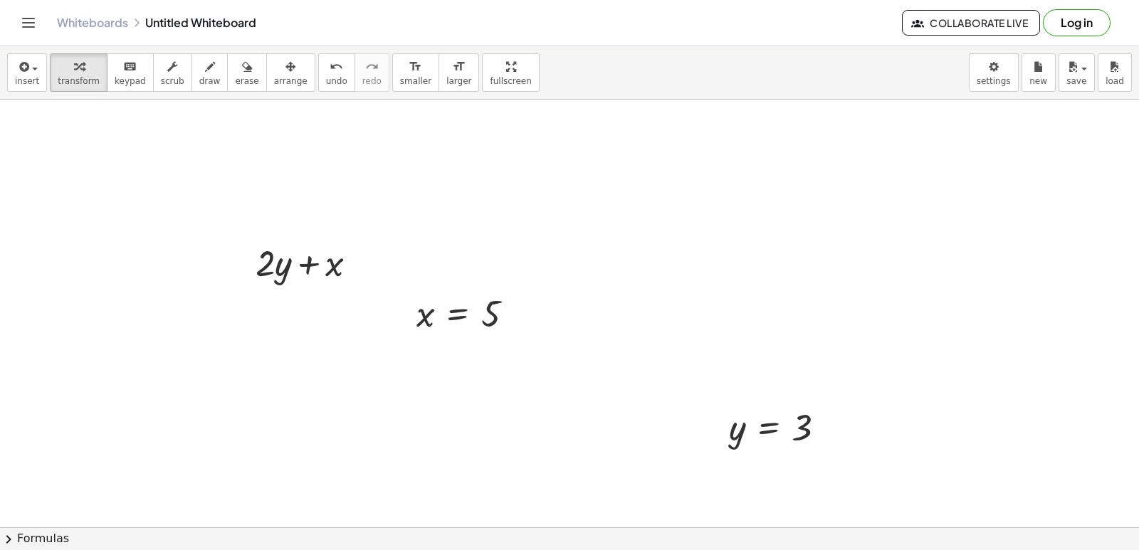
drag, startPoint x: 747, startPoint y: 433, endPoint x: 662, endPoint y: 410, distance: 87.7
drag, startPoint x: 749, startPoint y: 400, endPoint x: 736, endPoint y: 385, distance: 20.2
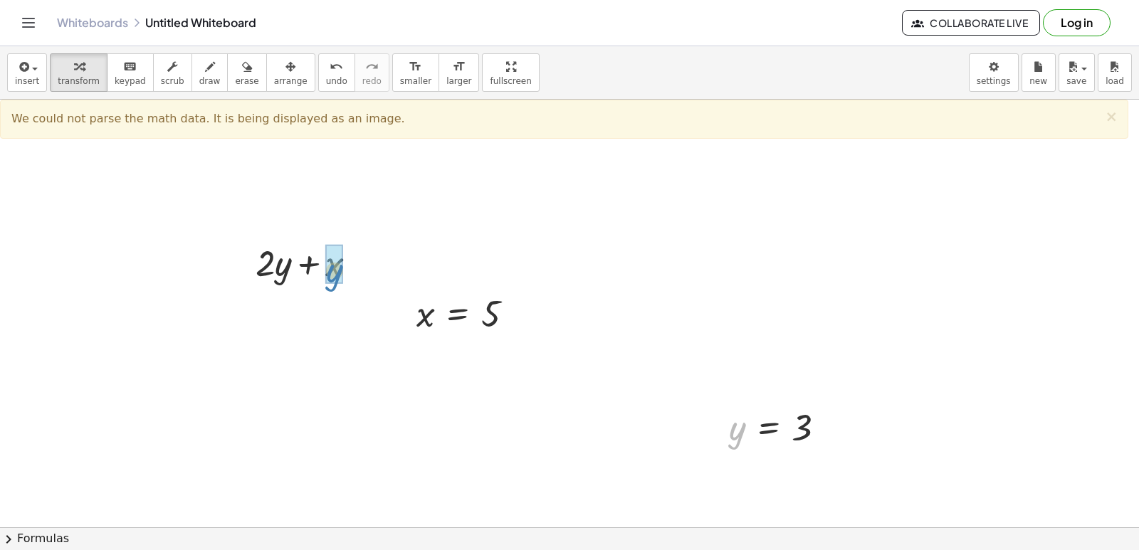
drag, startPoint x: 732, startPoint y: 427, endPoint x: 330, endPoint y: 270, distance: 431.8
click at [326, 80] on span "undo" at bounding box center [336, 81] width 21 height 10
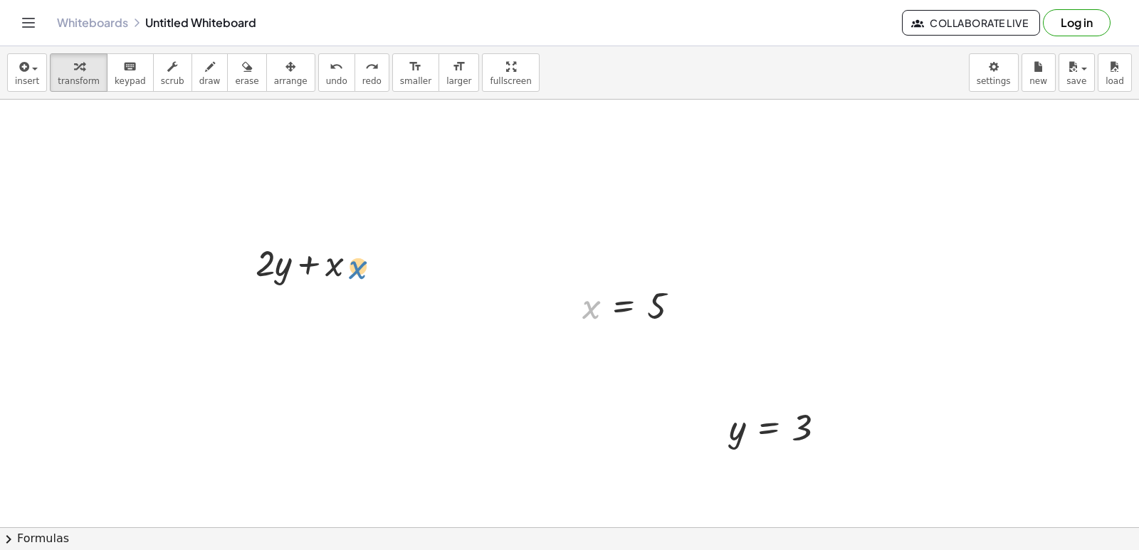
drag, startPoint x: 595, startPoint y: 302, endPoint x: 361, endPoint y: 262, distance: 237.5
drag, startPoint x: 594, startPoint y: 308, endPoint x: 337, endPoint y: 265, distance: 259.7
drag, startPoint x: 736, startPoint y: 433, endPoint x: 275, endPoint y: 309, distance: 477.0
click at [271, 309] on div at bounding box center [311, 310] width 139 height 48
click at [315, 309] on div at bounding box center [311, 310] width 127 height 48
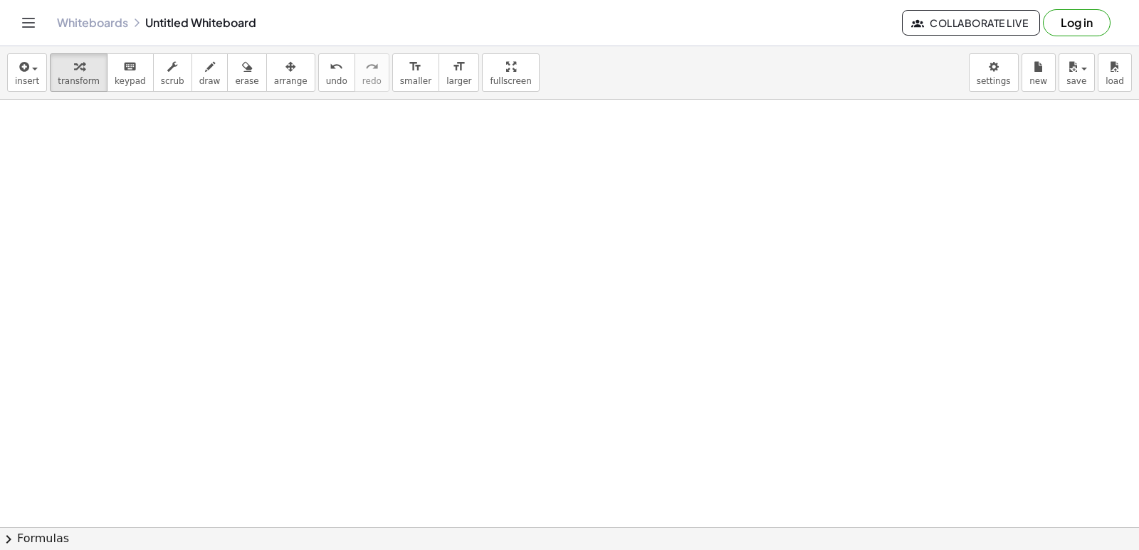
scroll to position [4990, 0]
drag, startPoint x: 510, startPoint y: 339, endPoint x: 497, endPoint y: 368, distance: 31.5
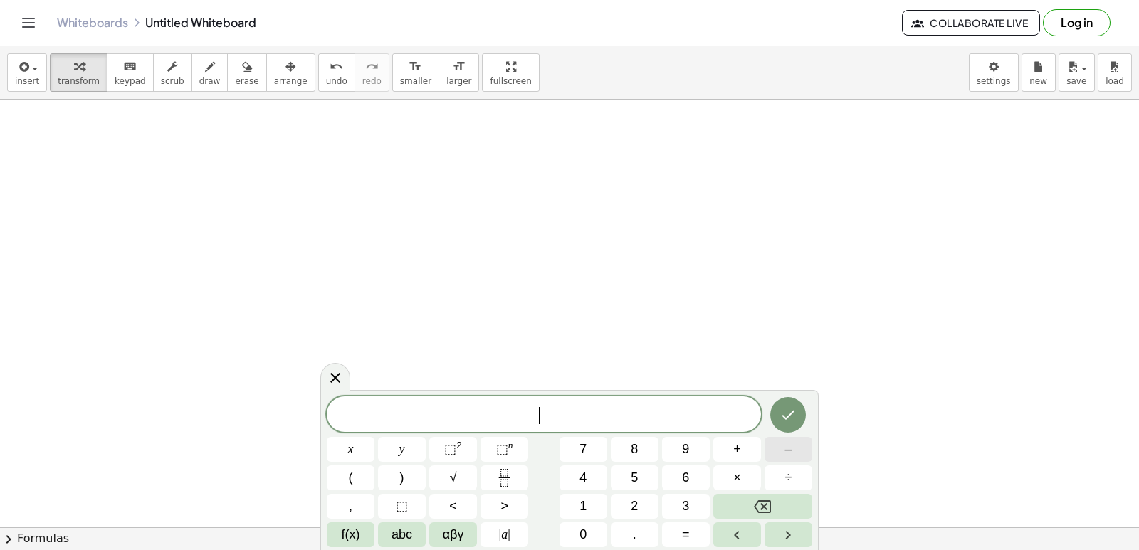
click at [775, 453] on button "–" at bounding box center [788, 449] width 48 height 25
click at [618, 502] on button "2" at bounding box center [635, 506] width 48 height 25
click at [405, 442] on button "y" at bounding box center [402, 449] width 48 height 25
click at [739, 448] on span "+" at bounding box center [737, 449] width 8 height 19
click at [597, 443] on button "7" at bounding box center [583, 449] width 48 height 25
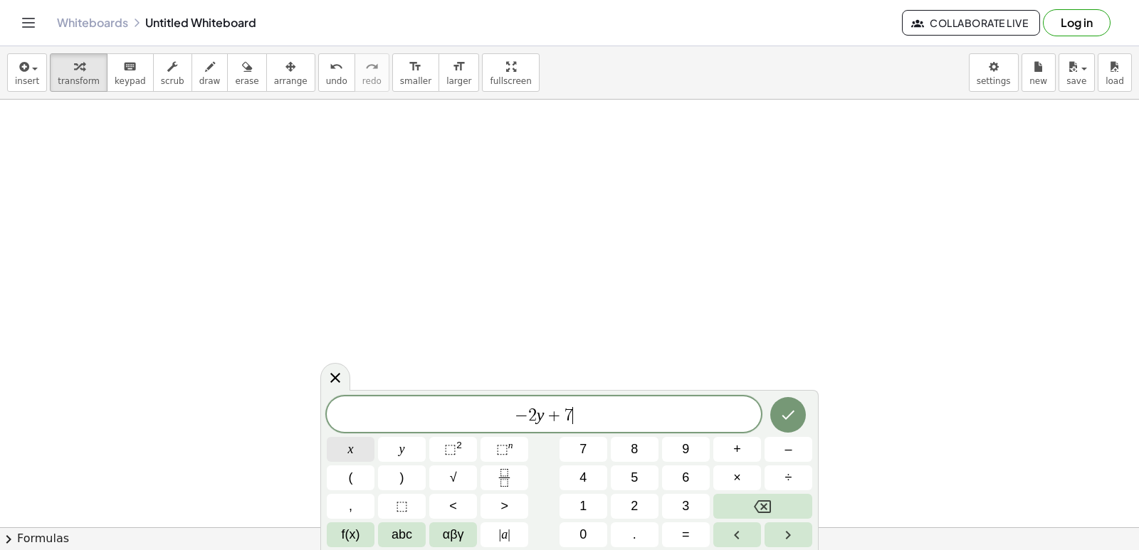
click at [366, 444] on button "x" at bounding box center [351, 449] width 48 height 25
click at [786, 421] on icon "Done" at bounding box center [787, 414] width 17 height 17
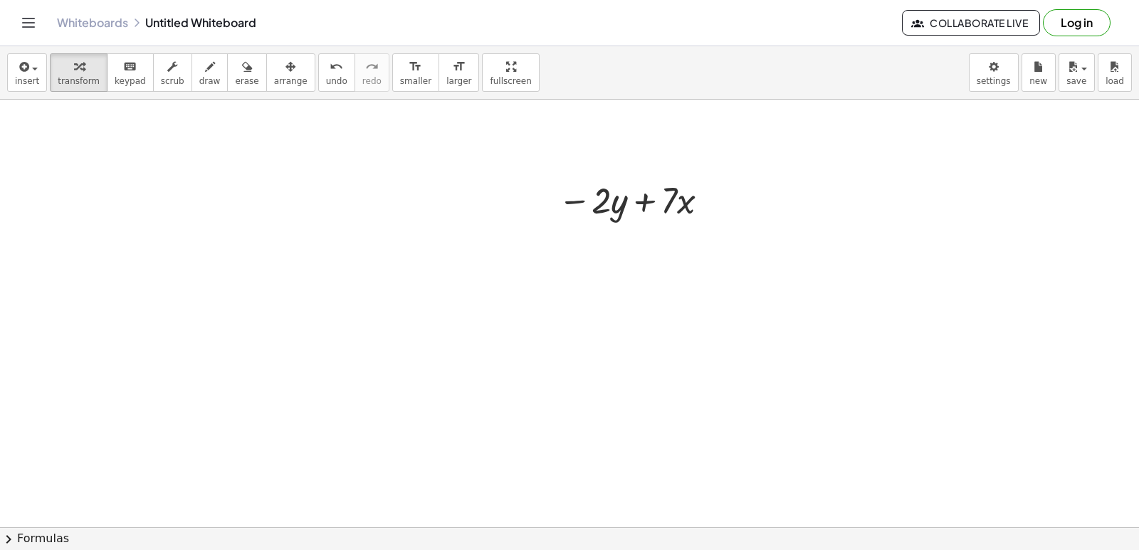
scroll to position [5203, 0]
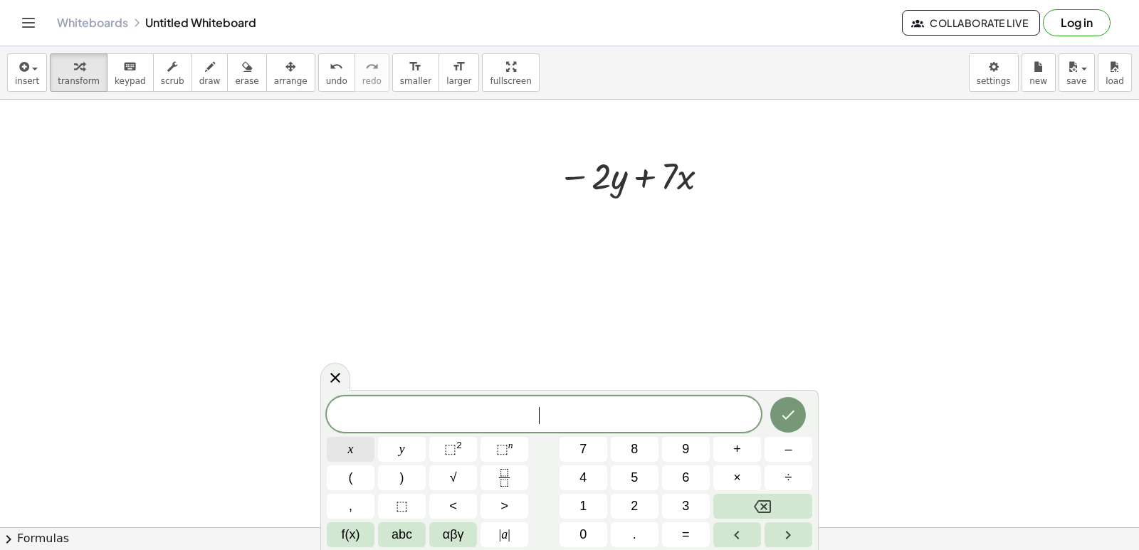
click at [348, 442] on span "x" at bounding box center [351, 449] width 6 height 19
click at [680, 529] on button "=" at bounding box center [686, 534] width 48 height 25
click at [776, 440] on button "–" at bounding box center [788, 449] width 48 height 25
click at [631, 499] on span "2" at bounding box center [634, 506] width 7 height 19
click at [788, 409] on icon "Done" at bounding box center [787, 414] width 17 height 17
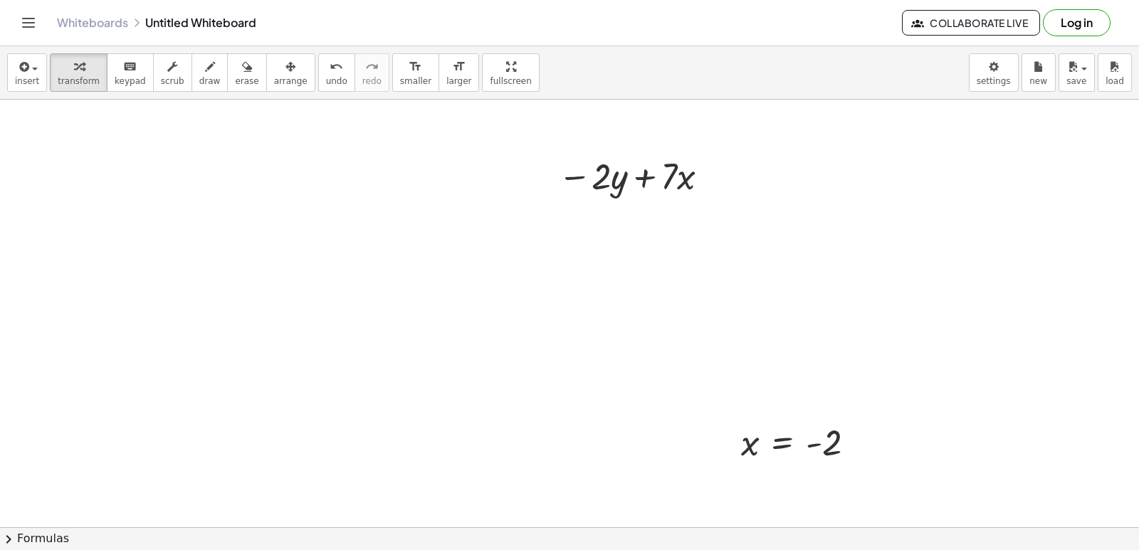
drag, startPoint x: 784, startPoint y: 413, endPoint x: 811, endPoint y: 292, distance: 123.8
drag, startPoint x: 811, startPoint y: 292, endPoint x: 583, endPoint y: 343, distance: 233.4
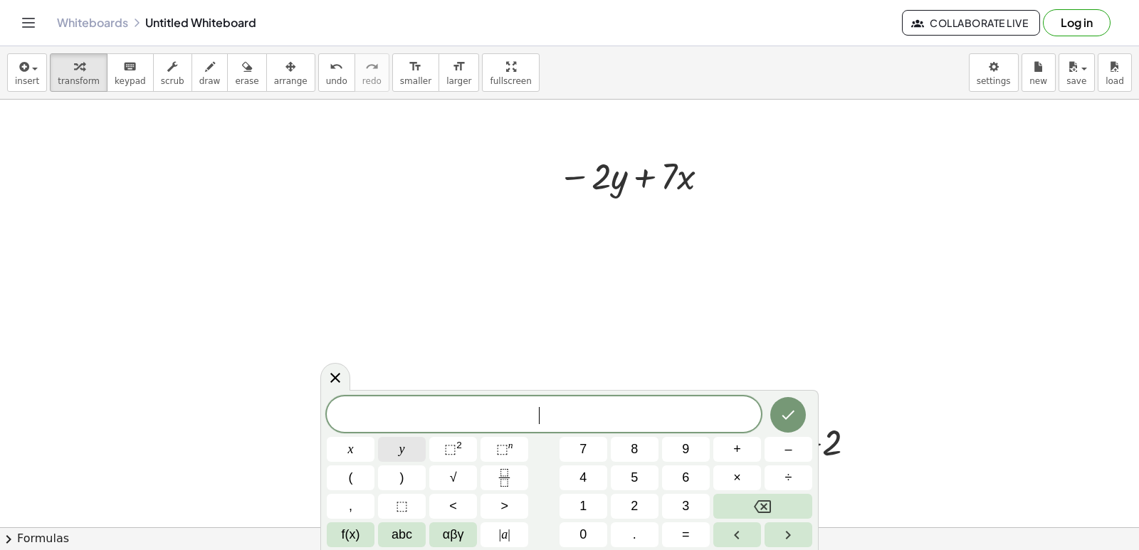
click at [406, 452] on button "y" at bounding box center [402, 449] width 48 height 25
click at [683, 526] on span "=" at bounding box center [686, 534] width 8 height 19
click at [679, 473] on button "6" at bounding box center [686, 477] width 48 height 25
click at [794, 407] on icon "Done" at bounding box center [787, 414] width 17 height 17
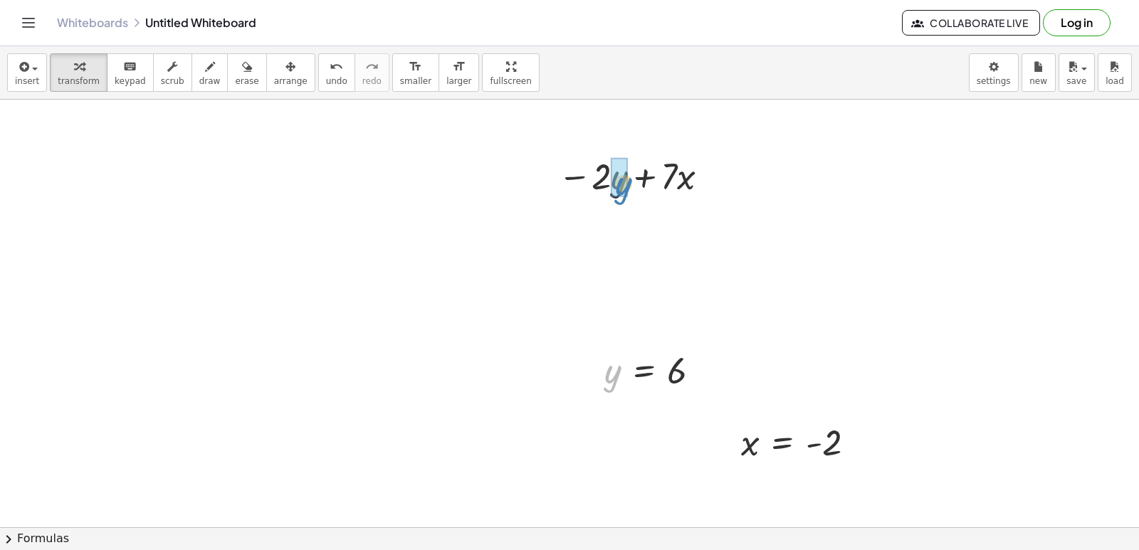
drag, startPoint x: 614, startPoint y: 378, endPoint x: 622, endPoint y: 190, distance: 188.0
drag, startPoint x: 745, startPoint y: 443, endPoint x: 689, endPoint y: 220, distance: 229.7
click at [593, 222] on div at bounding box center [636, 223] width 208 height 48
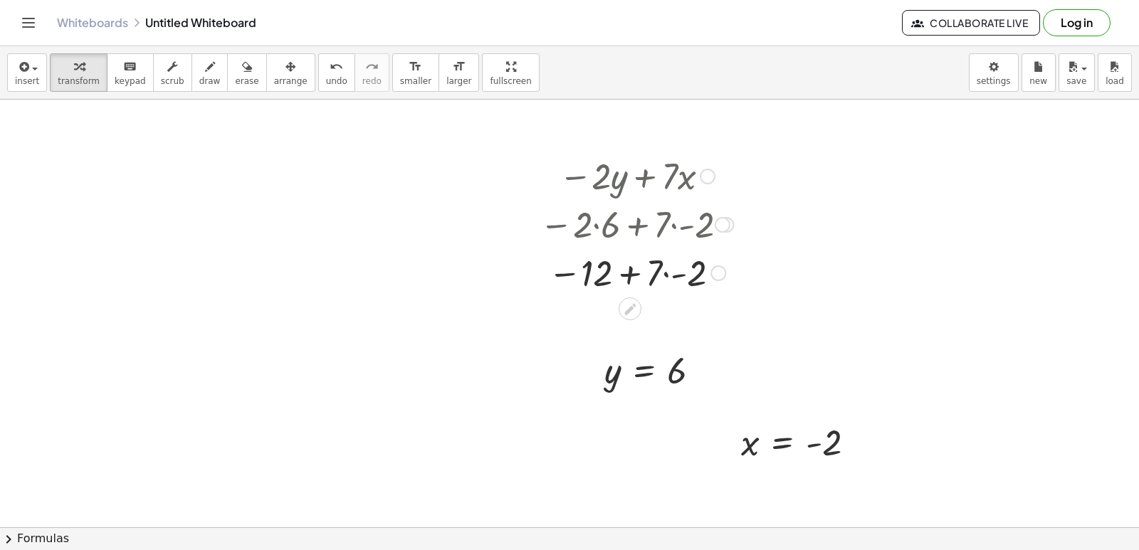
click at [665, 274] on div at bounding box center [636, 272] width 208 height 48
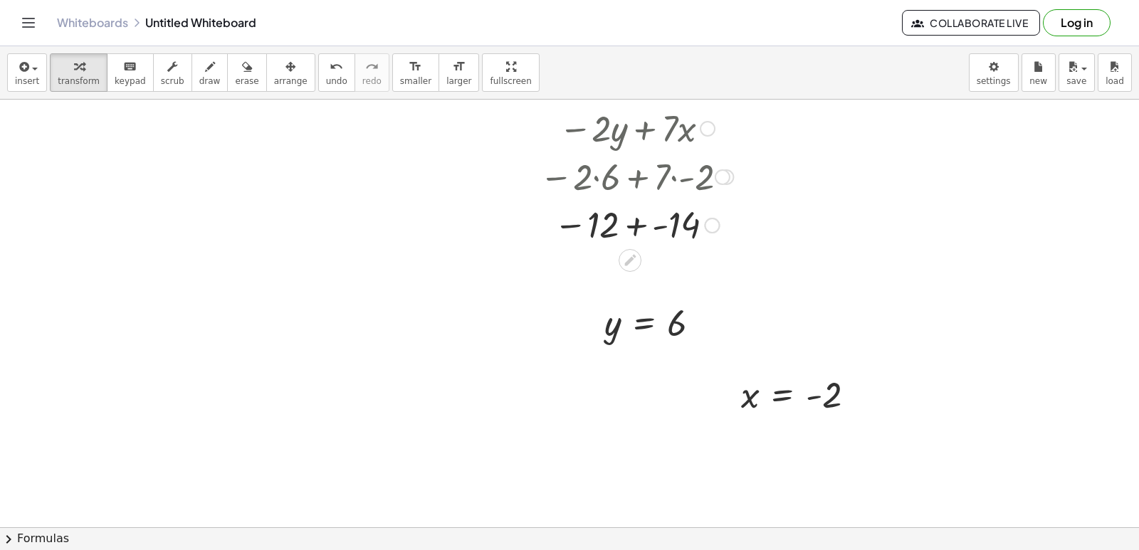
scroll to position [5274, 0]
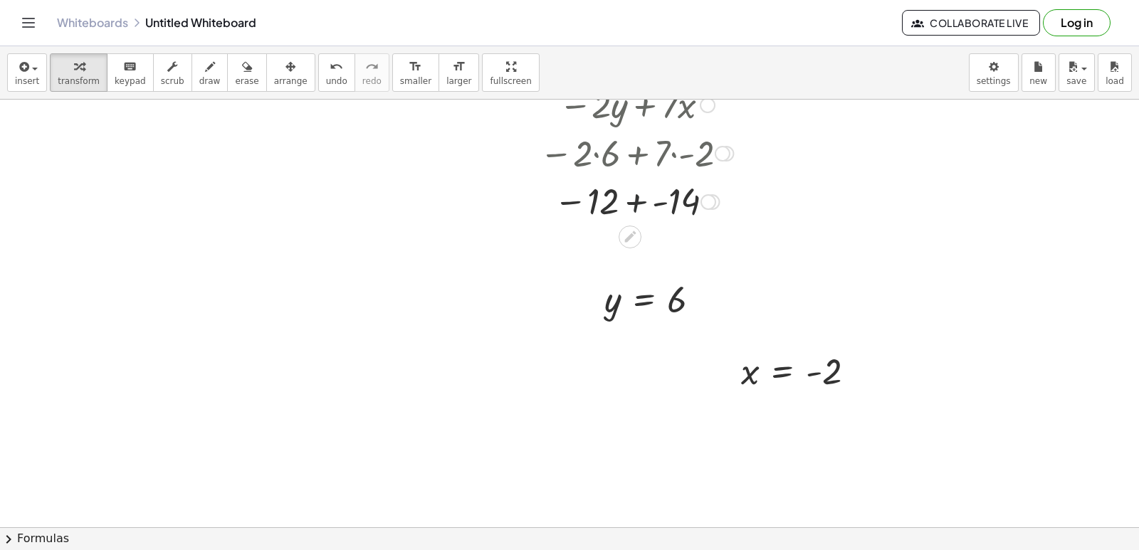
click at [648, 207] on div at bounding box center [636, 200] width 208 height 47
click at [640, 246] on div at bounding box center [636, 247] width 208 height 47
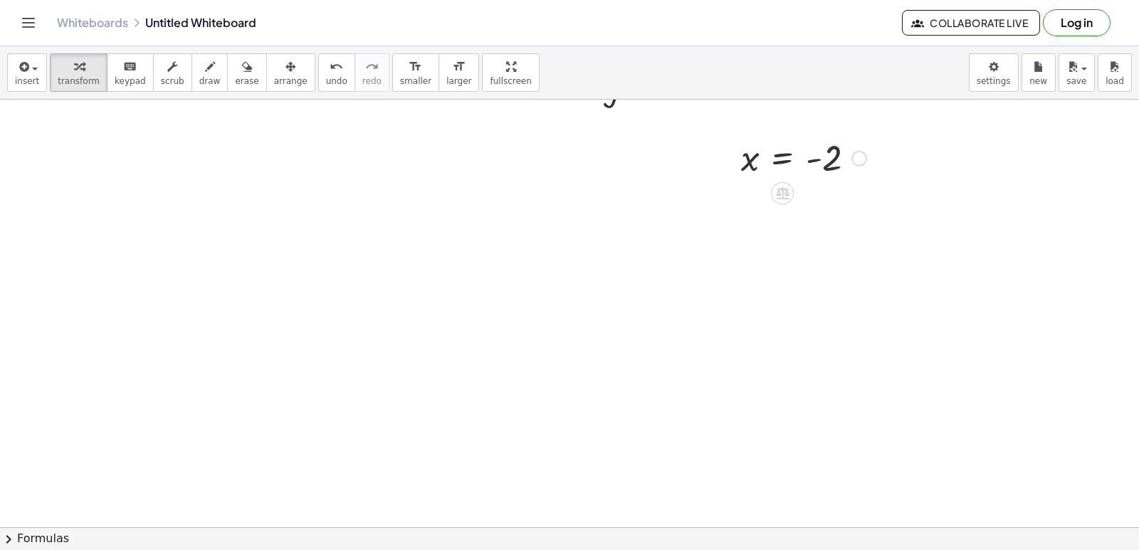
scroll to position [5559, 0]
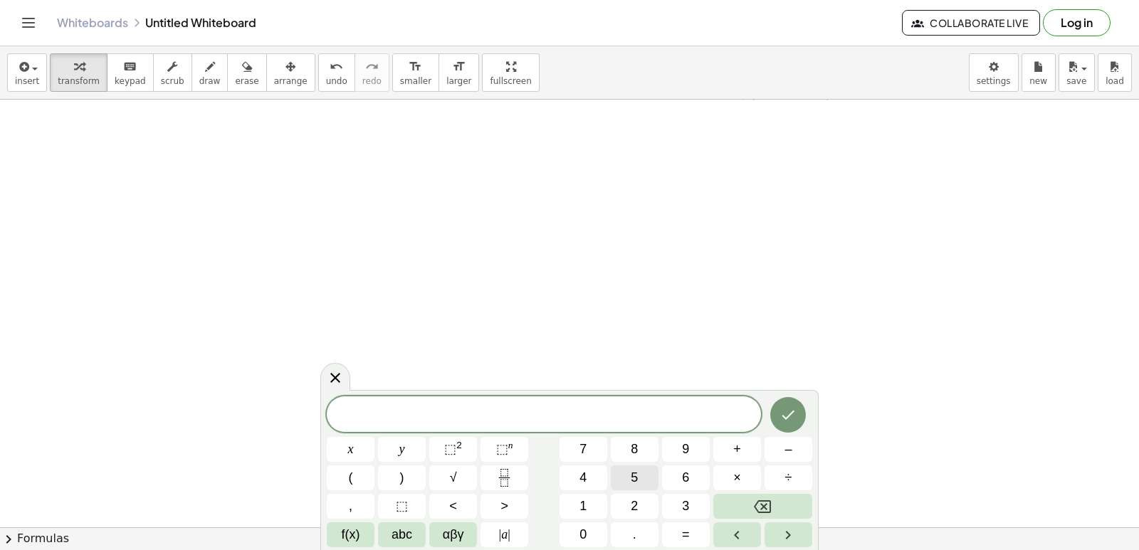
click at [620, 474] on button "5" at bounding box center [635, 477] width 48 height 25
click at [440, 440] on div "5 ​ x y ⬚ 2 ⬚ n 7 8 9 + – ( ) √ 4 5 6 × ÷ , ⬚ < > 1 2 3 f(x) abc αβγ | a | 0 . =" at bounding box center [569, 471] width 485 height 151
click at [410, 441] on button "y" at bounding box center [402, 449] width 48 height 25
click at [731, 450] on button "+" at bounding box center [737, 449] width 48 height 25
click at [351, 441] on span "x" at bounding box center [351, 449] width 6 height 19
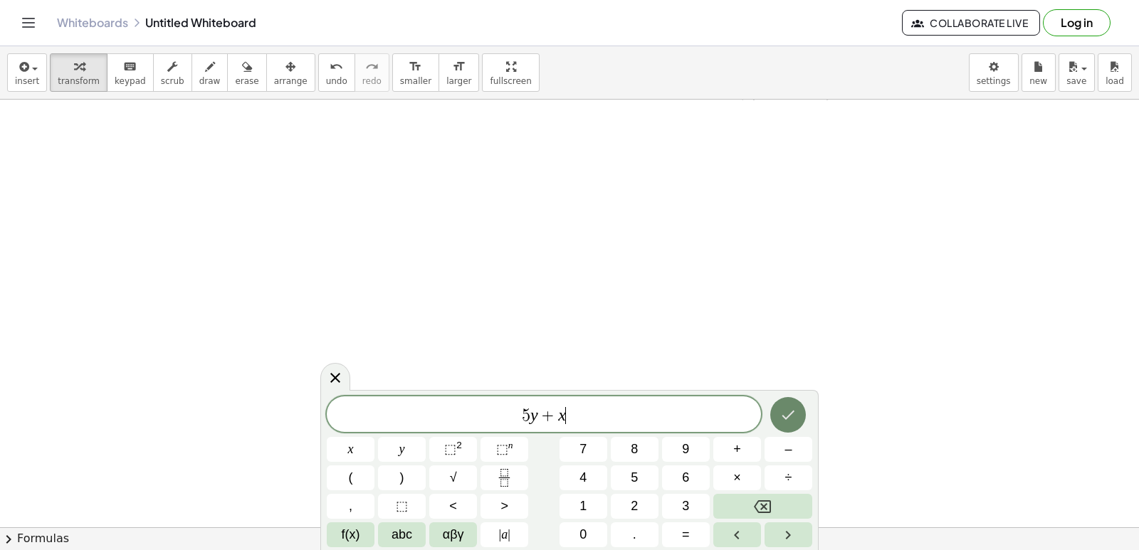
click at [791, 403] on button "Done" at bounding box center [788, 415] width 36 height 36
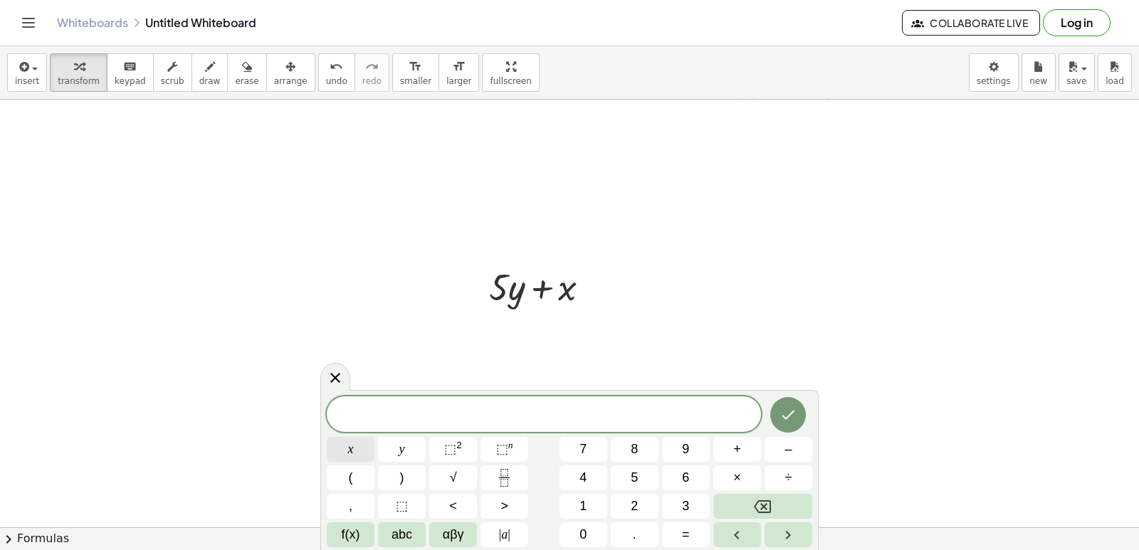
click at [352, 436] on div "​ x y ⬚ 2 ⬚ n 7 8 9 + – ( ) √ 4 5 6 × ÷ , ⬚ < > 1 2 3 f(x) abc αβγ | a | 0 . =" at bounding box center [569, 471] width 485 height 151
click at [353, 440] on span "x" at bounding box center [351, 449] width 6 height 19
click at [673, 527] on button "=" at bounding box center [686, 534] width 48 height 25
click at [586, 454] on span "7" at bounding box center [582, 449] width 7 height 19
click at [788, 410] on icon "Done" at bounding box center [787, 414] width 17 height 17
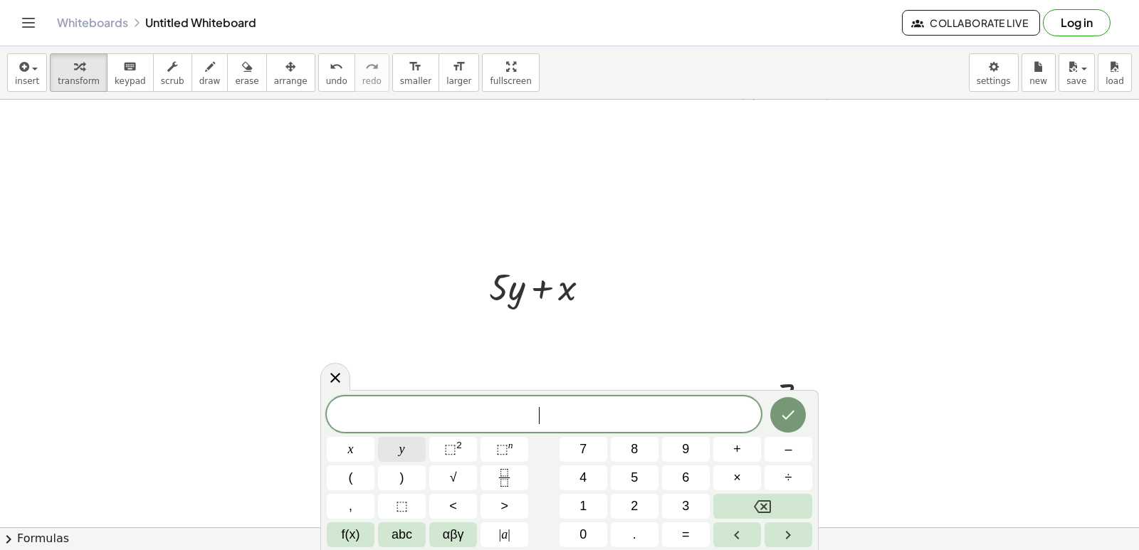
click at [402, 441] on button "y" at bounding box center [402, 449] width 48 height 25
click at [667, 532] on button "=" at bounding box center [686, 534] width 48 height 25
click at [795, 448] on button "–" at bounding box center [788, 449] width 48 height 25
click at [675, 505] on button "3" at bounding box center [686, 506] width 48 height 25
click at [791, 417] on icon "Done" at bounding box center [787, 414] width 17 height 17
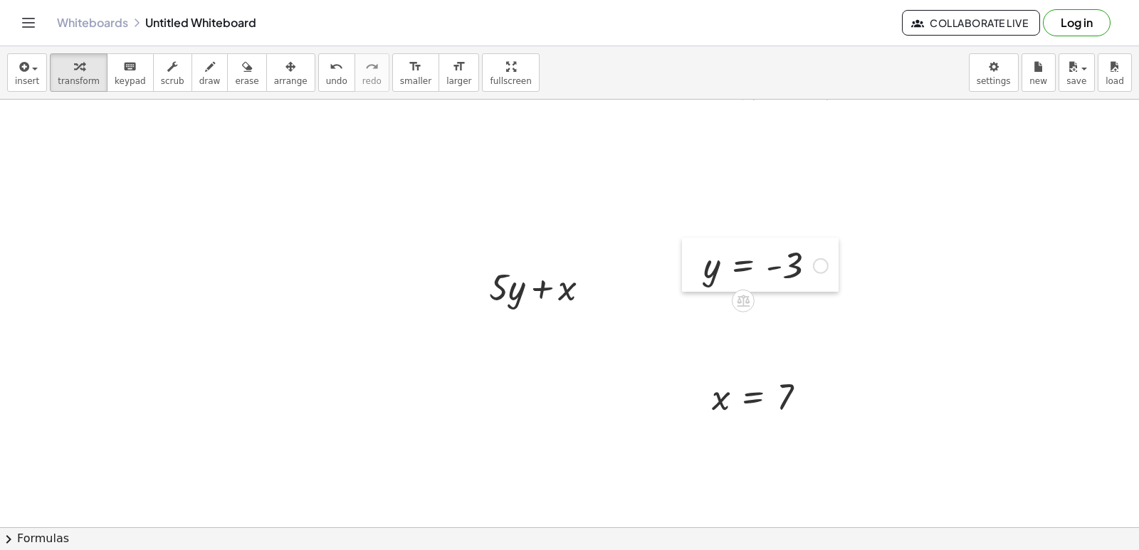
drag, startPoint x: 495, startPoint y: 452, endPoint x: 706, endPoint y: 258, distance: 286.6
click at [703, 258] on div at bounding box center [692, 265] width 21 height 54
drag, startPoint x: 716, startPoint y: 258, endPoint x: 507, endPoint y: 294, distance: 211.5
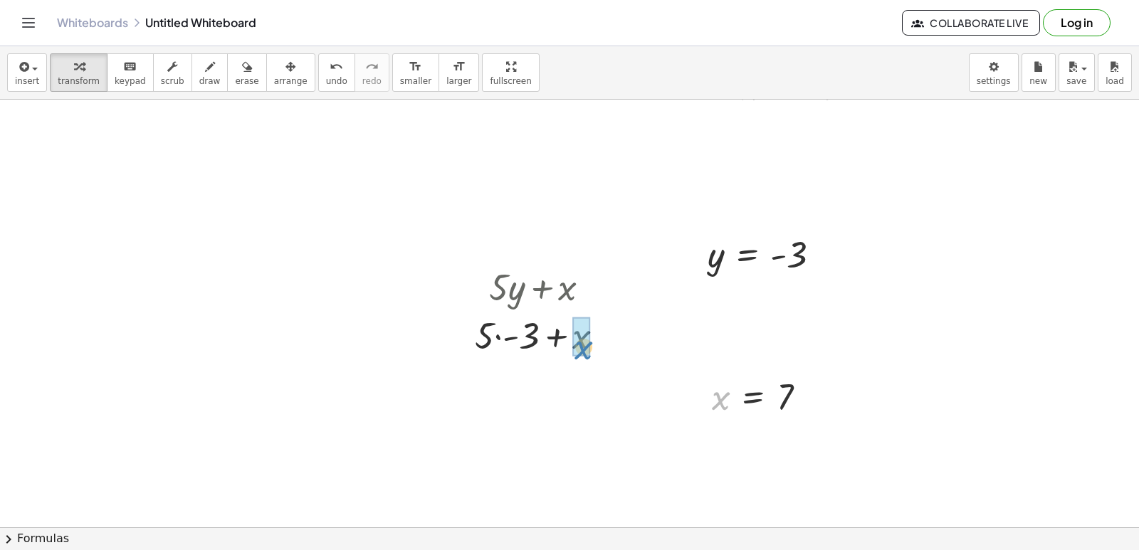
drag, startPoint x: 719, startPoint y: 406, endPoint x: 581, endPoint y: 355, distance: 146.4
click at [497, 335] on div at bounding box center [544, 334] width 153 height 48
click at [546, 382] on div at bounding box center [544, 383] width 153 height 48
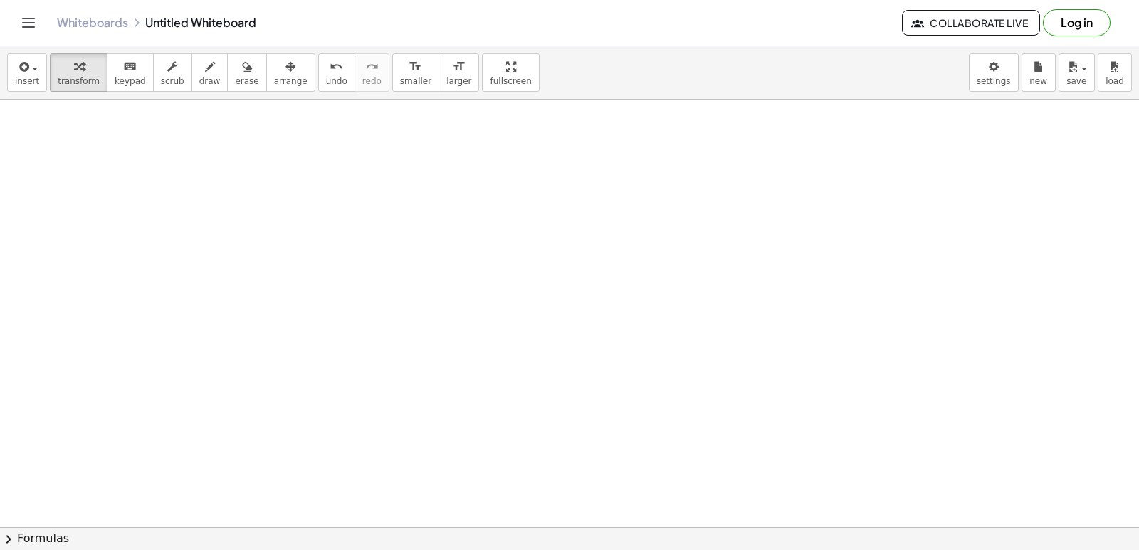
scroll to position [5986, 0]
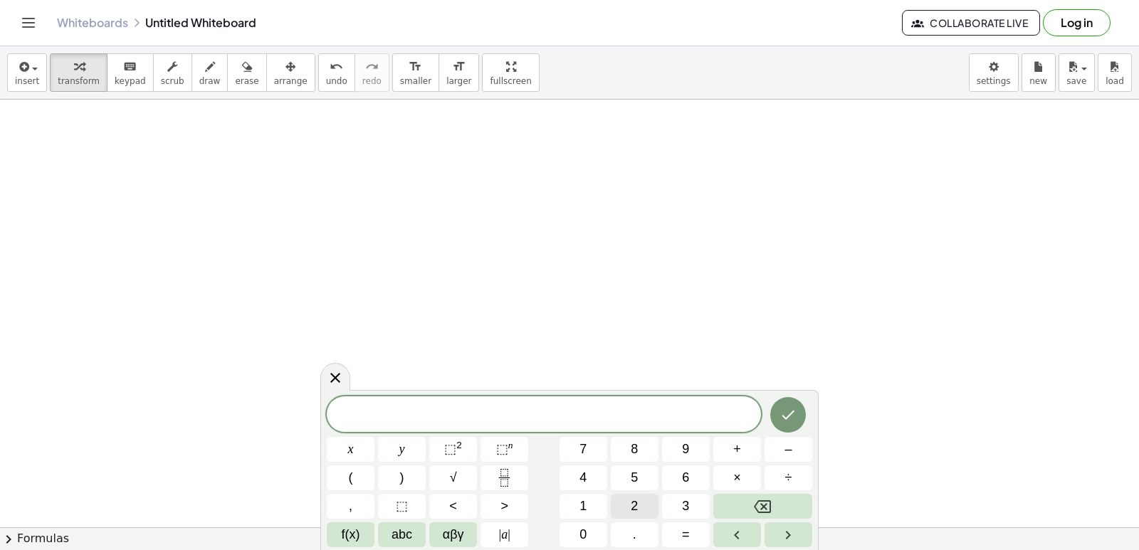
click at [626, 502] on button "2" at bounding box center [635, 506] width 48 height 25
click at [635, 504] on span "2" at bounding box center [634, 506] width 7 height 19
click at [762, 501] on icon "Backspace" at bounding box center [762, 506] width 17 height 13
click at [734, 444] on span "+" at bounding box center [737, 449] width 8 height 19
click at [411, 450] on button "y" at bounding box center [402, 449] width 48 height 25
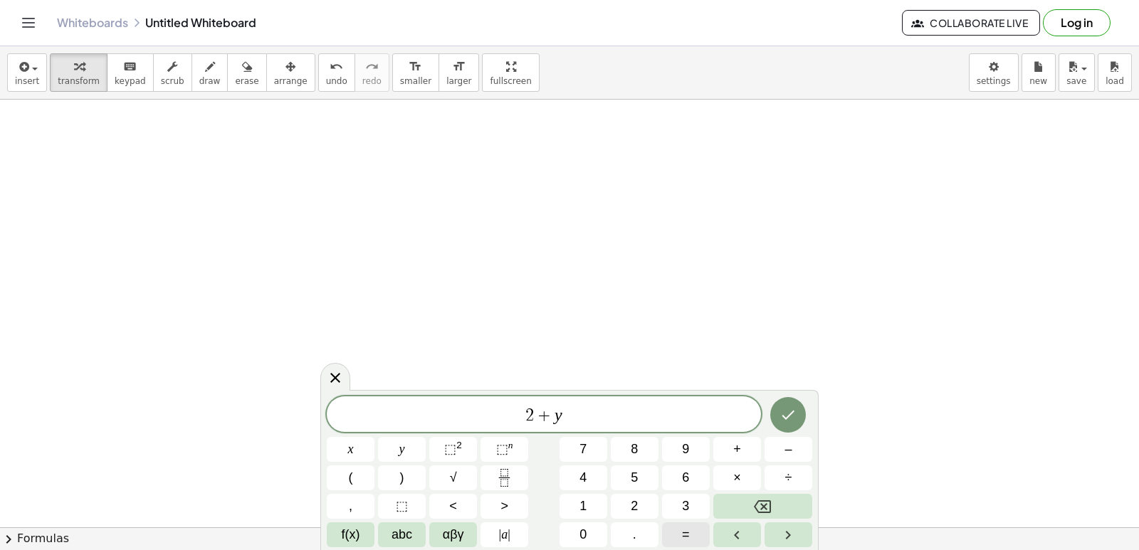
click at [688, 529] on span "=" at bounding box center [686, 534] width 8 height 19
click at [585, 498] on span "1" at bounding box center [582, 506] width 7 height 19
click at [589, 480] on button "4" at bounding box center [583, 477] width 48 height 25
click at [798, 405] on button "Done" at bounding box center [788, 415] width 36 height 36
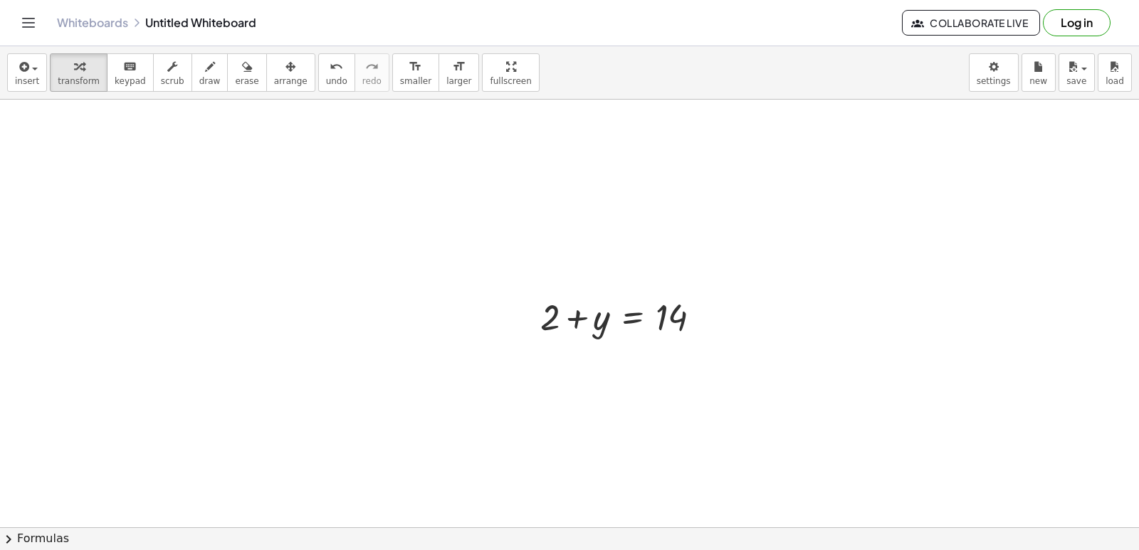
scroll to position [6128, 0]
drag, startPoint x: 731, startPoint y: 344, endPoint x: 727, endPoint y: 353, distance: 9.5
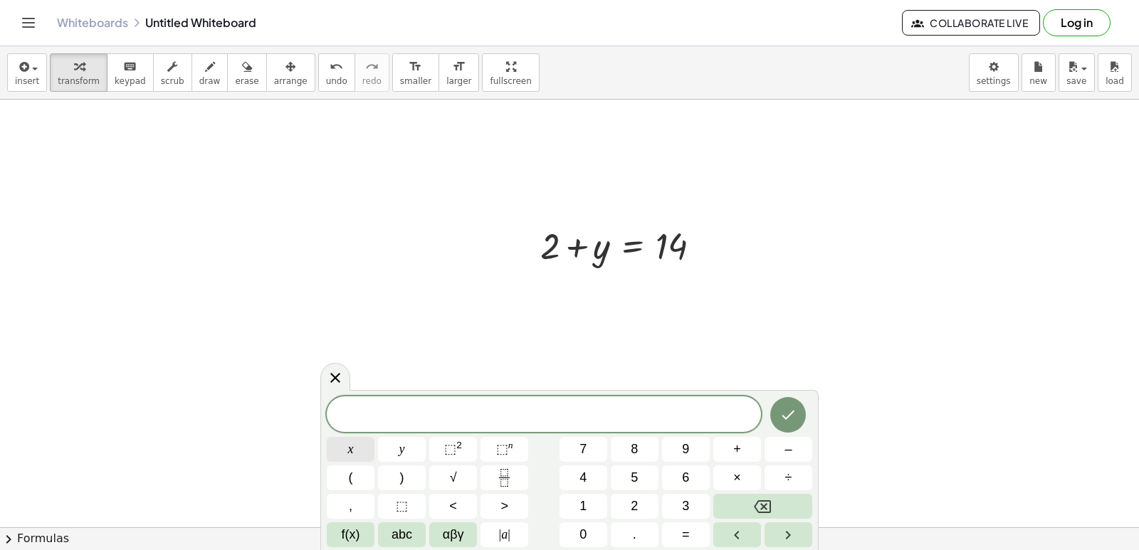
click at [349, 445] on span "x" at bounding box center [351, 449] width 6 height 19
click at [774, 449] on button "–" at bounding box center [788, 449] width 48 height 25
click at [406, 443] on button "y" at bounding box center [402, 449] width 48 height 25
click at [685, 542] on span "=" at bounding box center [686, 534] width 8 height 19
click at [571, 474] on button "4" at bounding box center [583, 477] width 48 height 25
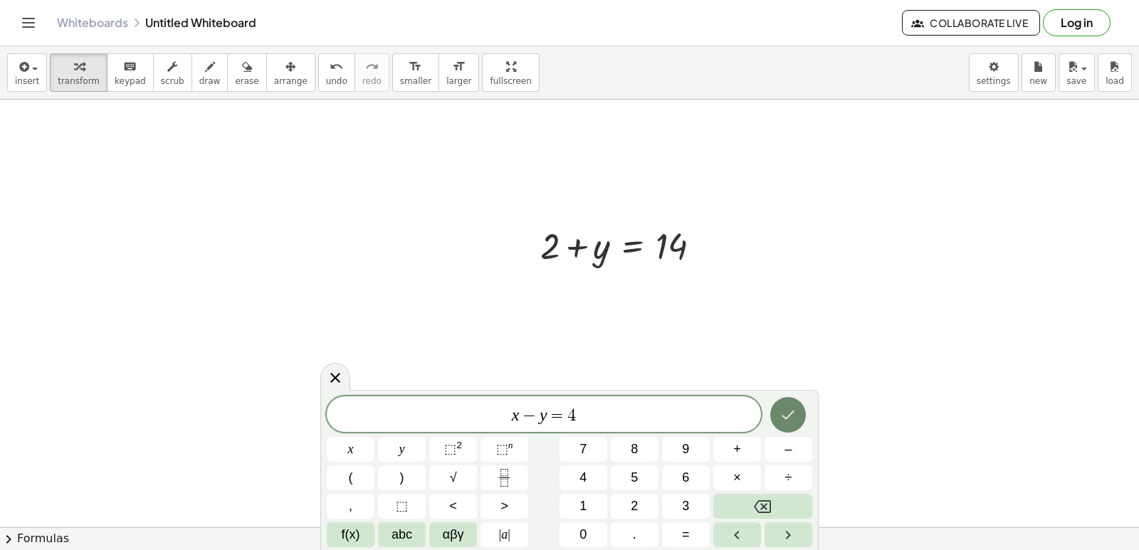
click at [798, 412] on button "Done" at bounding box center [788, 415] width 36 height 36
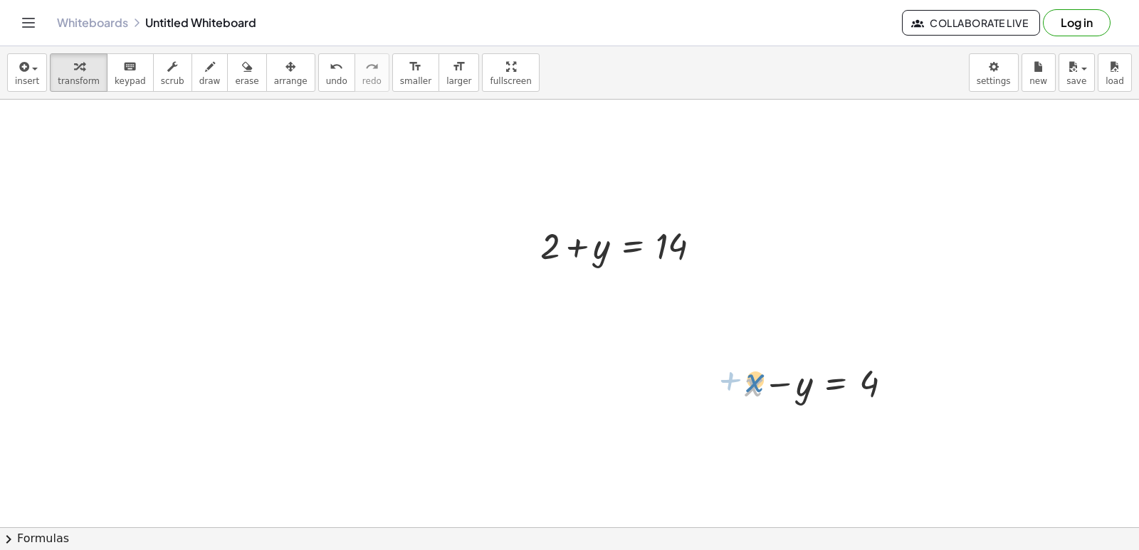
click at [752, 359] on div at bounding box center [823, 382] width 173 height 48
click at [277, 74] on div "button" at bounding box center [290, 66] width 33 height 17
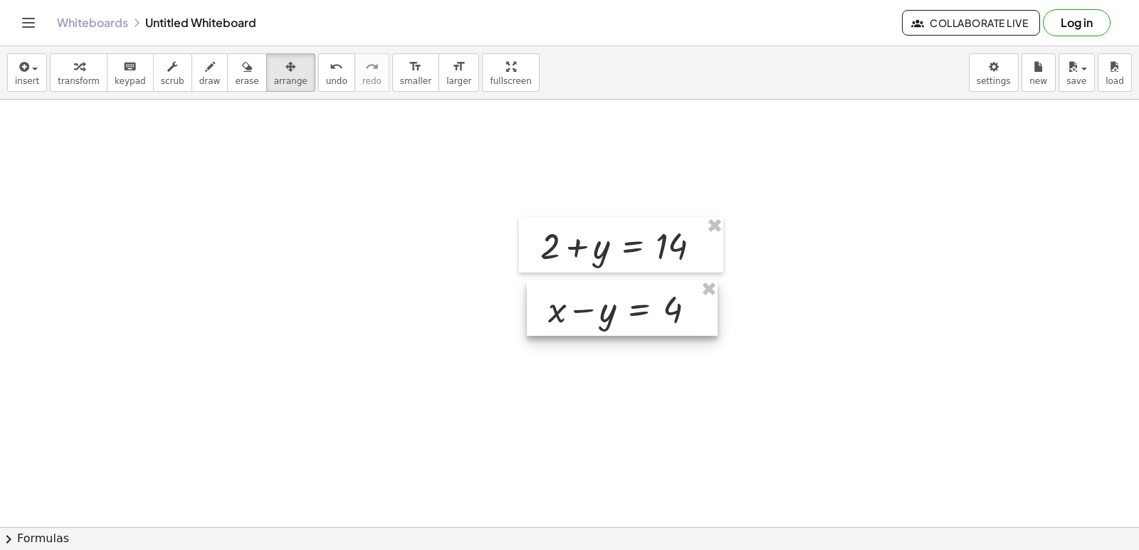
drag, startPoint x: 791, startPoint y: 372, endPoint x: 595, endPoint y: 298, distance: 209.9
click at [595, 298] on div at bounding box center [622, 308] width 191 height 56
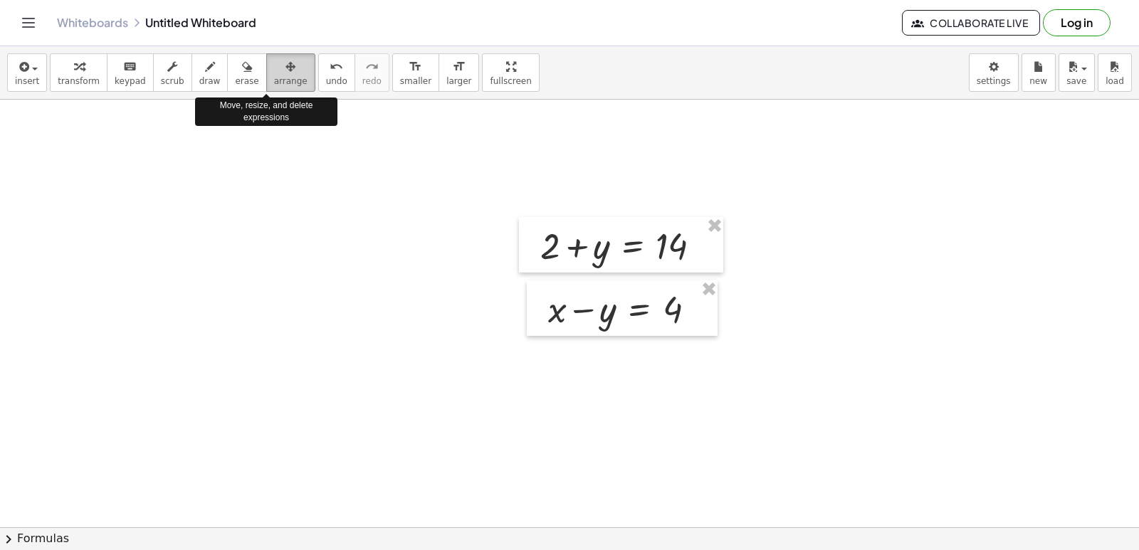
click at [274, 73] on div "button" at bounding box center [290, 66] width 33 height 17
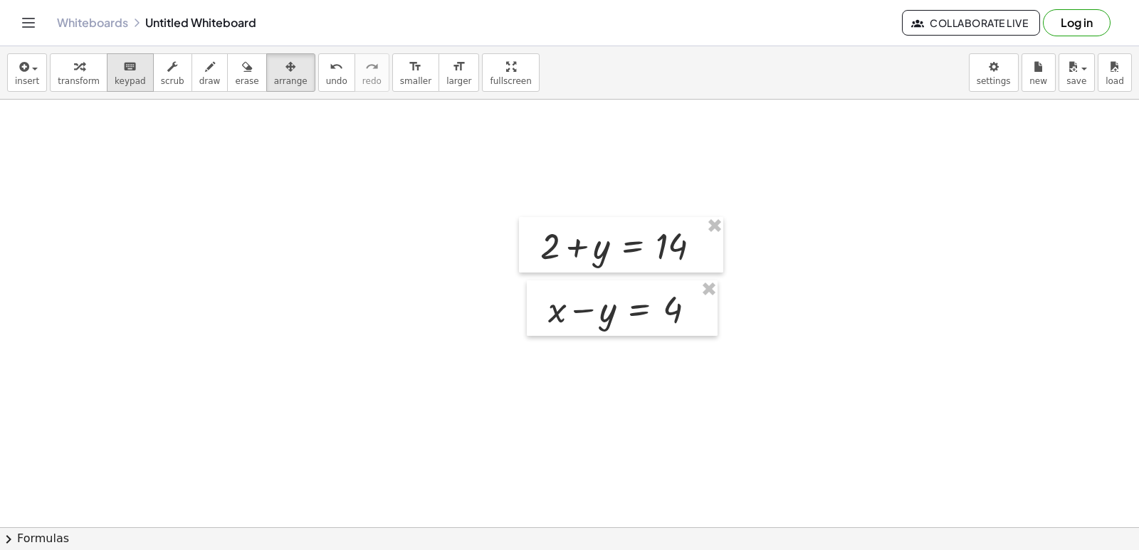
click at [78, 63] on div "button" at bounding box center [79, 66] width 42 height 17
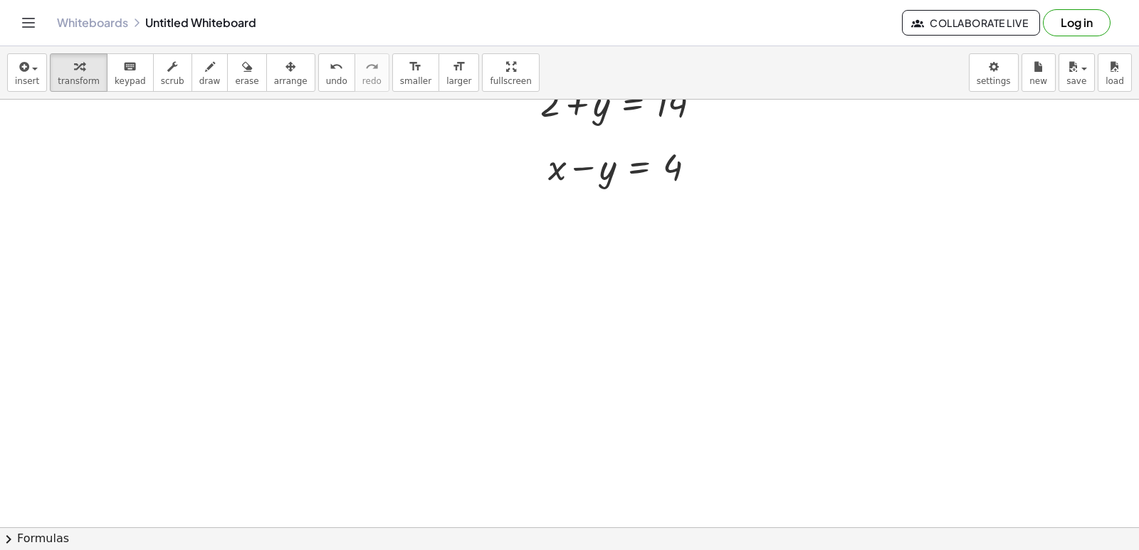
scroll to position [6200, 0]
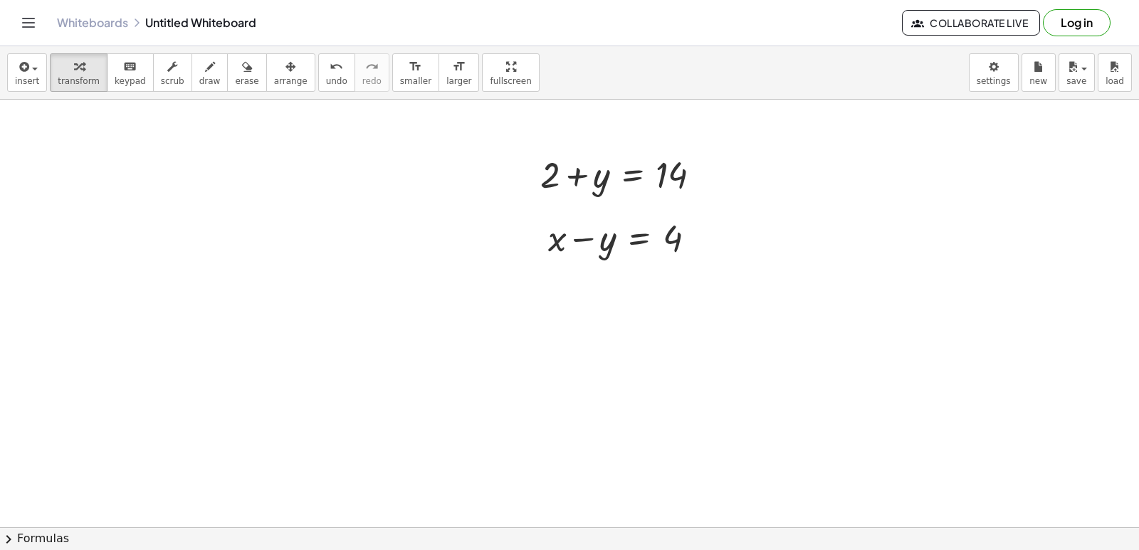
drag, startPoint x: 562, startPoint y: 345, endPoint x: 552, endPoint y: 352, distance: 12.2
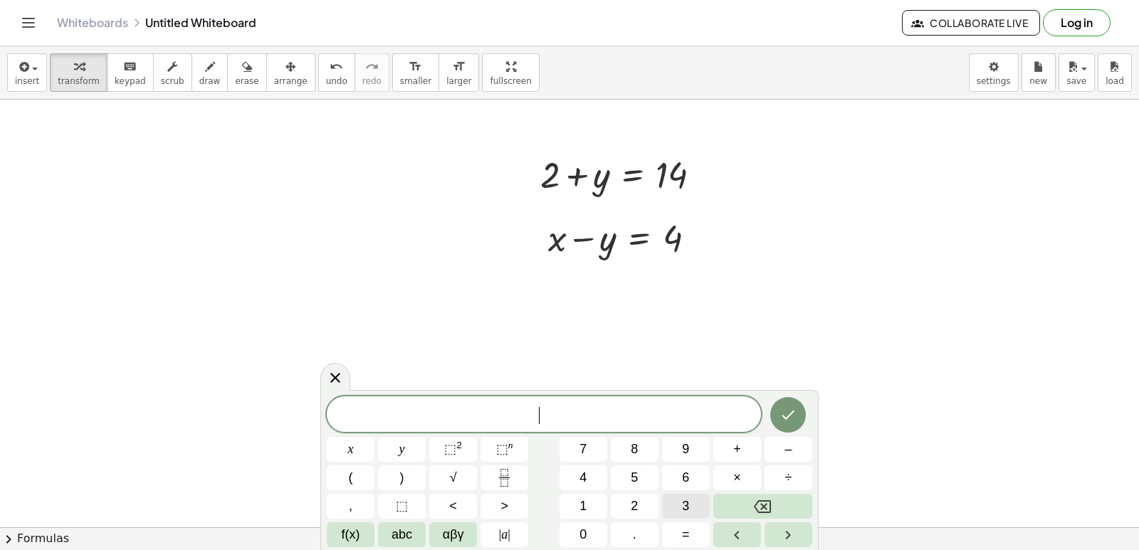
click at [677, 497] on button "3" at bounding box center [686, 506] width 48 height 25
click at [359, 438] on button "x" at bounding box center [351, 449] width 48 height 25
click at [686, 534] on span "=" at bounding box center [686, 534] width 8 height 19
click at [591, 499] on button "1" at bounding box center [583, 506] width 48 height 25
click at [651, 451] on button "8" at bounding box center [635, 449] width 48 height 25
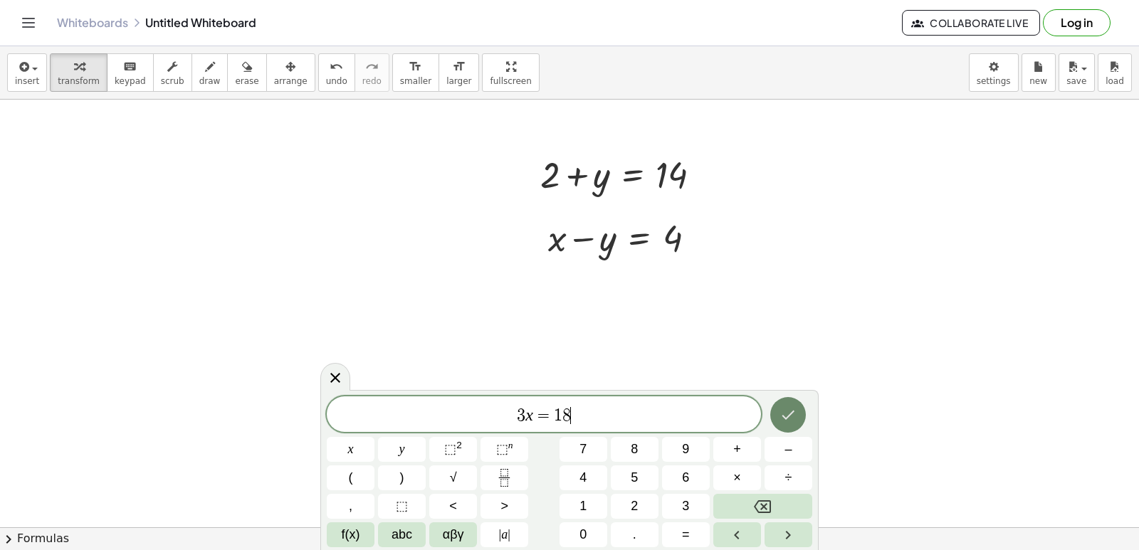
click at [781, 414] on icon "Done" at bounding box center [787, 414] width 17 height 17
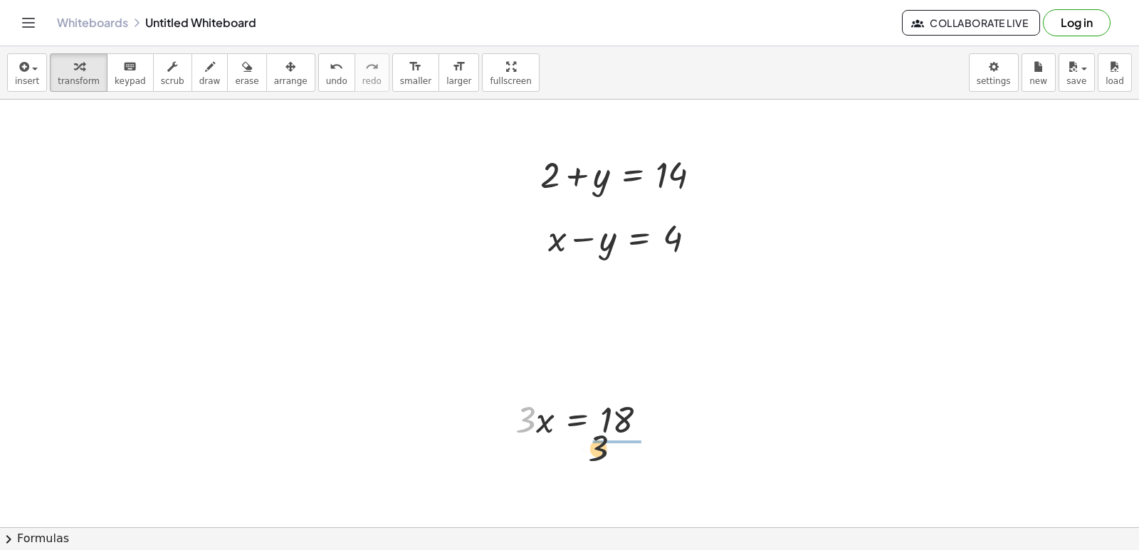
drag, startPoint x: 609, startPoint y: 441, endPoint x: 580, endPoint y: 431, distance: 31.1
click at [580, 431] on div at bounding box center [587, 418] width 158 height 48
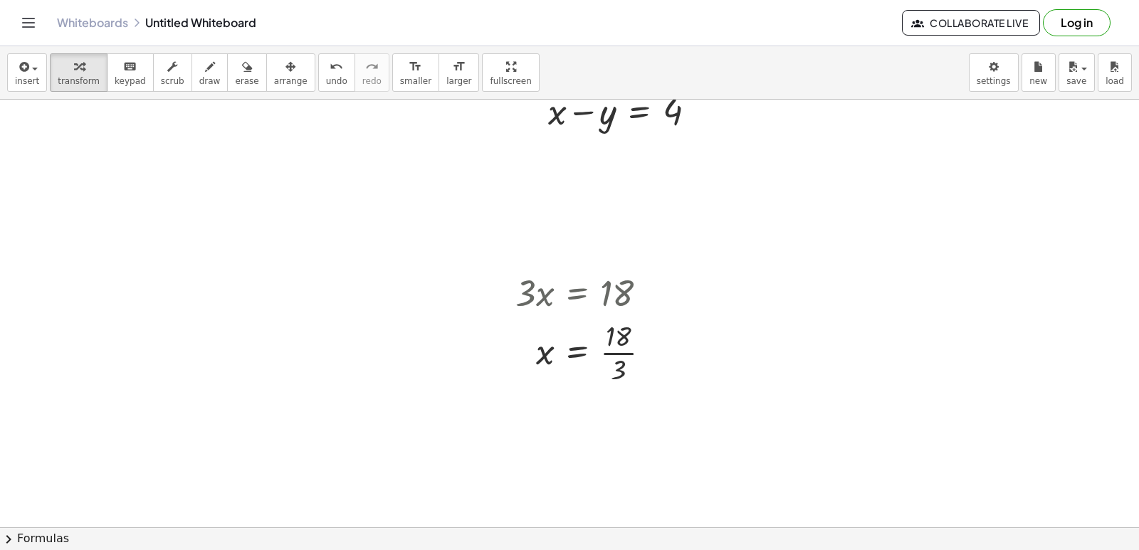
scroll to position [6342, 0]
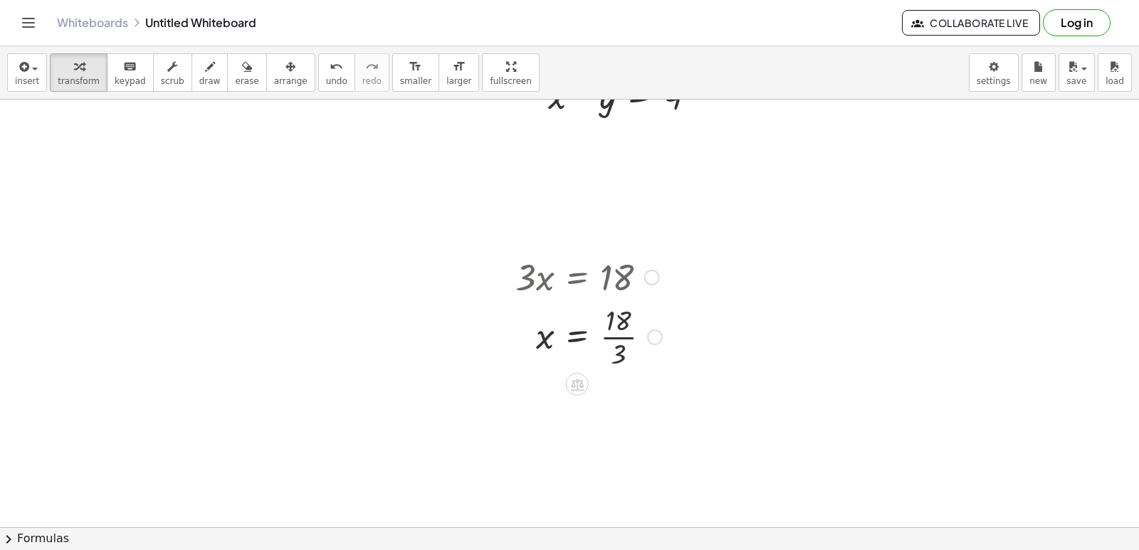
click at [620, 332] on div at bounding box center [588, 335] width 161 height 71
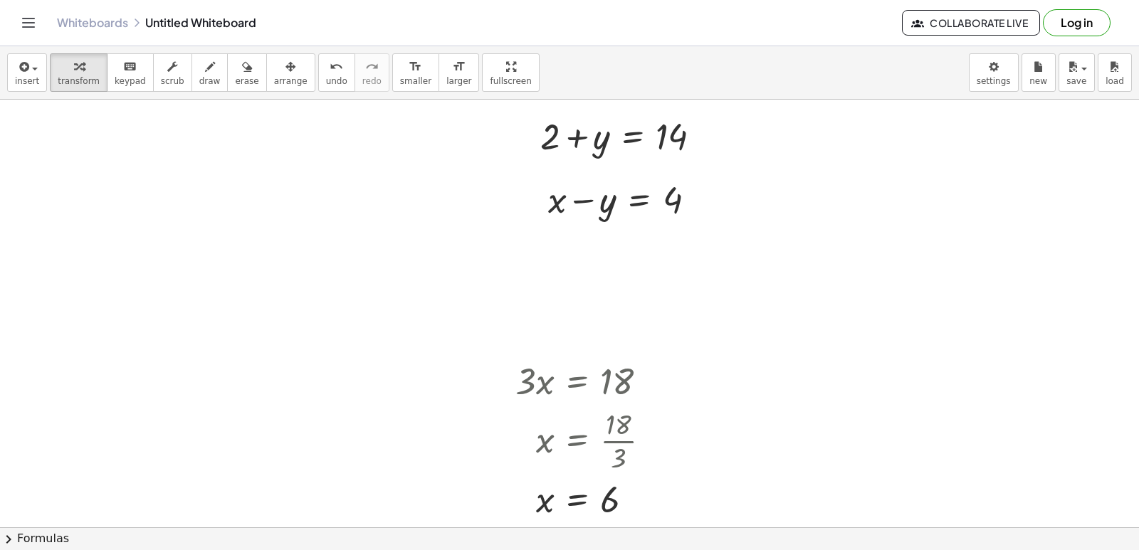
scroll to position [6271, 0]
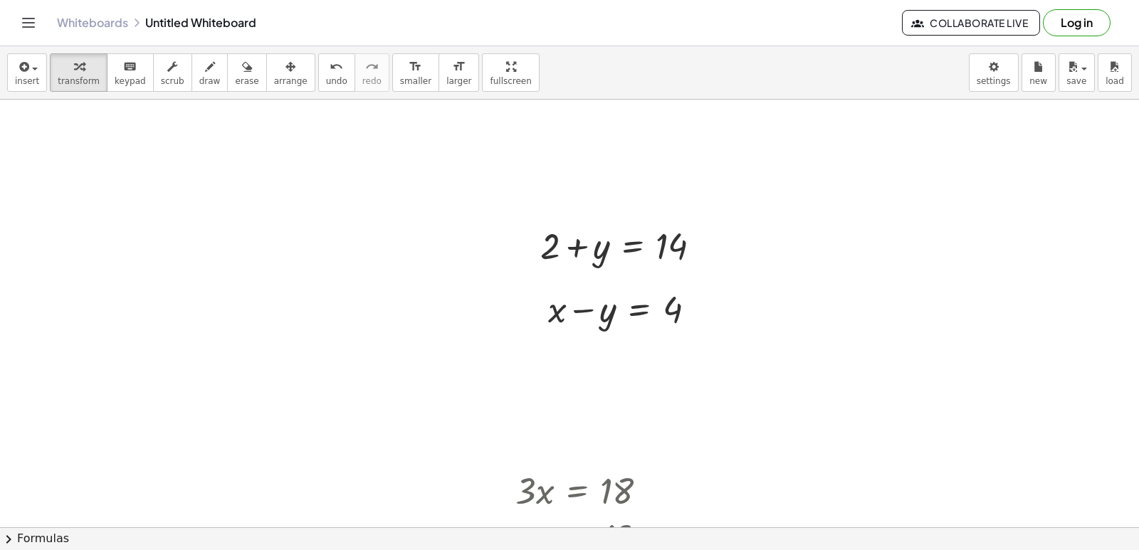
scroll to position [6057, 0]
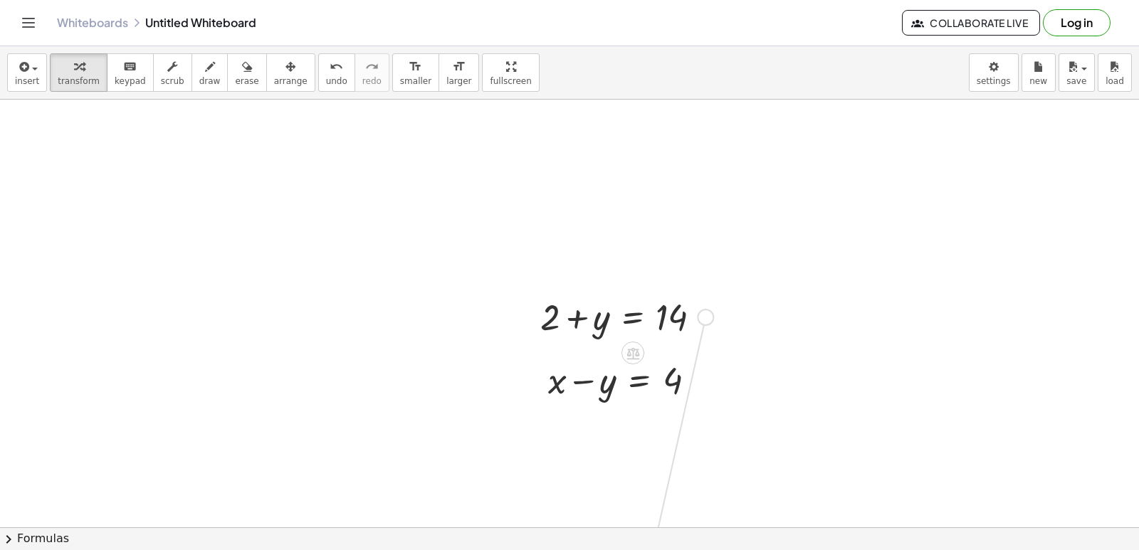
drag, startPoint x: 707, startPoint y: 316, endPoint x: 660, endPoint y: 553, distance: 241.6
click at [660, 549] on html "Graspable Math Activities Get Started Activity Bank Assigned Work Classes White…" at bounding box center [569, 275] width 1139 height 550
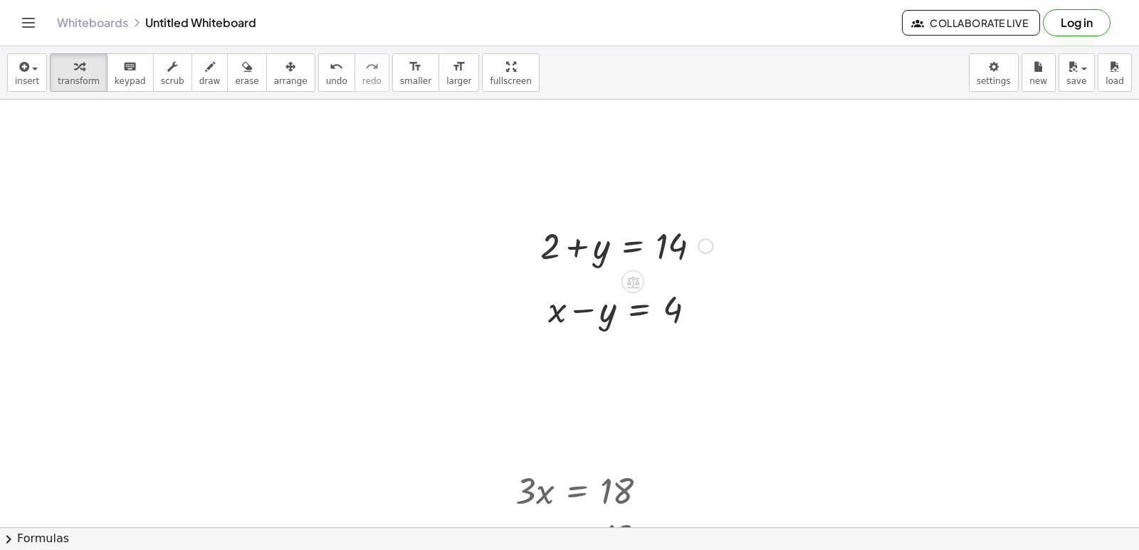
scroll to position [6200, 0]
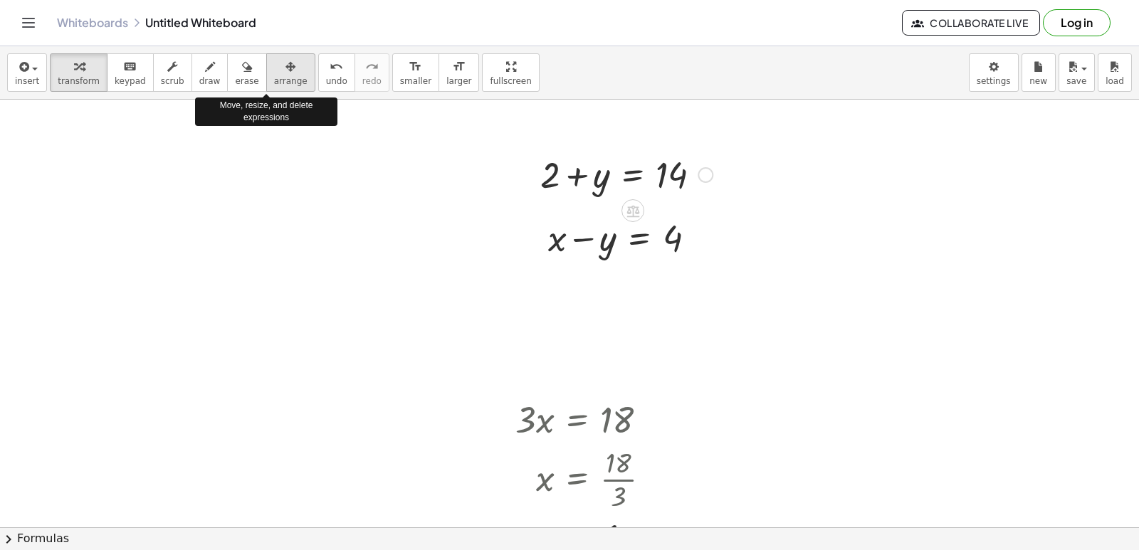
click at [285, 73] on icon "button" at bounding box center [290, 66] width 10 height 17
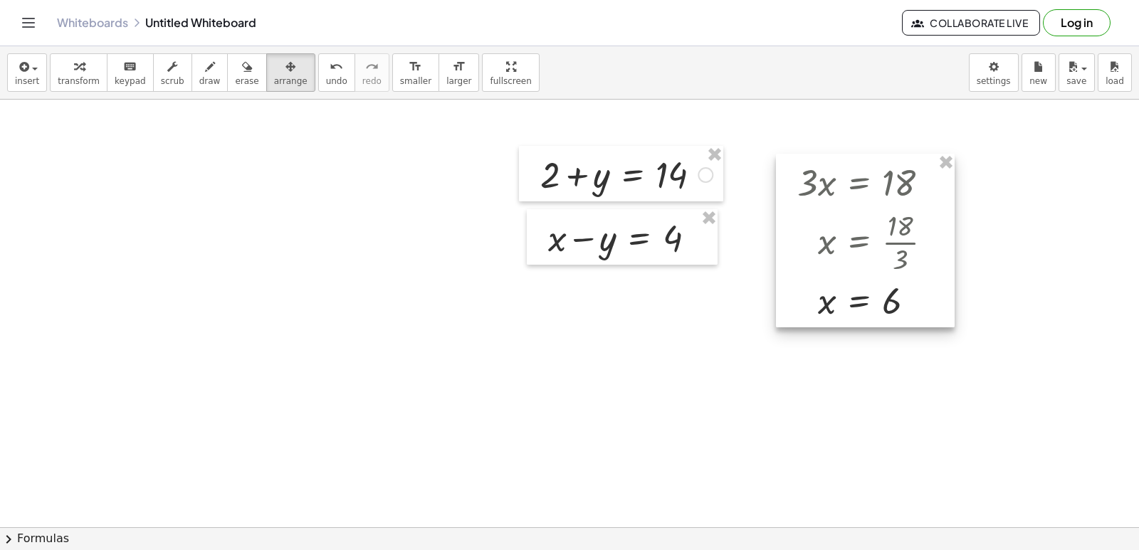
drag, startPoint x: 523, startPoint y: 450, endPoint x: 805, endPoint y: 213, distance: 368.2
click at [805, 213] on div at bounding box center [865, 241] width 179 height 174
click at [74, 68] on icon "button" at bounding box center [79, 66] width 10 height 17
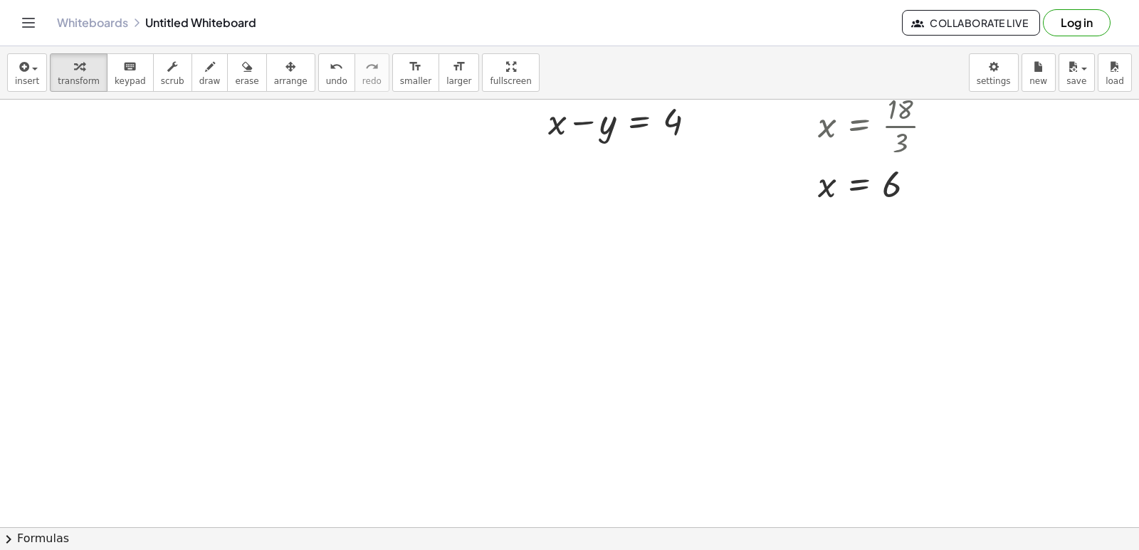
scroll to position [6416, 0]
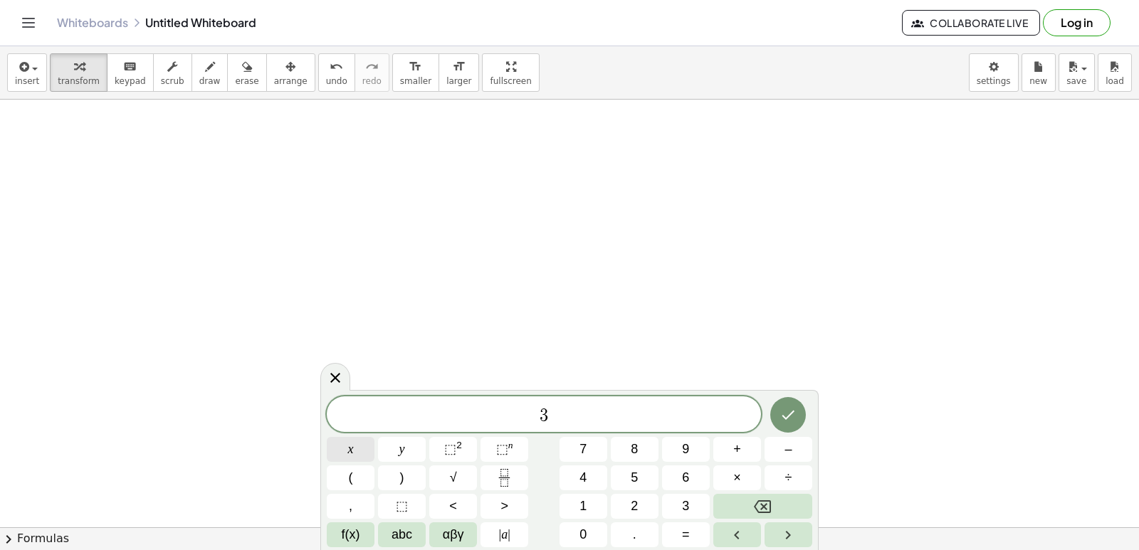
click at [336, 463] on div "3 ​ x y ⬚ 2 ⬚ n 7 8 9 + – ( ) √ 4 5 6 × ÷ , ⬚ < > 1 2 3 f(x) abc αβγ | a | 0 . =" at bounding box center [569, 471] width 485 height 151
click at [347, 452] on button "x" at bounding box center [351, 449] width 48 height 25
click at [727, 441] on button "+" at bounding box center [737, 449] width 48 height 25
click at [643, 483] on button "5" at bounding box center [635, 477] width 48 height 25
click at [398, 446] on button "y" at bounding box center [402, 449] width 48 height 25
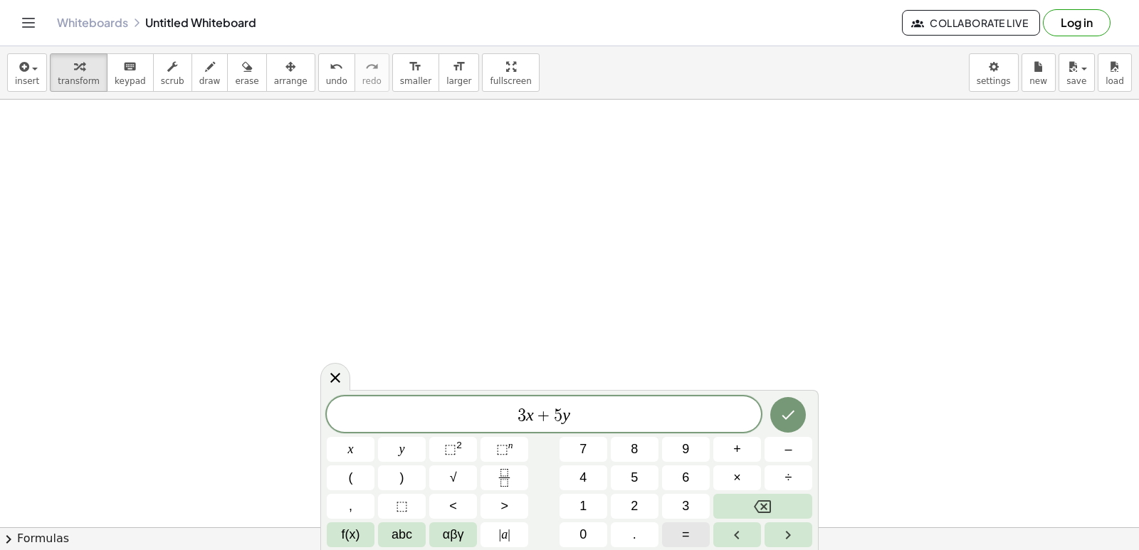
click at [677, 529] on button "=" at bounding box center [686, 534] width 48 height 25
click at [687, 526] on span "=" at bounding box center [686, 534] width 8 height 19
click at [636, 505] on span "2" at bounding box center [634, 506] width 7 height 19
click at [675, 471] on button "6" at bounding box center [686, 477] width 48 height 25
click at [578, 411] on span "=" at bounding box center [572, 415] width 21 height 17
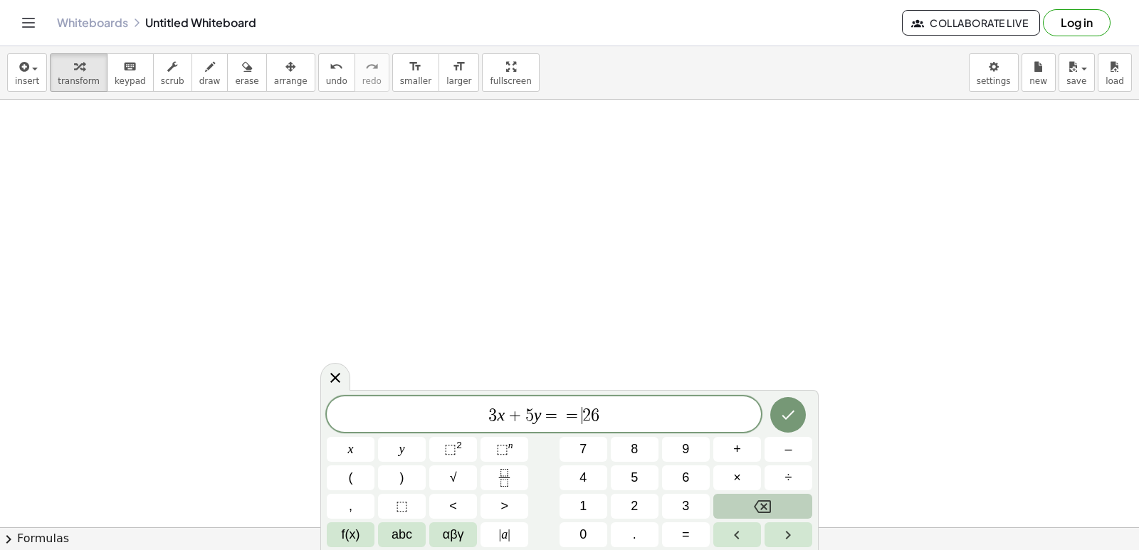
click at [741, 512] on button "Backspace" at bounding box center [762, 506] width 99 height 25
click at [789, 407] on icon "Done" at bounding box center [787, 414] width 17 height 17
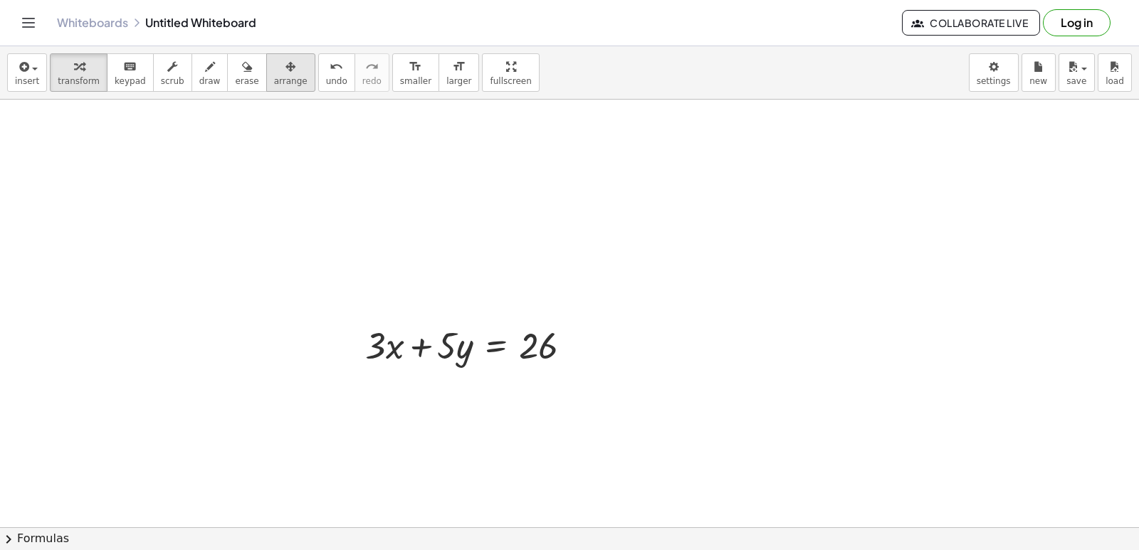
click at [274, 80] on span "arrange" at bounding box center [290, 81] width 33 height 10
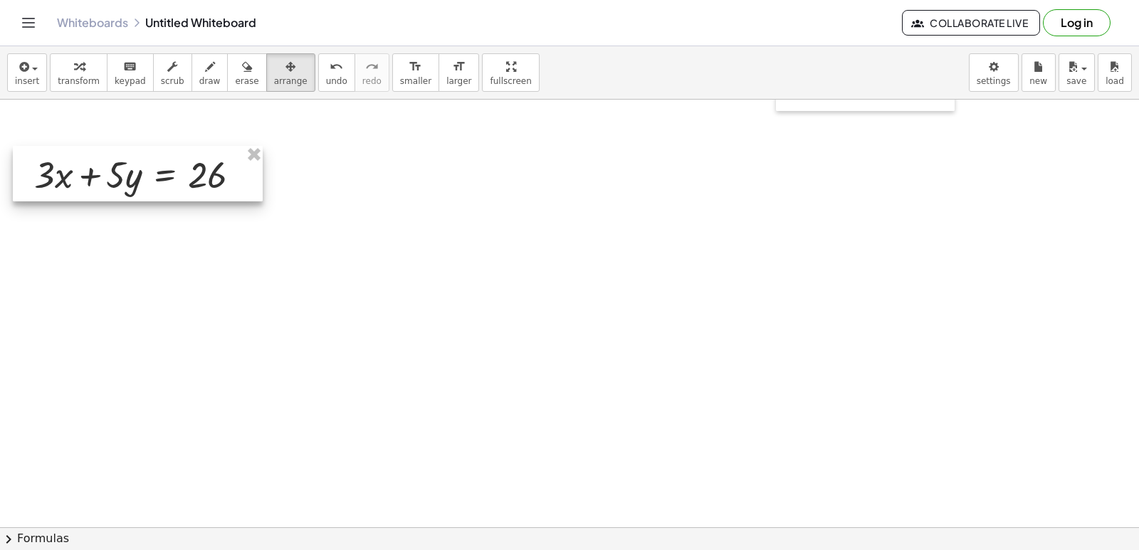
drag, startPoint x: 486, startPoint y: 347, endPoint x: 159, endPoint y: 172, distance: 371.3
click at [159, 172] on div at bounding box center [138, 174] width 250 height 56
click at [74, 59] on icon "button" at bounding box center [79, 66] width 10 height 17
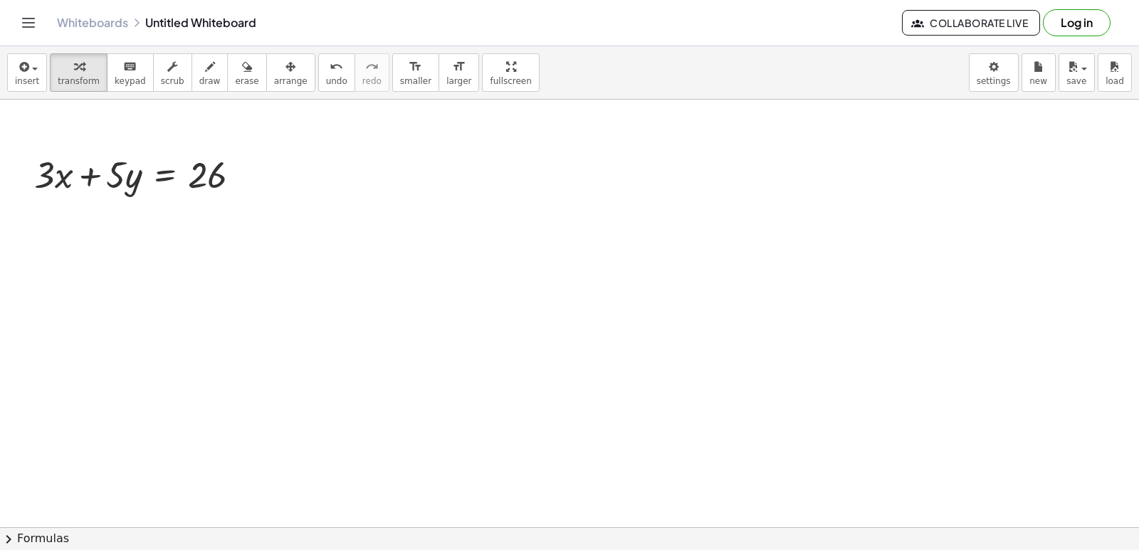
drag, startPoint x: 265, startPoint y: 344, endPoint x: 258, endPoint y: 349, distance: 8.7
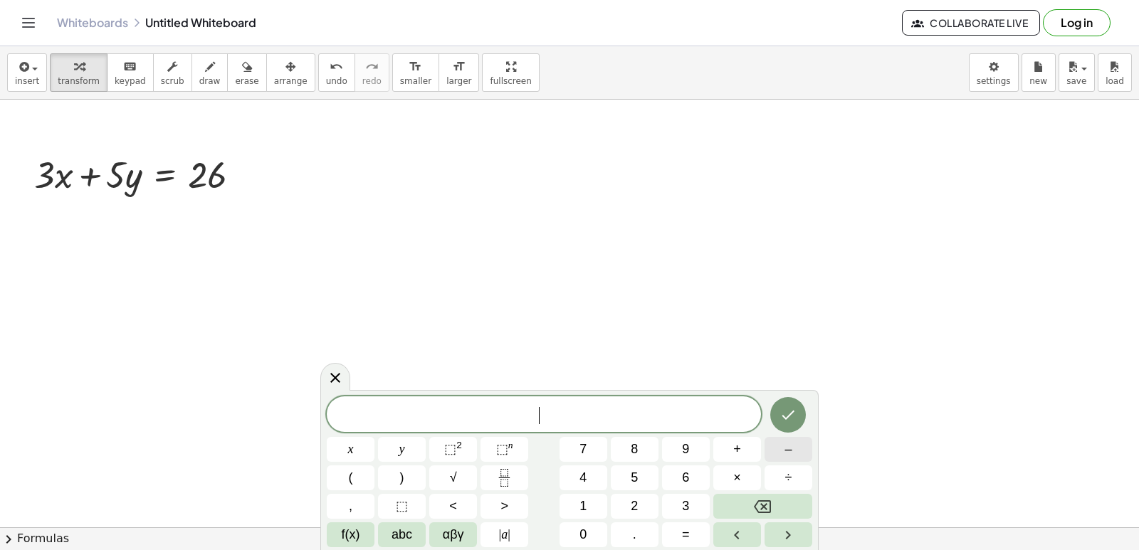
click at [773, 447] on button "–" at bounding box center [788, 449] width 48 height 25
click at [680, 510] on button "3" at bounding box center [686, 506] width 48 height 25
click at [724, 468] on button "×" at bounding box center [737, 477] width 48 height 25
click at [725, 448] on button "+" at bounding box center [737, 449] width 48 height 25
click at [783, 508] on button "Backspace" at bounding box center [762, 506] width 99 height 25
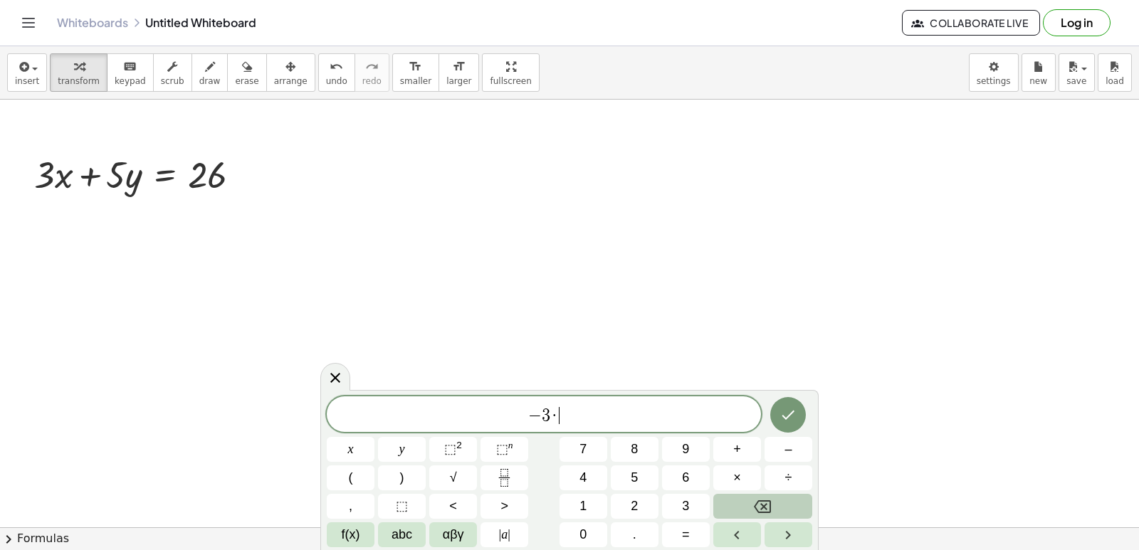
click at [783, 508] on button "Backspace" at bounding box center [762, 506] width 99 height 25
click at [332, 442] on button "x" at bounding box center [351, 449] width 48 height 25
click at [744, 450] on button "+" at bounding box center [737, 449] width 48 height 25
click at [636, 502] on button "2" at bounding box center [635, 506] width 48 height 25
click at [390, 452] on button "y" at bounding box center [402, 449] width 48 height 25
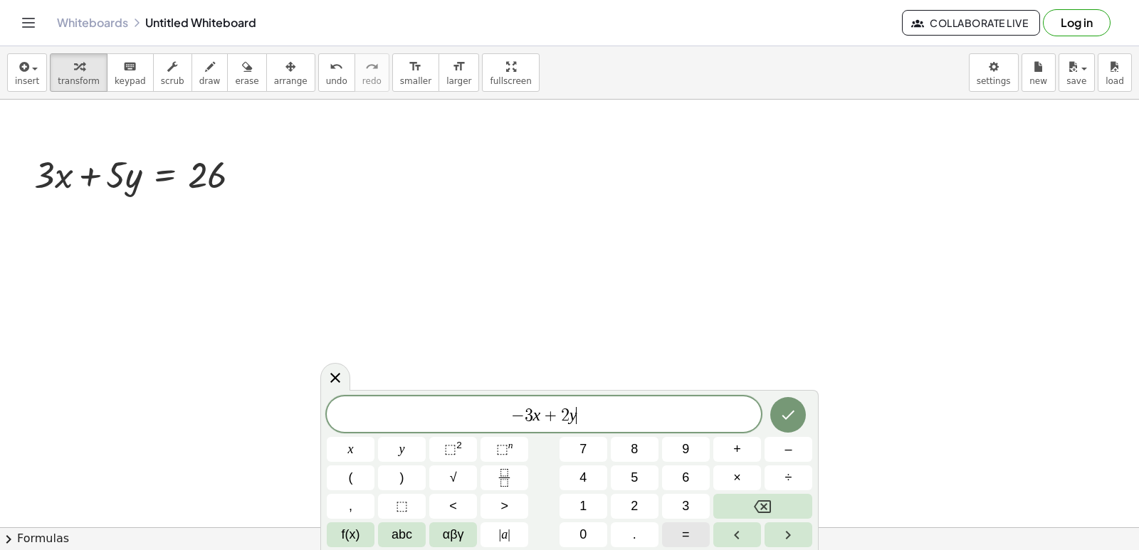
click at [688, 537] on span "=" at bounding box center [686, 534] width 8 height 19
click at [633, 497] on button "2" at bounding box center [635, 506] width 48 height 25
click at [687, 475] on span "6" at bounding box center [685, 477] width 7 height 19
click at [682, 474] on span "6" at bounding box center [685, 477] width 7 height 19
click at [743, 502] on button "Backspace" at bounding box center [762, 506] width 99 height 25
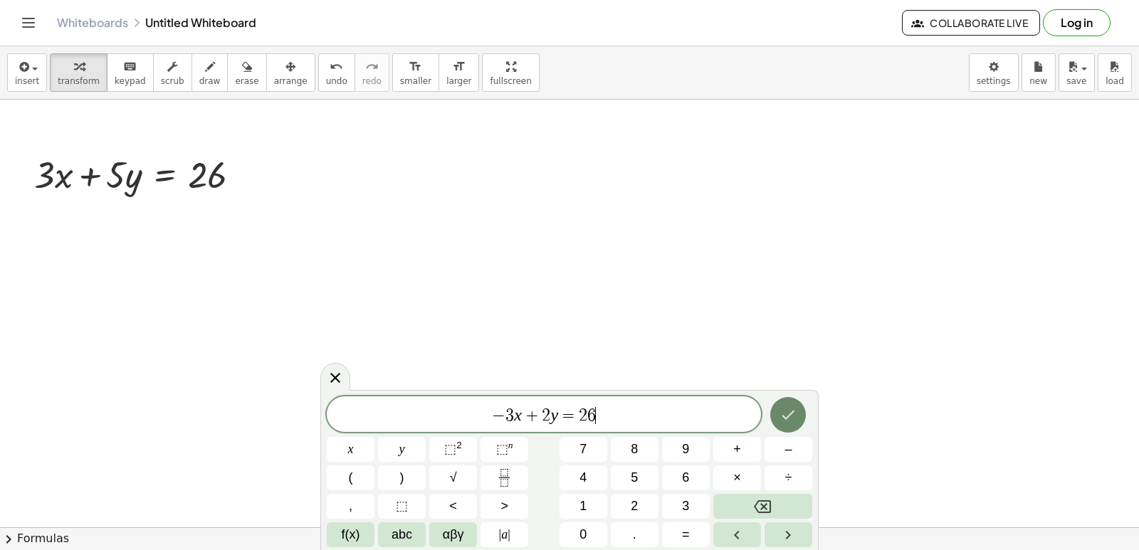
click at [787, 407] on icon "Done" at bounding box center [787, 414] width 17 height 17
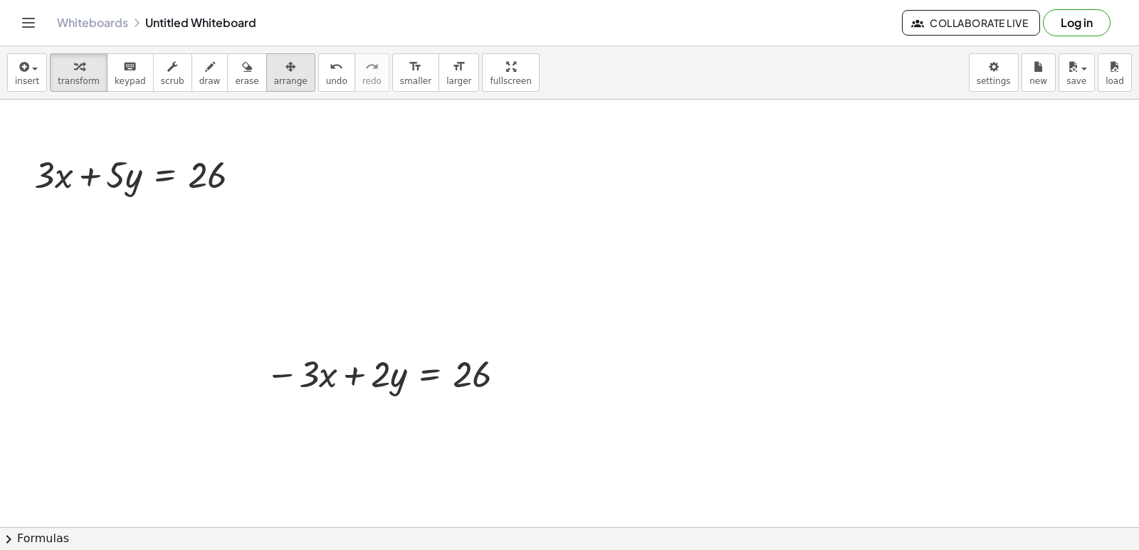
click at [274, 70] on div "button" at bounding box center [290, 66] width 33 height 17
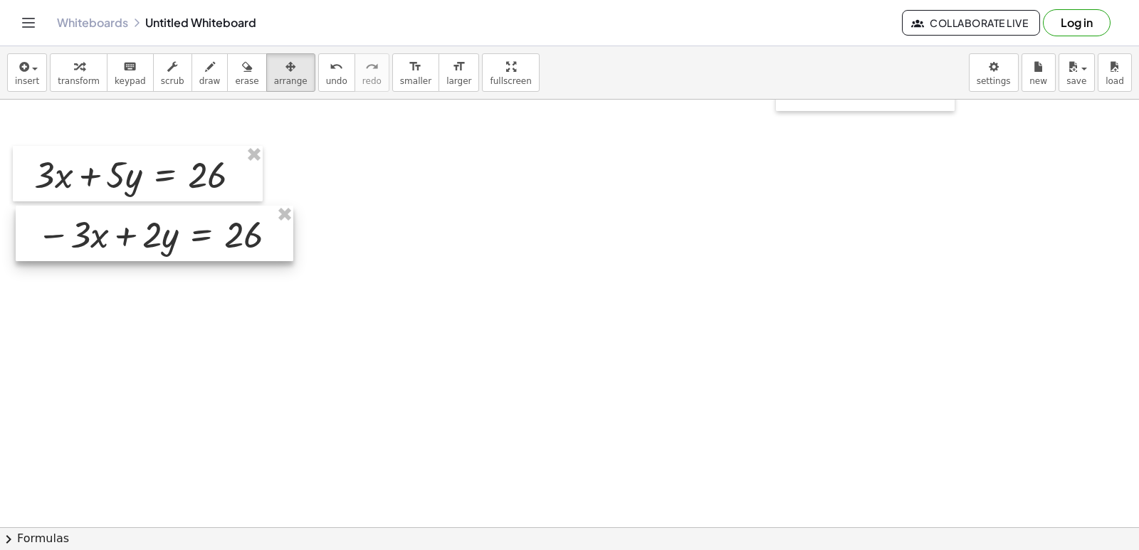
drag, startPoint x: 376, startPoint y: 375, endPoint x: 147, endPoint y: 236, distance: 267.7
click at [147, 236] on div at bounding box center [155, 234] width 278 height 56
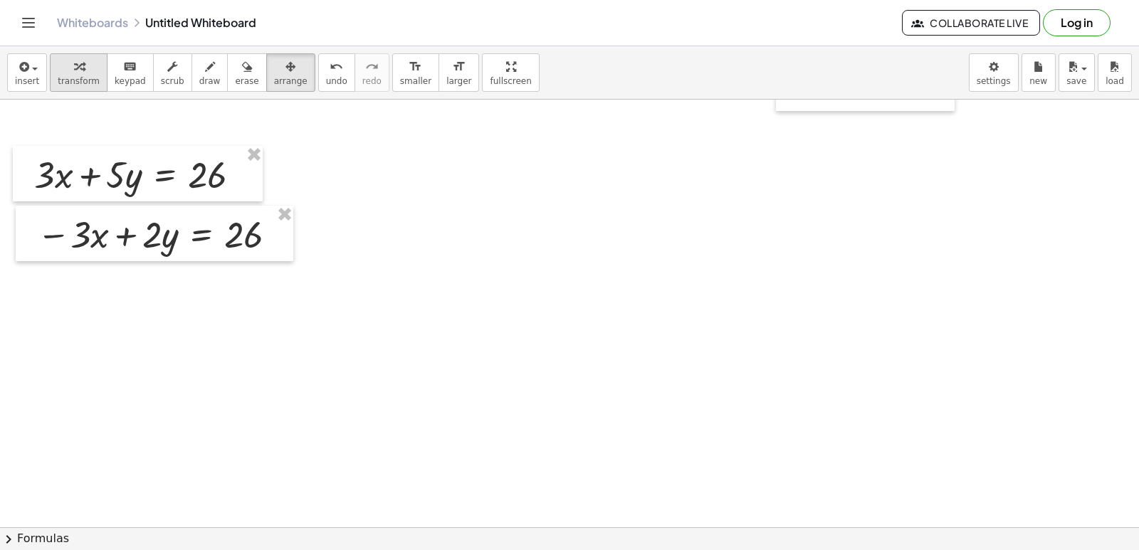
drag, startPoint x: 80, startPoint y: 79, endPoint x: 79, endPoint y: 90, distance: 11.5
click at [79, 78] on span "transform" at bounding box center [79, 81] width 42 height 10
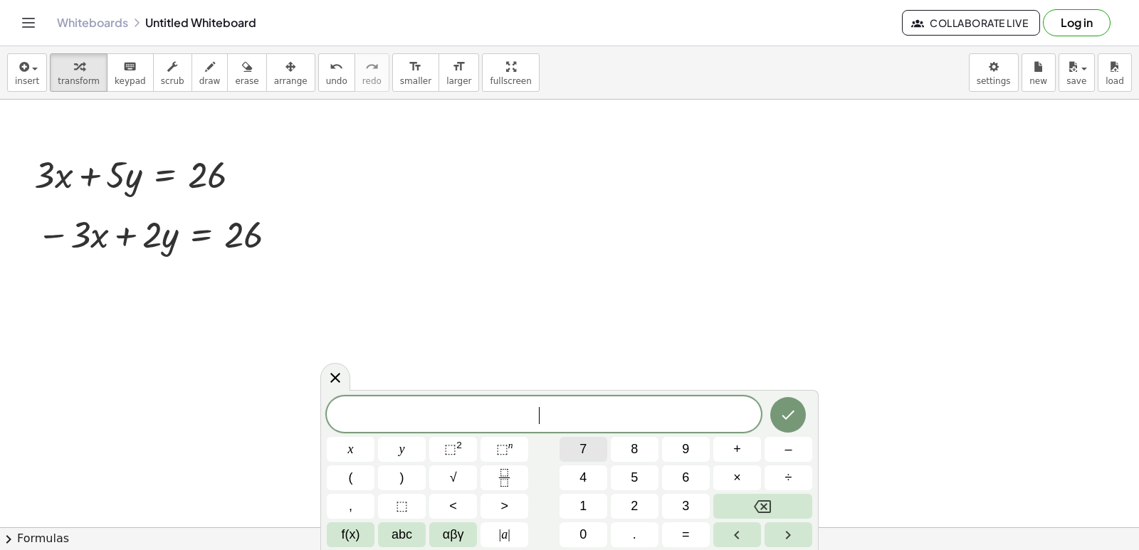
click at [573, 441] on button "7" at bounding box center [583, 449] width 48 height 25
click at [413, 444] on button "y" at bounding box center [402, 449] width 48 height 25
click at [679, 534] on button "=" at bounding box center [686, 534] width 48 height 25
click at [633, 502] on span "2" at bounding box center [634, 506] width 7 height 19
click at [627, 450] on button "8" at bounding box center [635, 449] width 48 height 25
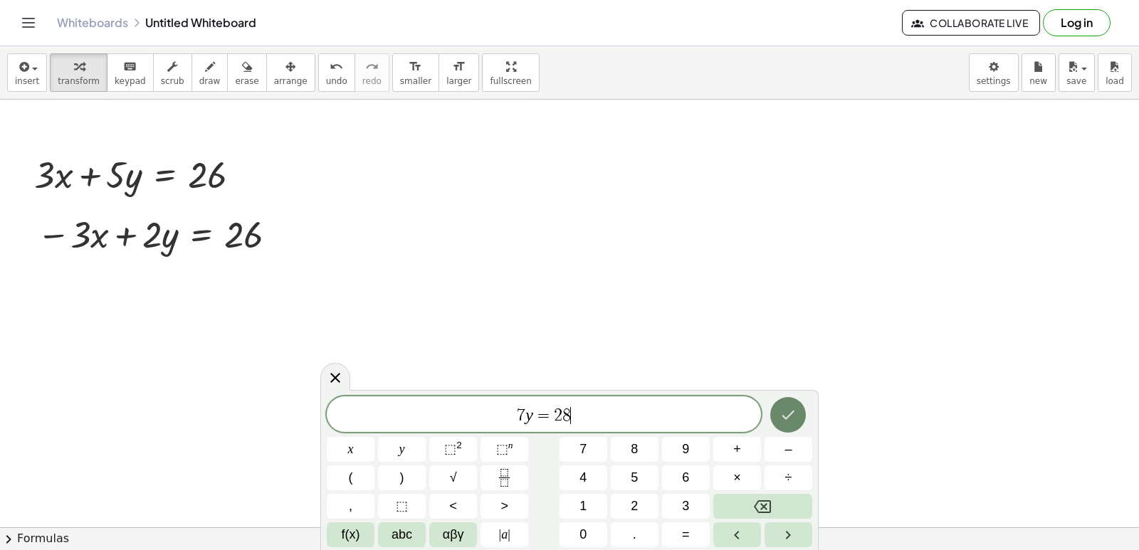
click at [797, 404] on button "Done" at bounding box center [788, 415] width 36 height 36
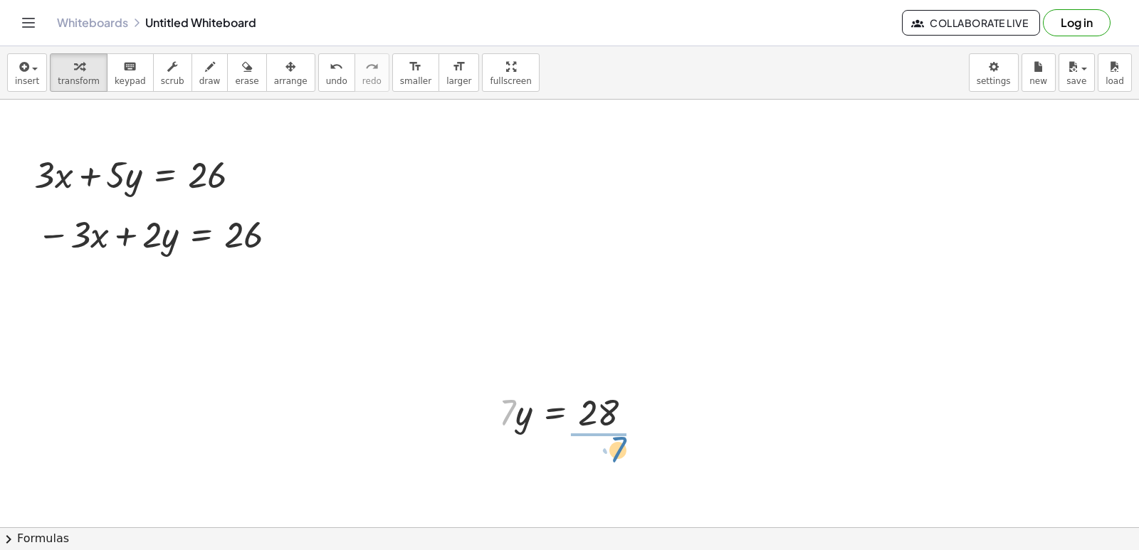
drag, startPoint x: 510, startPoint y: 403, endPoint x: 621, endPoint y: 440, distance: 117.0
click at [601, 468] on div at bounding box center [572, 471] width 161 height 71
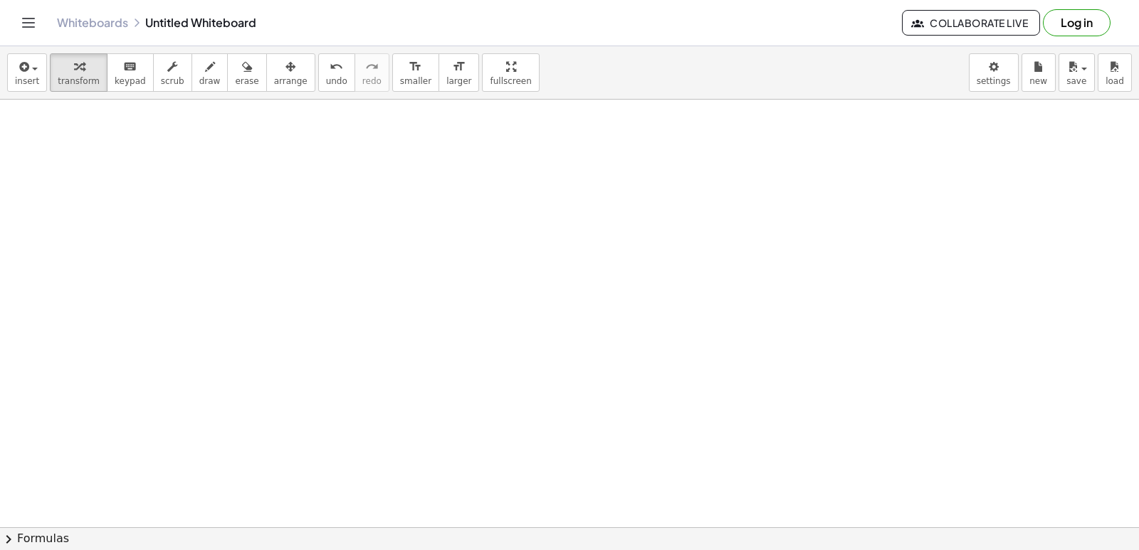
scroll to position [6914, 0]
